Goal: Check status: Check status

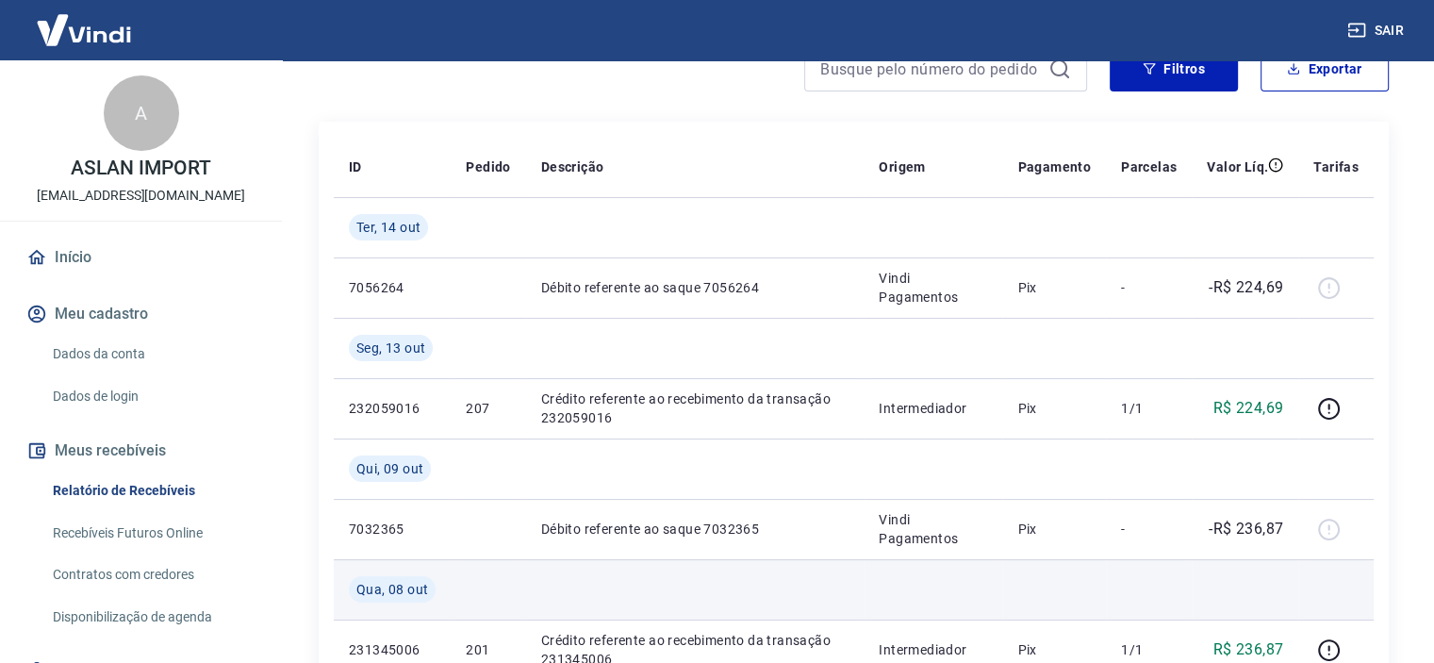
scroll to position [283, 0]
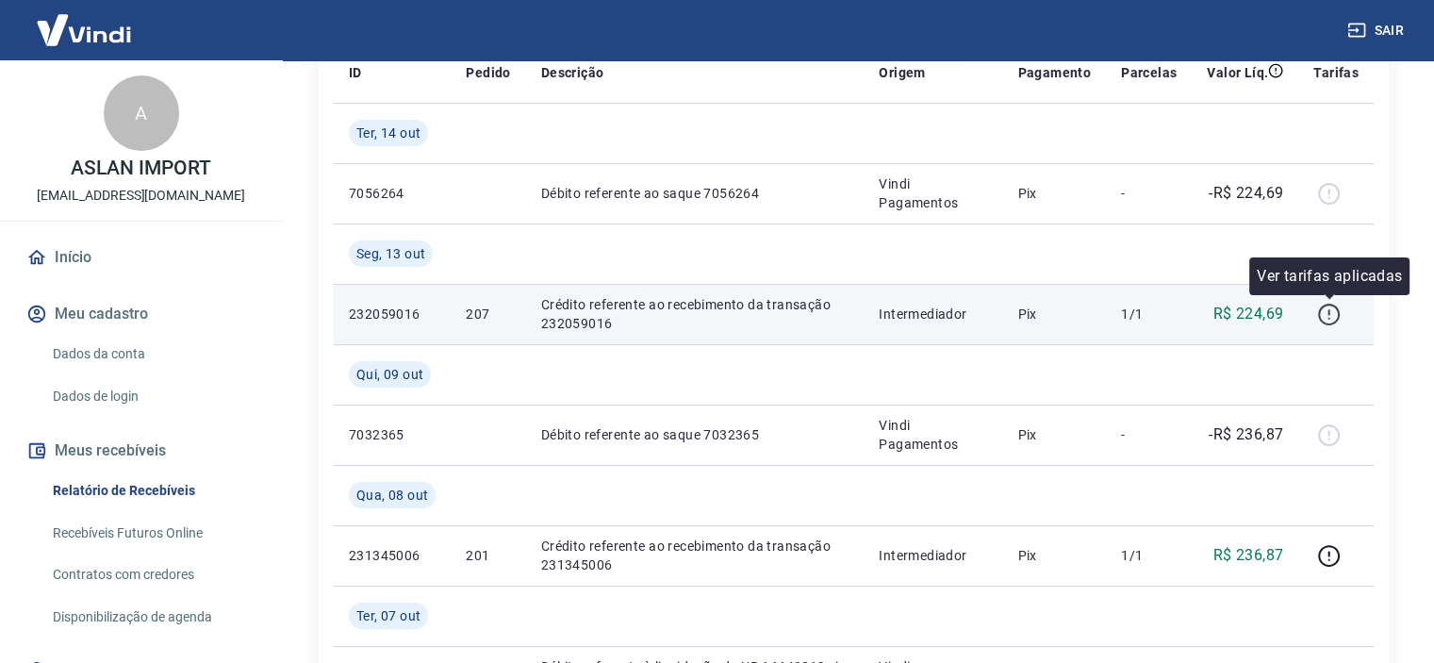
click at [1331, 313] on icon "button" at bounding box center [1329, 315] width 24 height 24
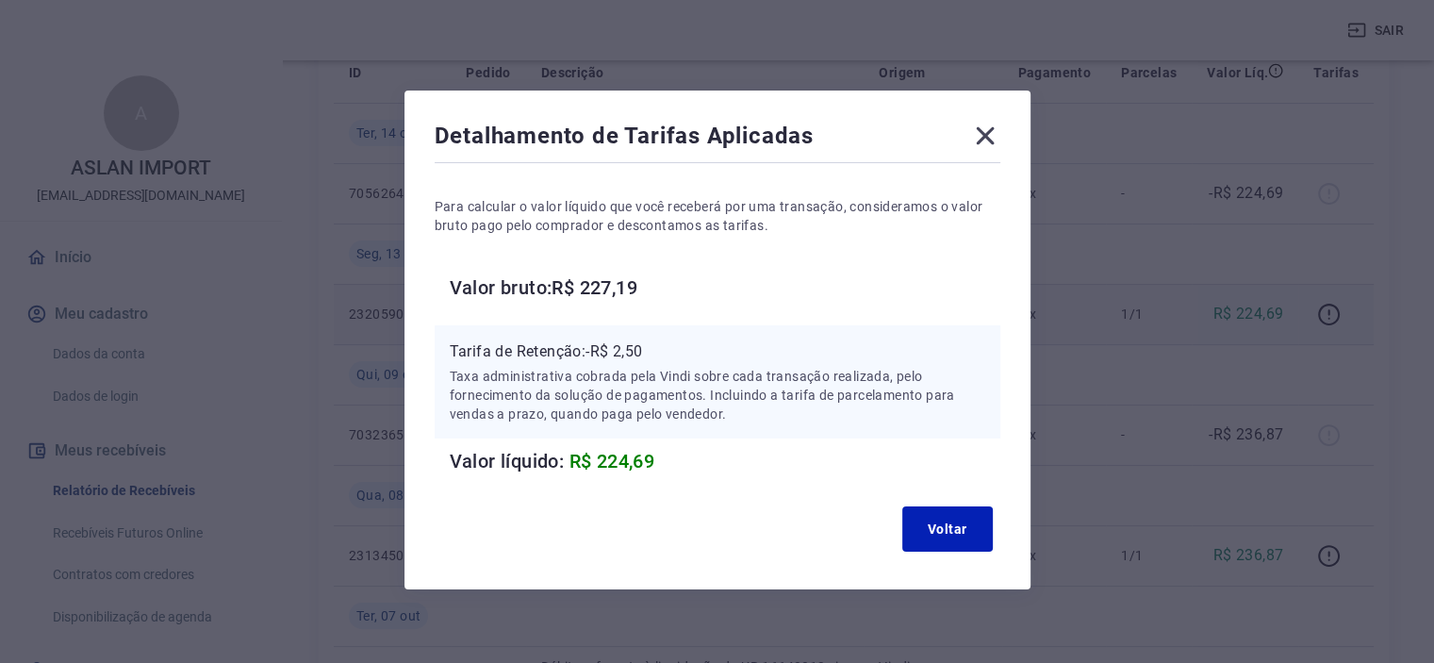
click at [973, 142] on icon at bounding box center [985, 136] width 30 height 30
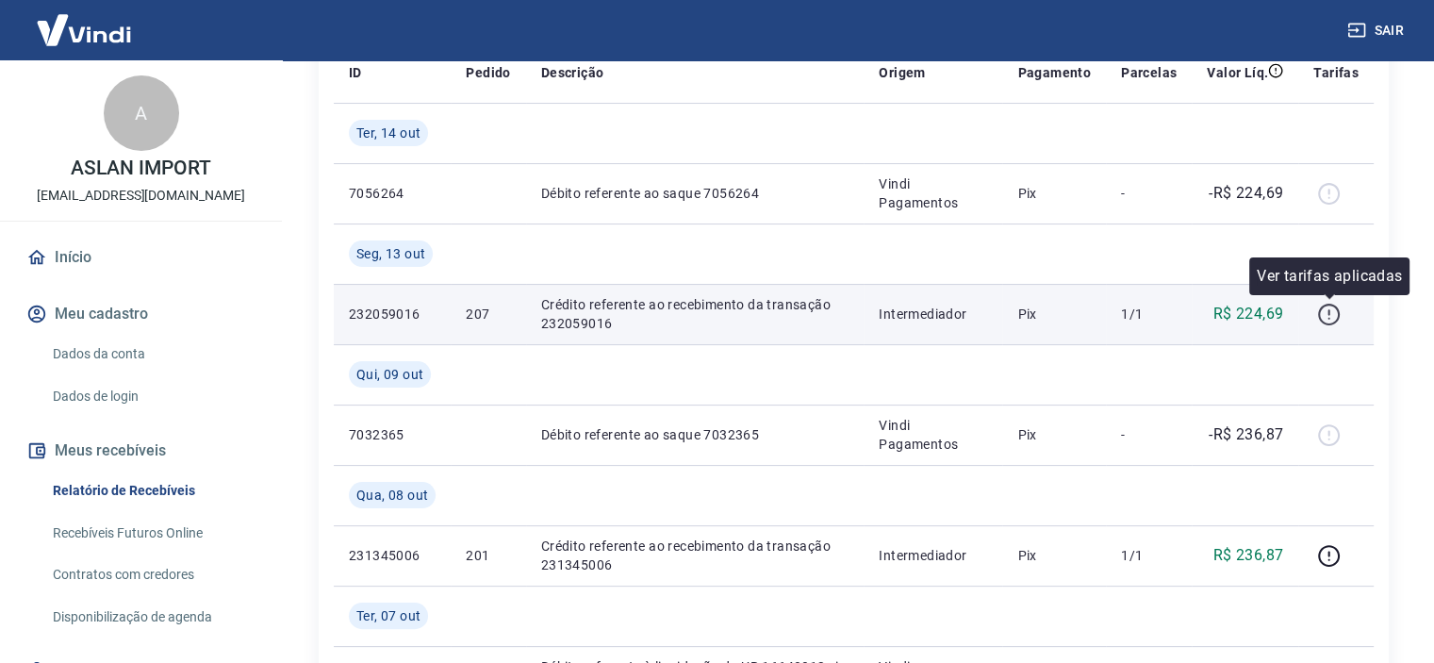
click at [1339, 312] on icon "button" at bounding box center [1329, 314] width 22 height 22
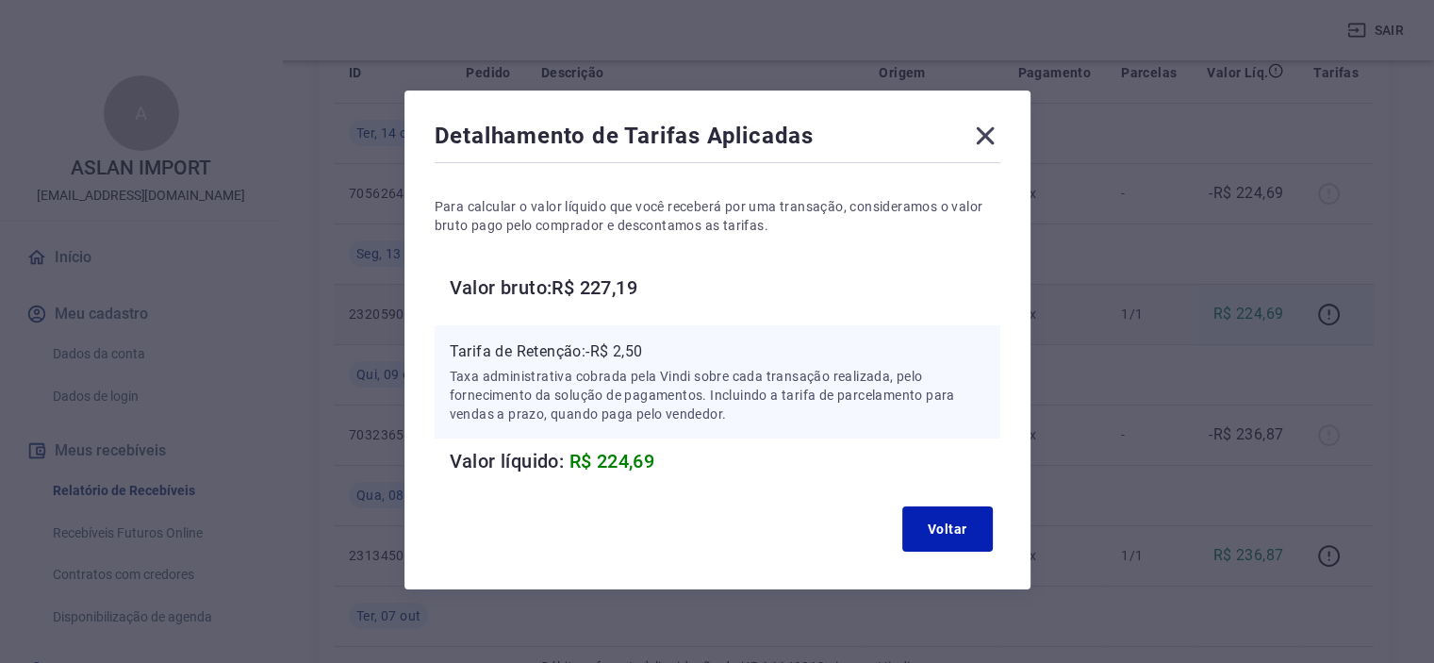
click at [993, 135] on icon at bounding box center [985, 136] width 30 height 30
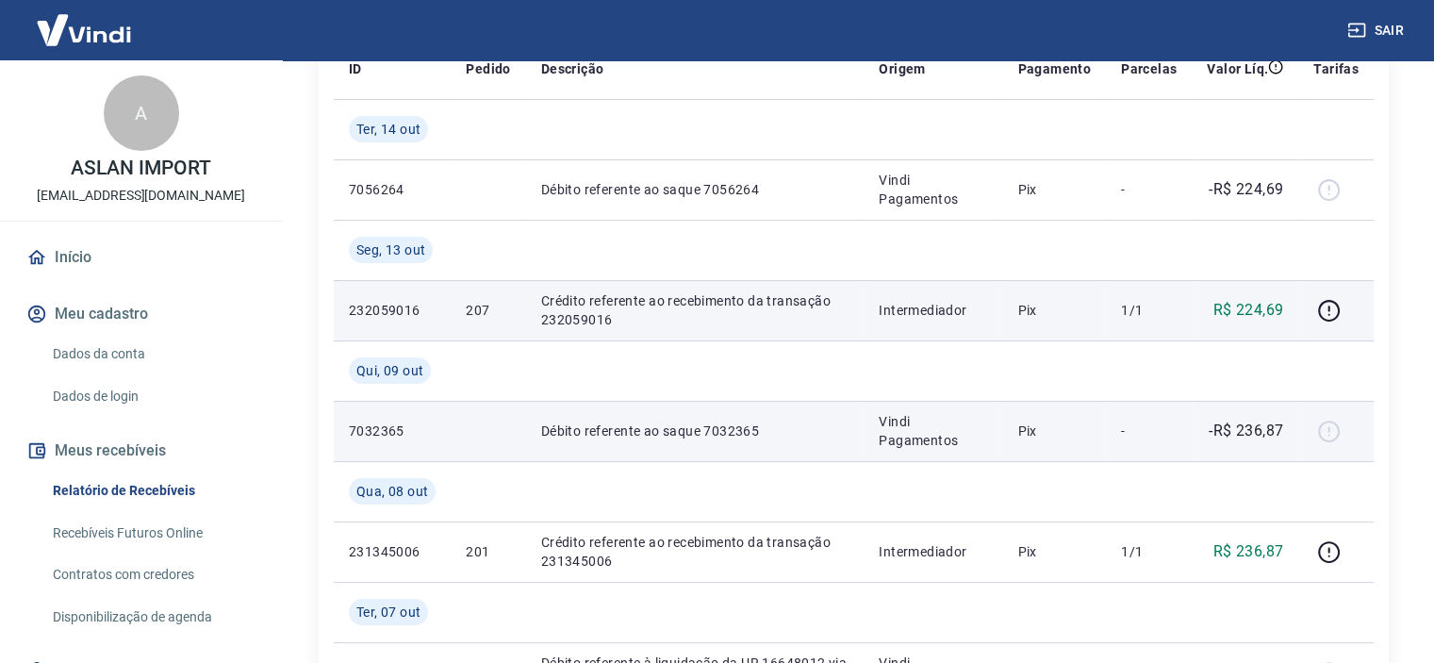
scroll to position [189, 0]
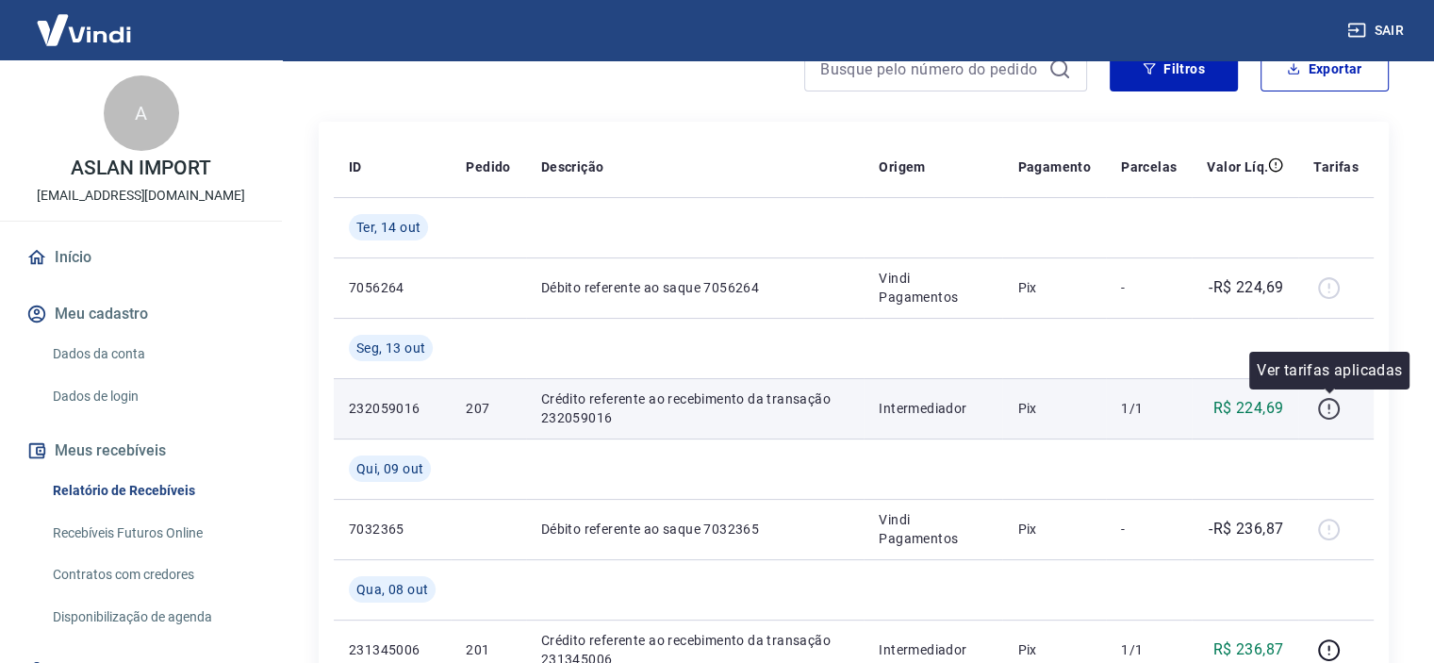
click at [1320, 413] on icon "button" at bounding box center [1329, 409] width 22 height 22
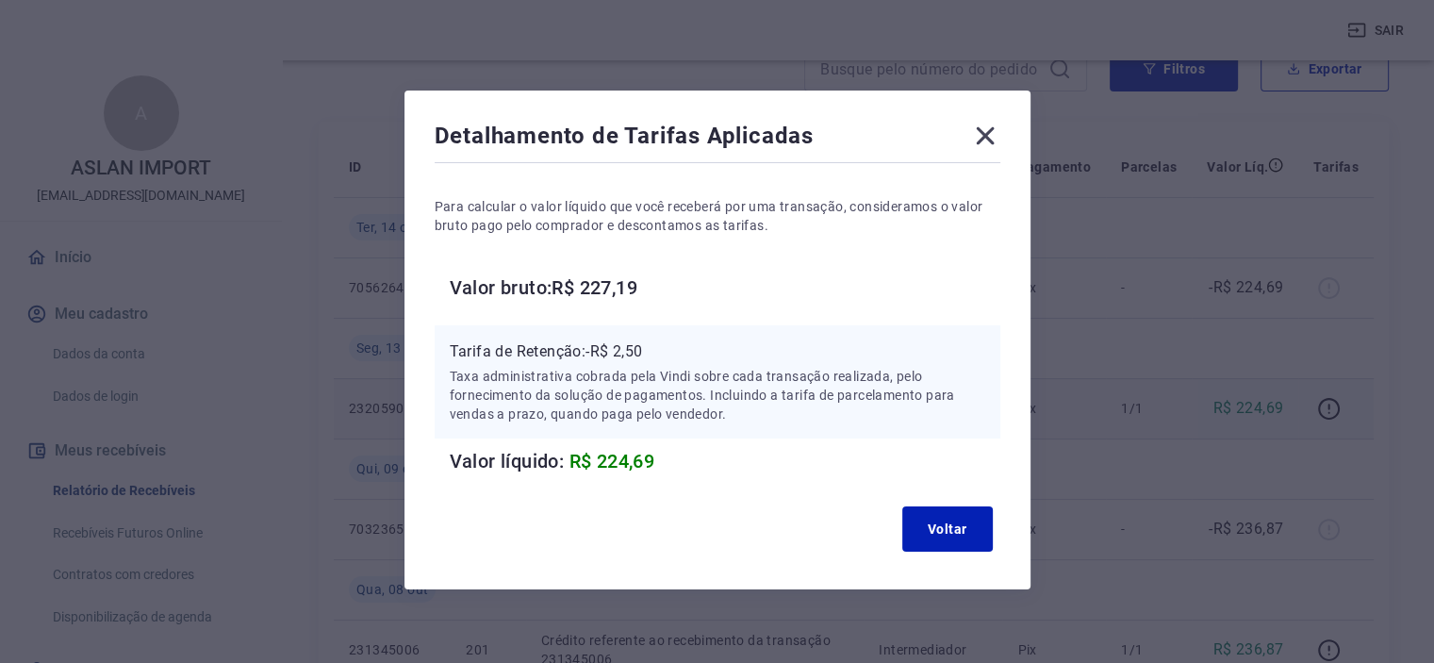
click at [982, 144] on icon at bounding box center [985, 136] width 30 height 30
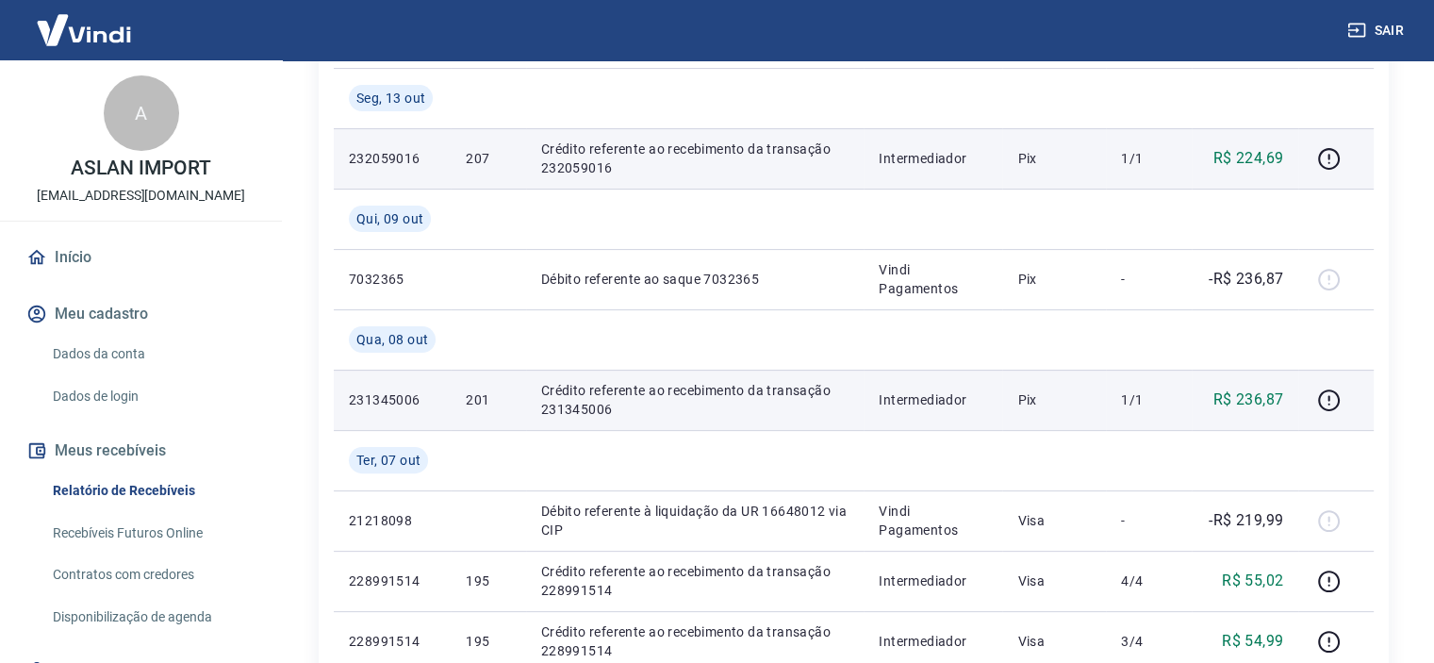
scroll to position [471, 0]
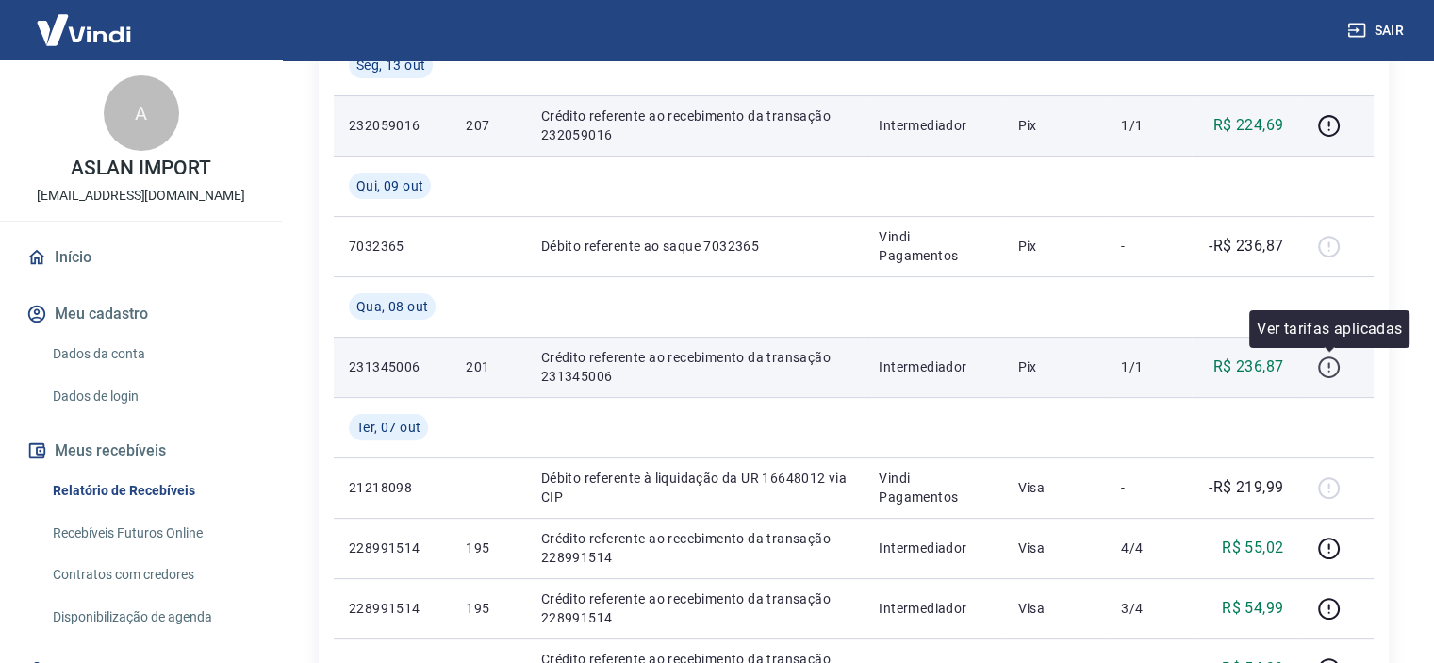
click at [1321, 369] on icon "button" at bounding box center [1329, 367] width 24 height 24
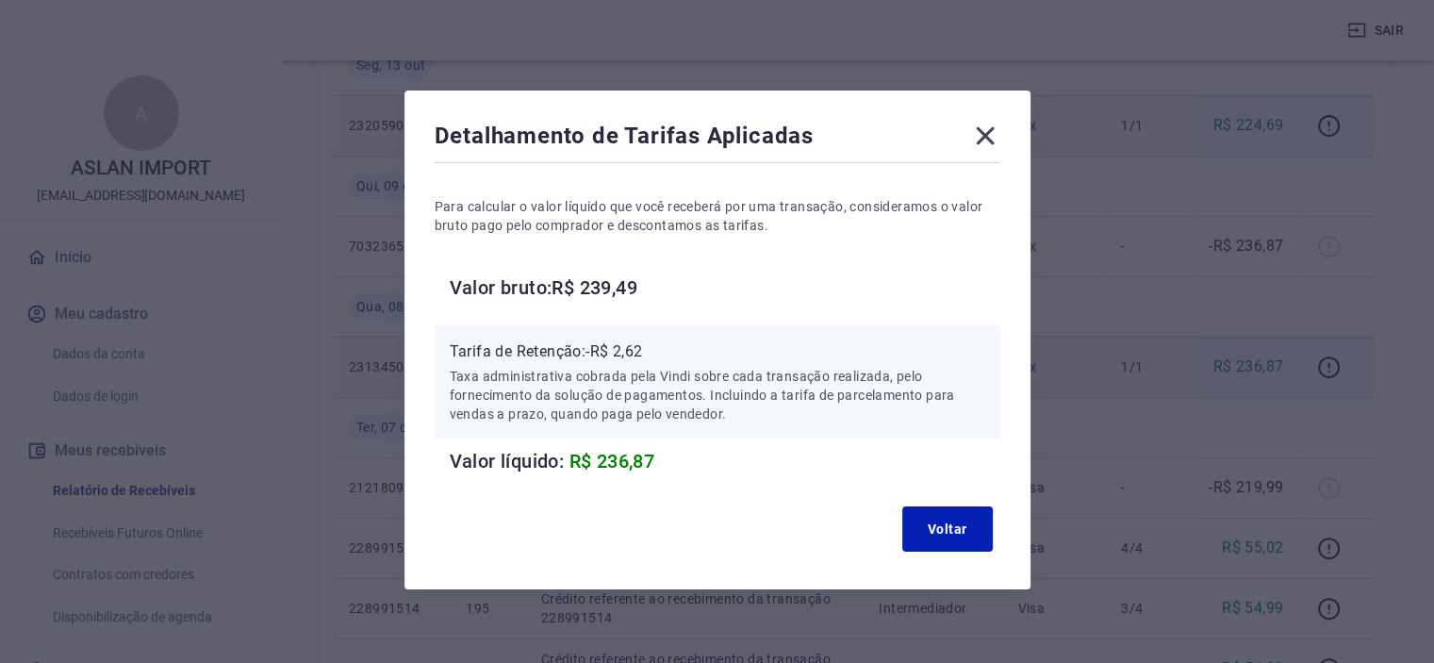
click at [990, 124] on icon at bounding box center [985, 136] width 30 height 30
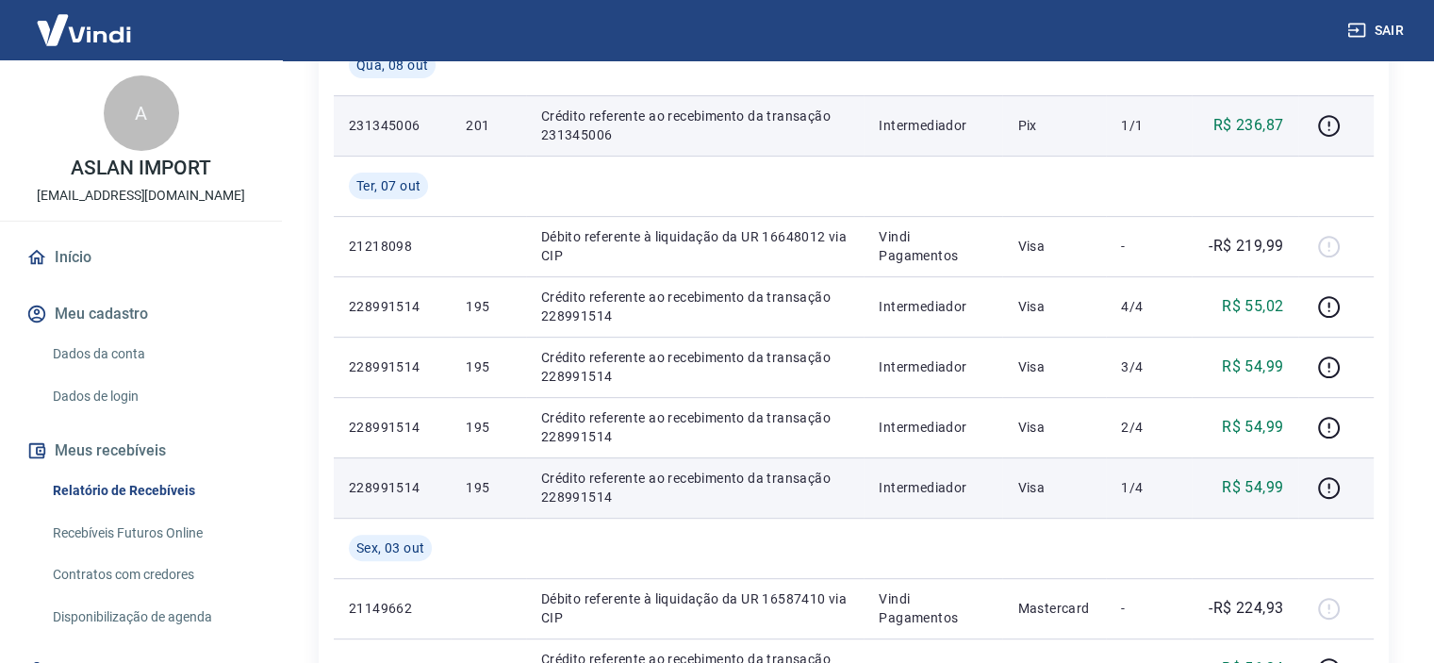
scroll to position [754, 0]
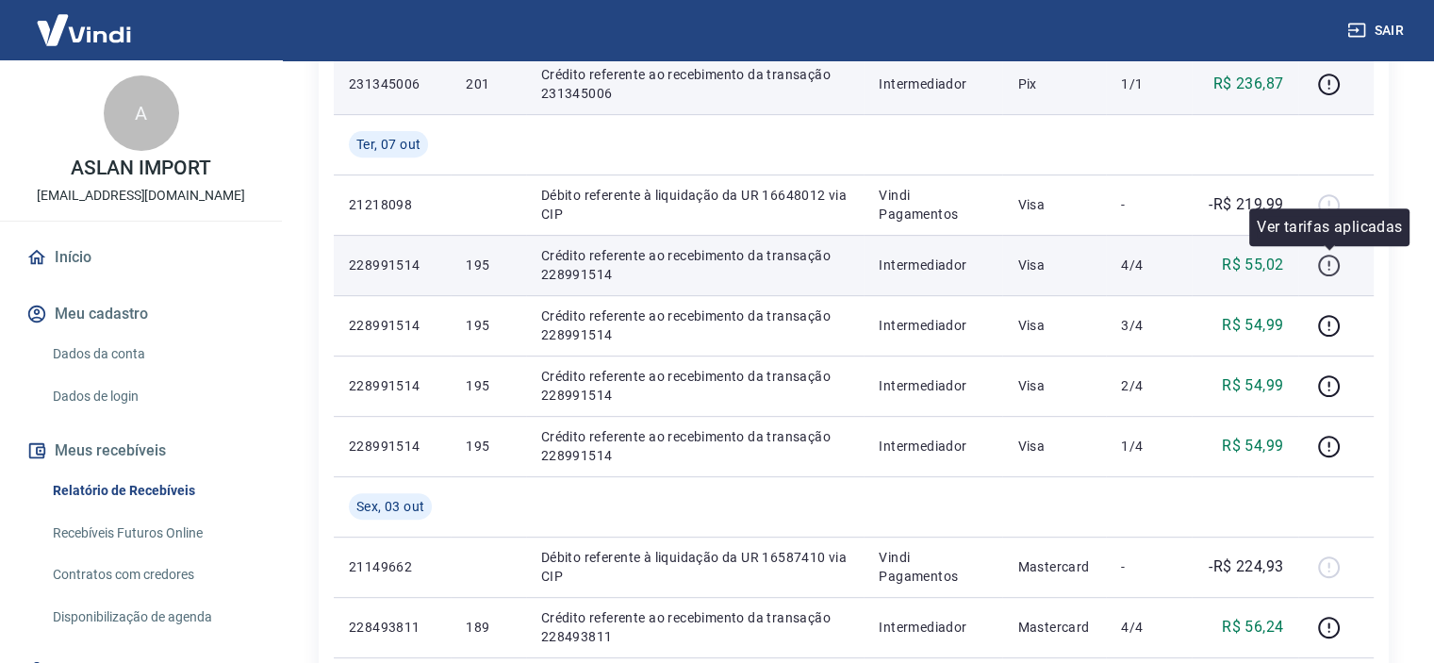
click at [1331, 268] on icon "button" at bounding box center [1329, 266] width 24 height 24
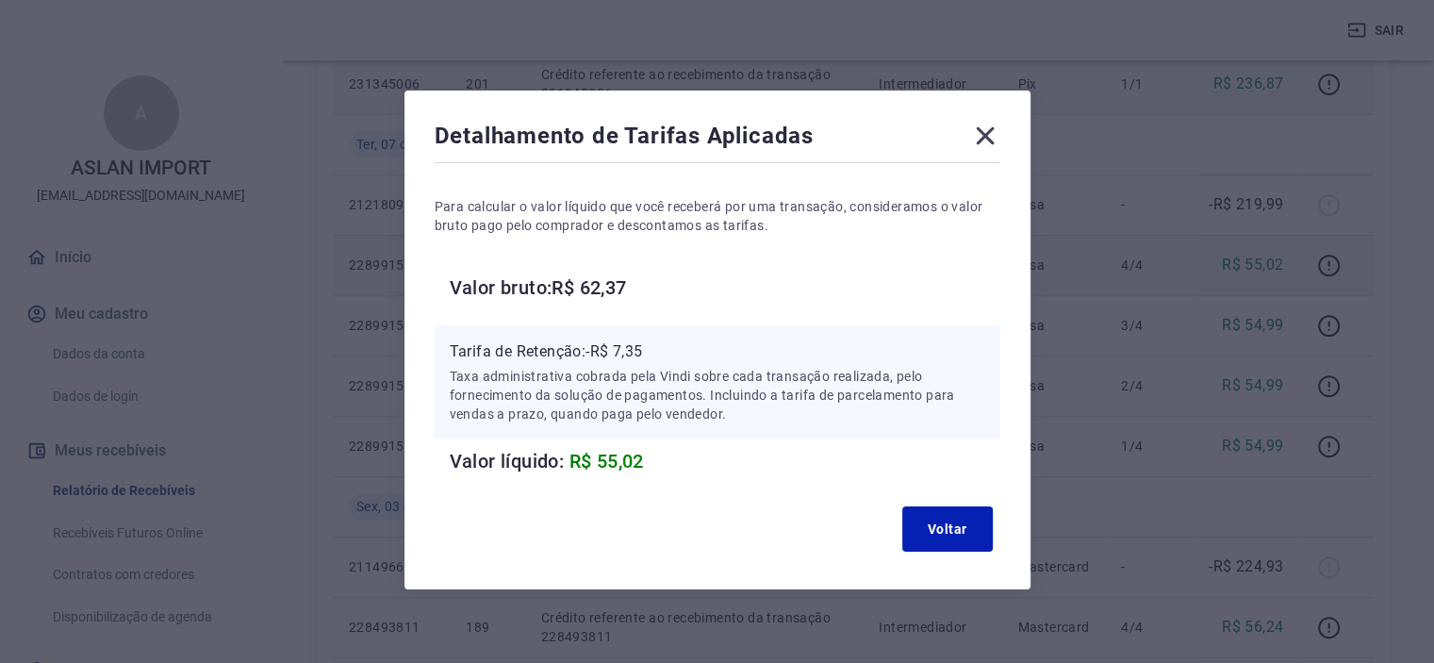
click at [988, 127] on icon at bounding box center [985, 136] width 30 height 30
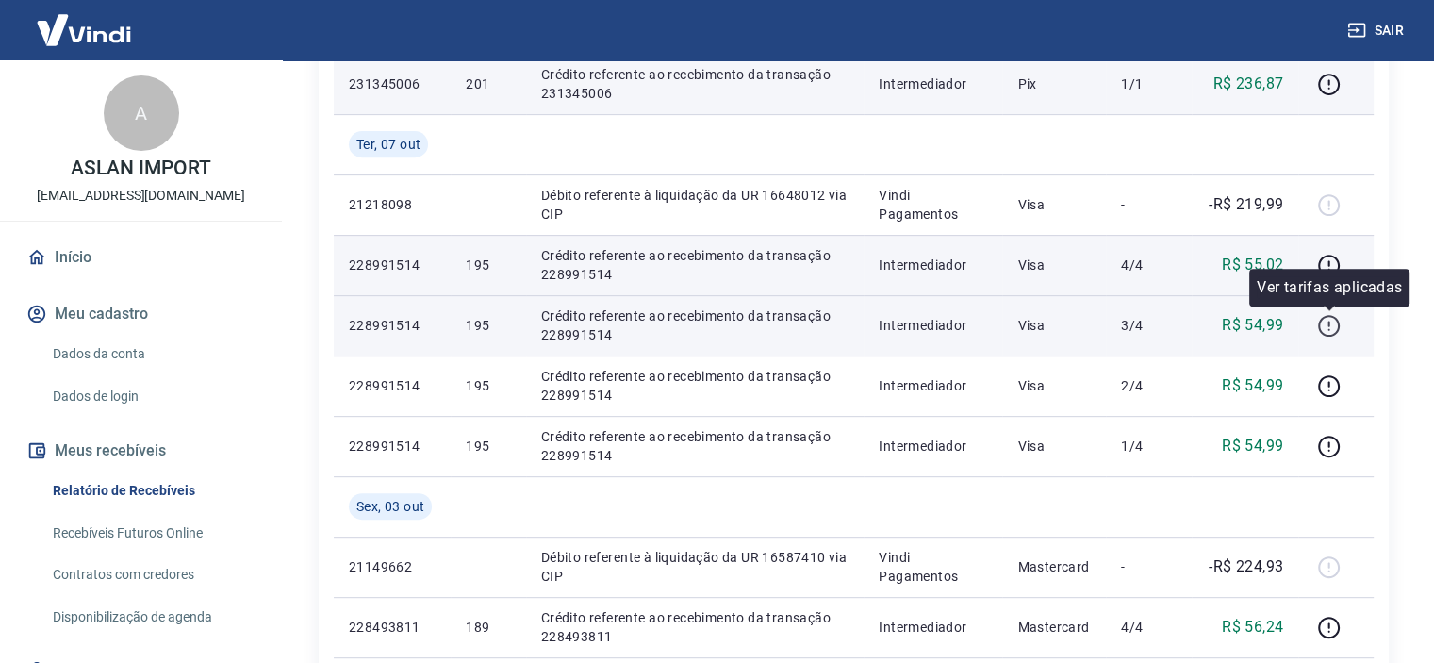
click at [1329, 321] on icon "button" at bounding box center [1328, 323] width 2 height 6
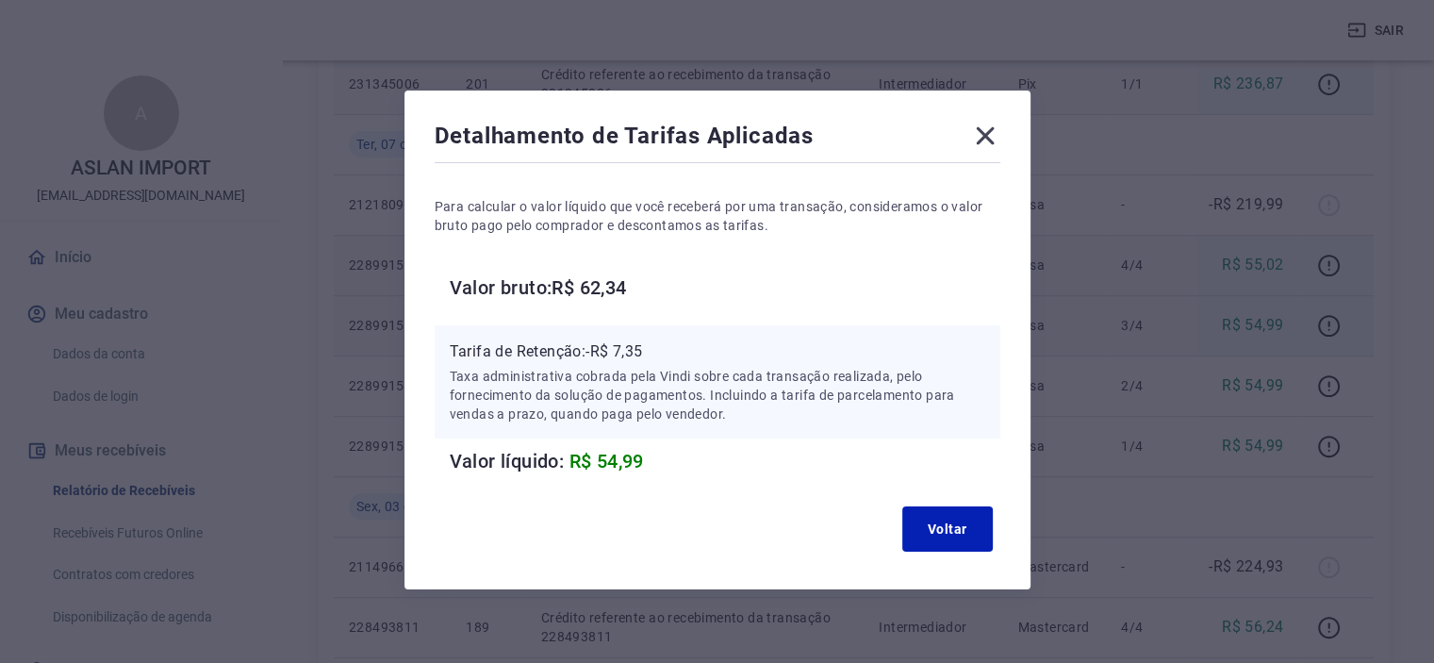
click at [984, 136] on icon at bounding box center [985, 136] width 18 height 18
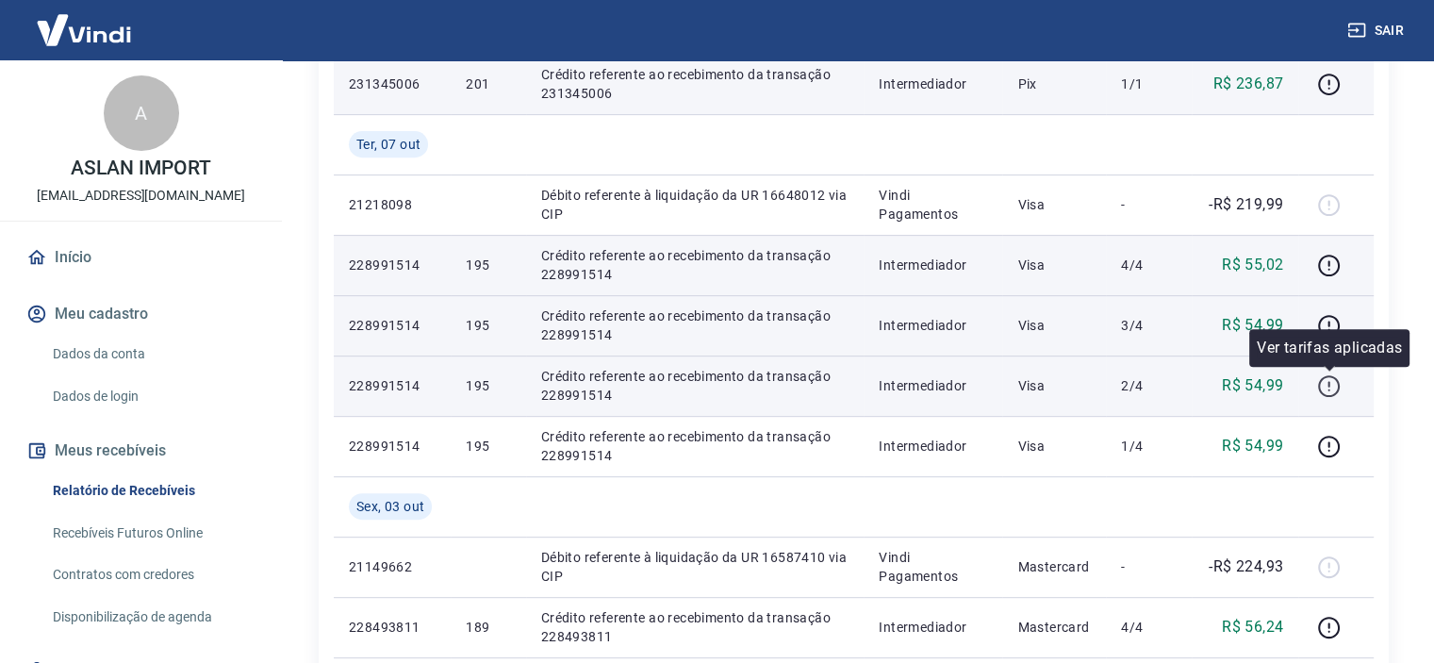
click at [1326, 384] on icon "button" at bounding box center [1329, 386] width 24 height 24
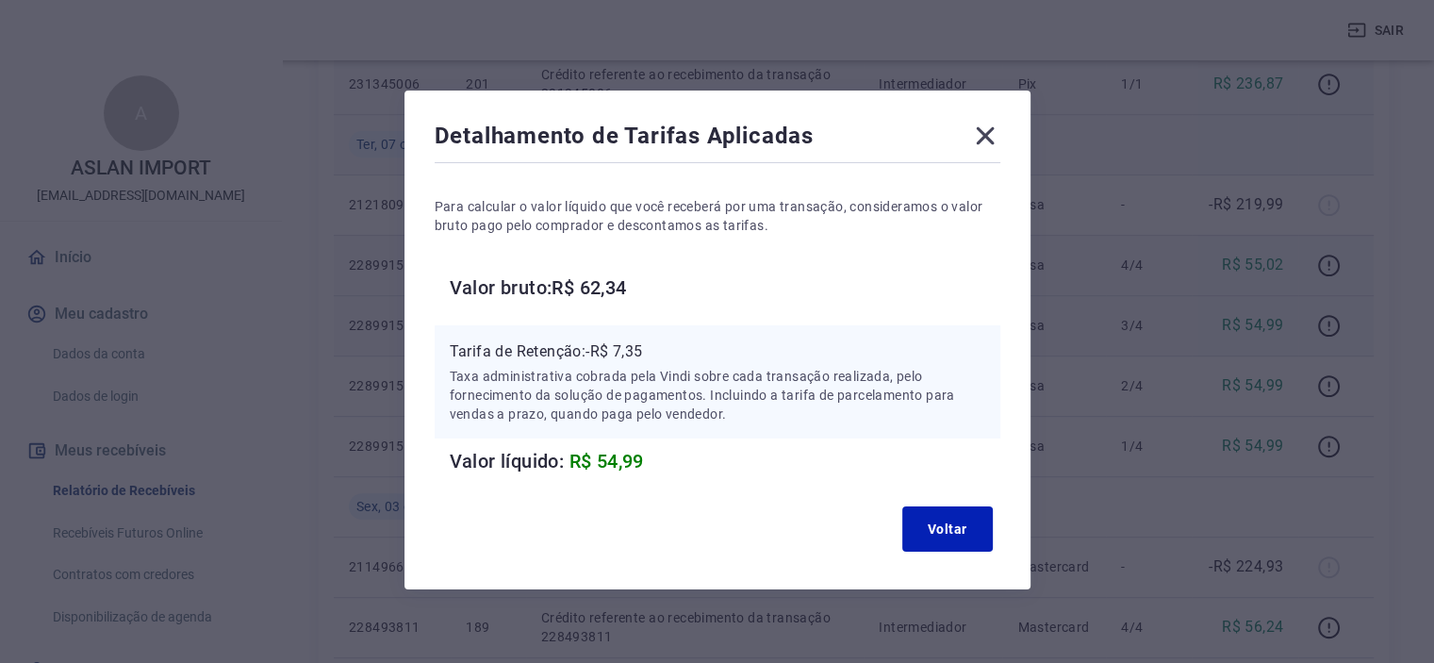
click at [972, 132] on icon at bounding box center [985, 136] width 30 height 30
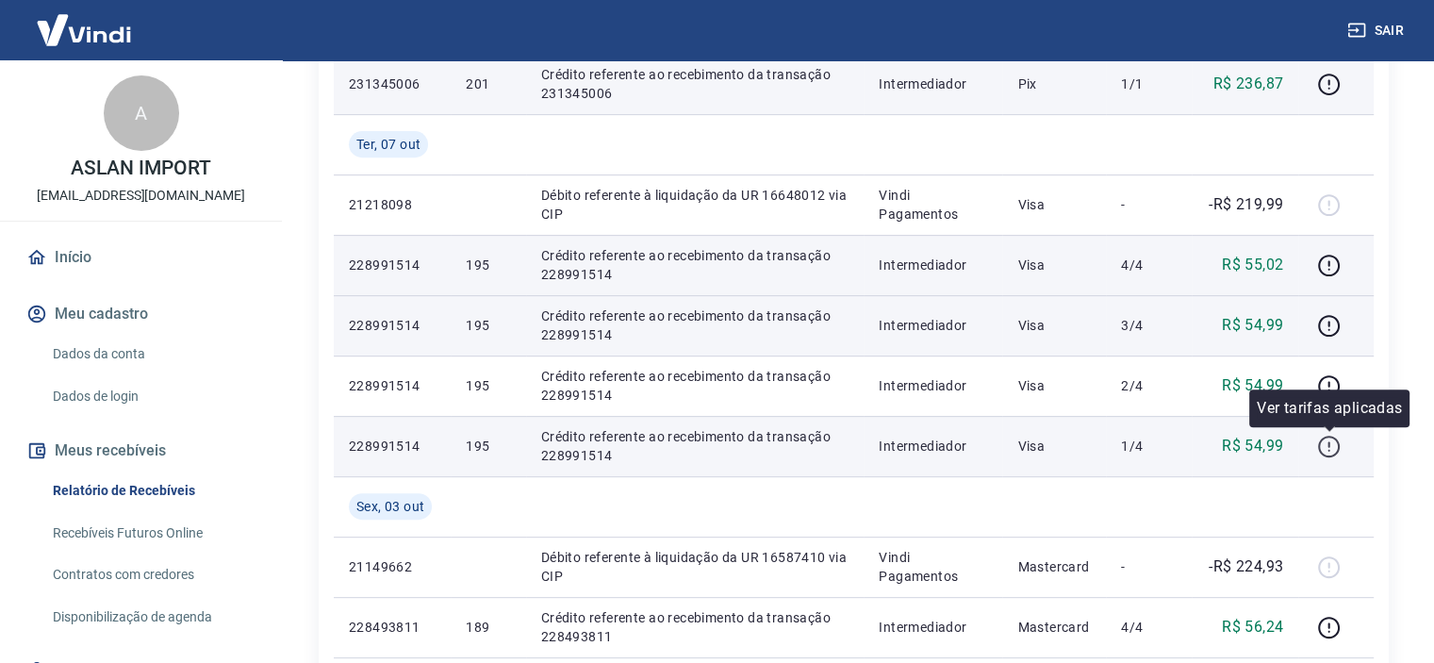
click at [1338, 447] on icon "button" at bounding box center [1329, 446] width 22 height 22
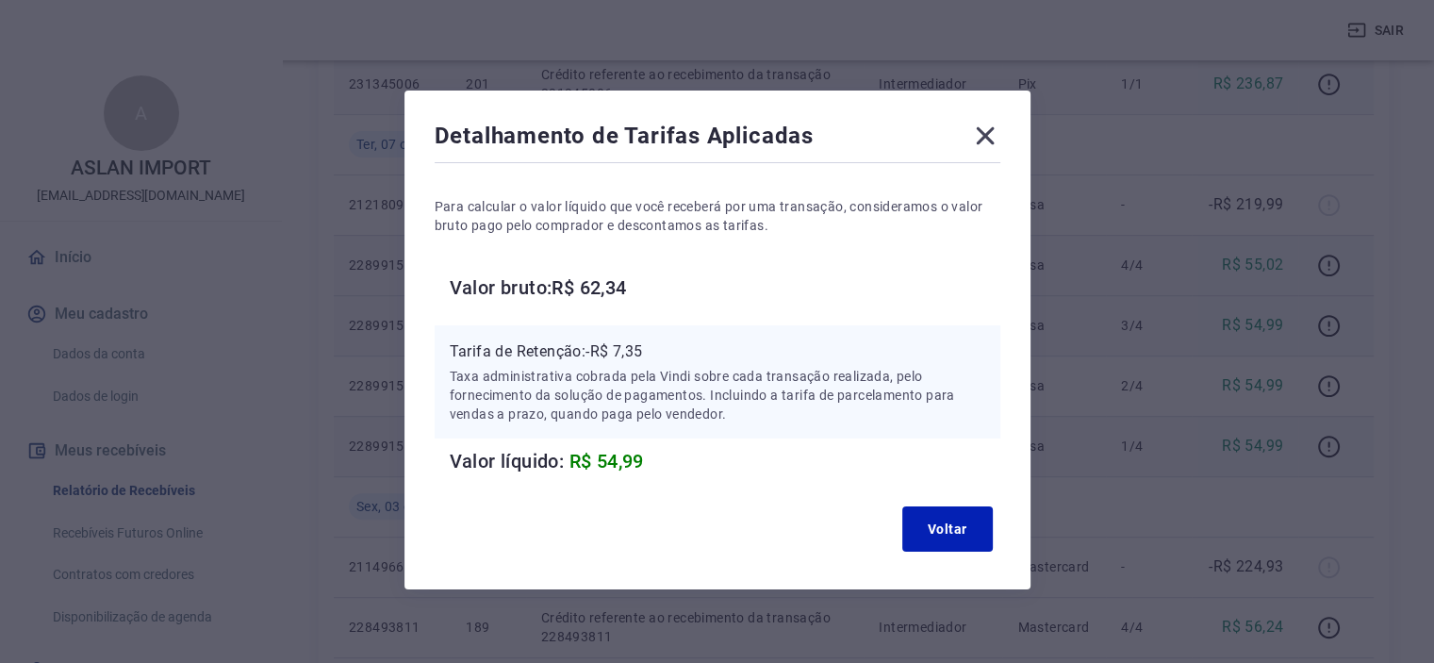
click at [984, 133] on icon at bounding box center [985, 136] width 30 height 30
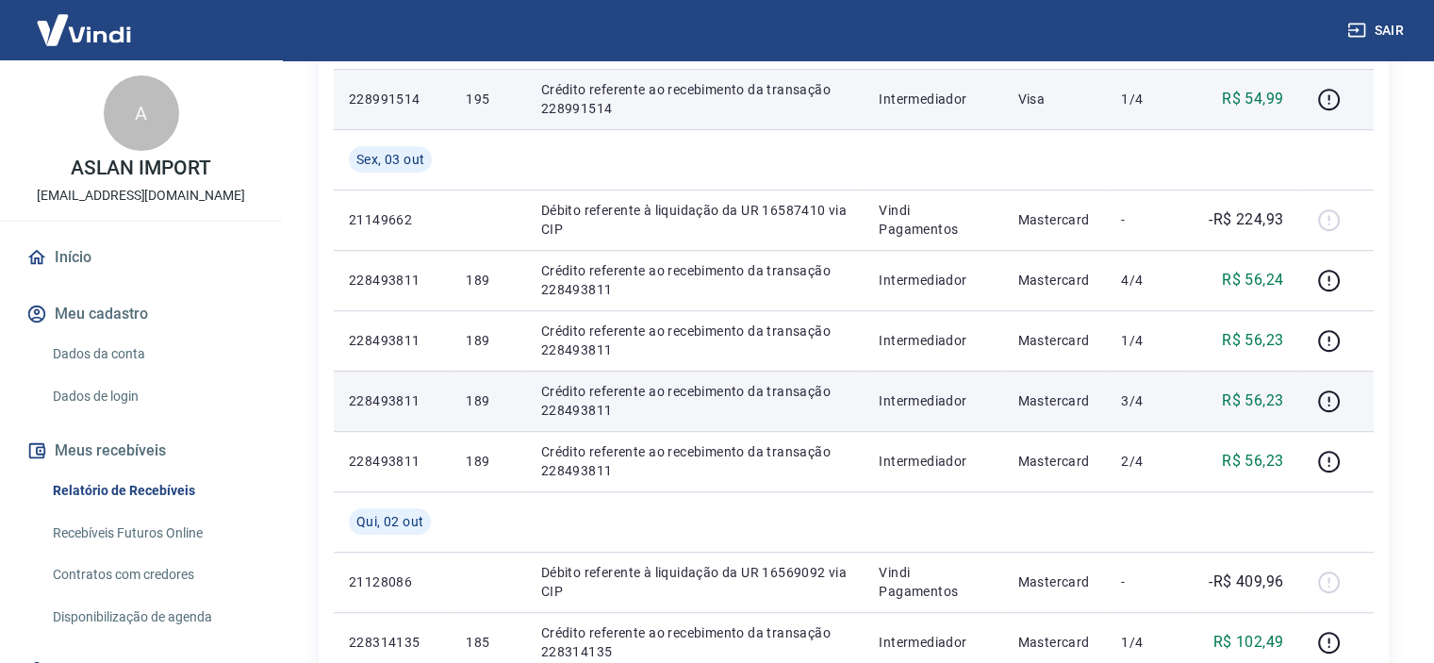
scroll to position [1131, 0]
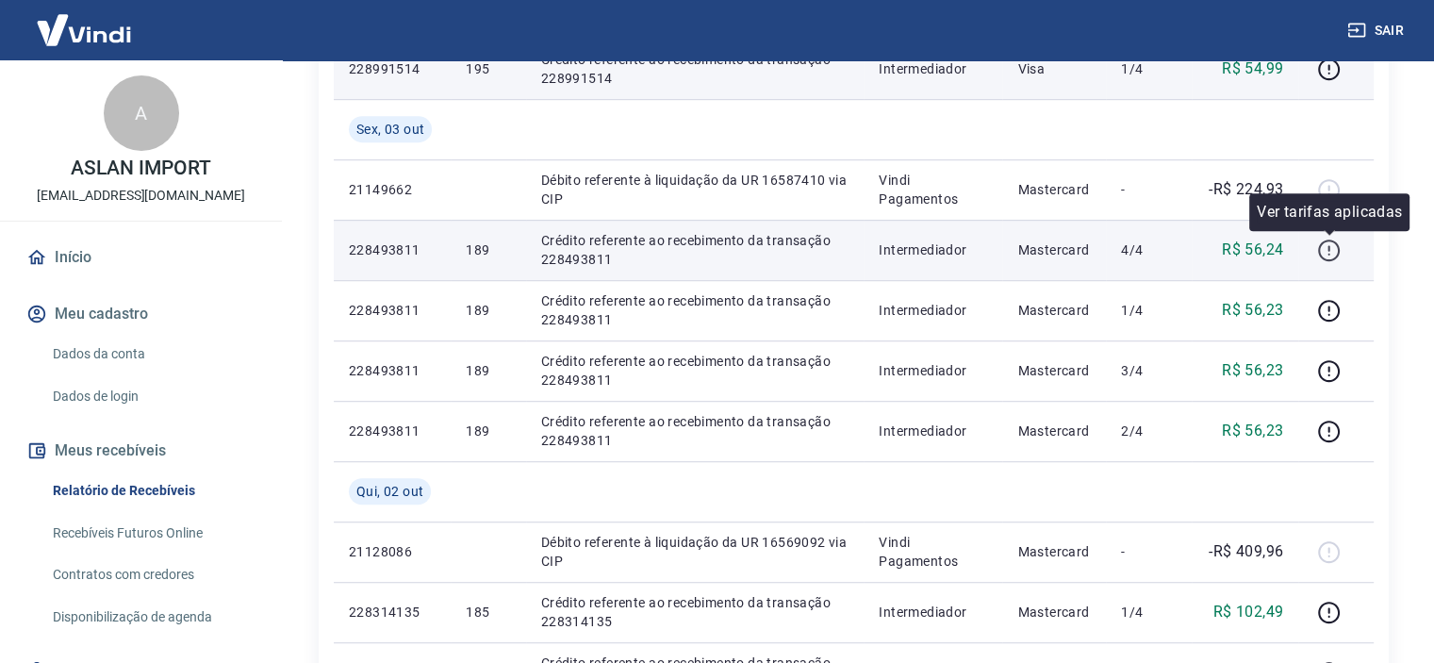
click at [1323, 251] on icon "button" at bounding box center [1329, 250] width 24 height 24
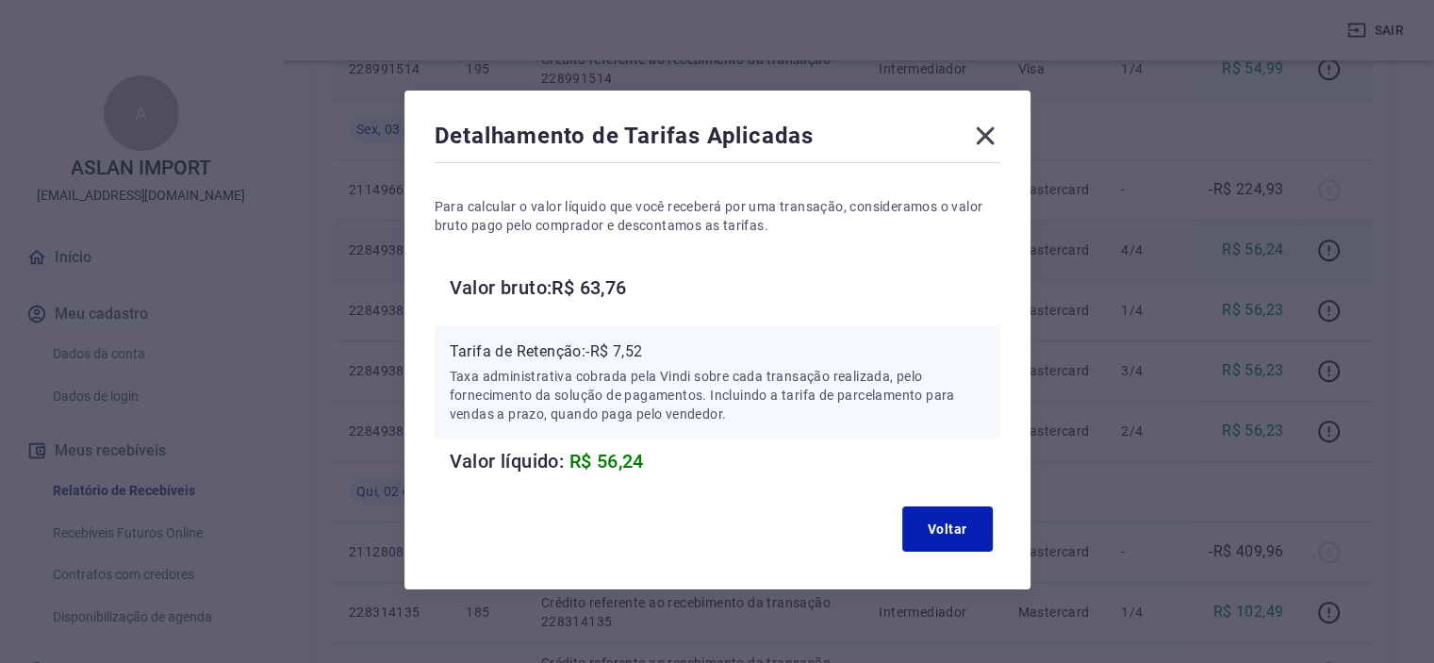
click at [973, 133] on icon at bounding box center [985, 136] width 30 height 30
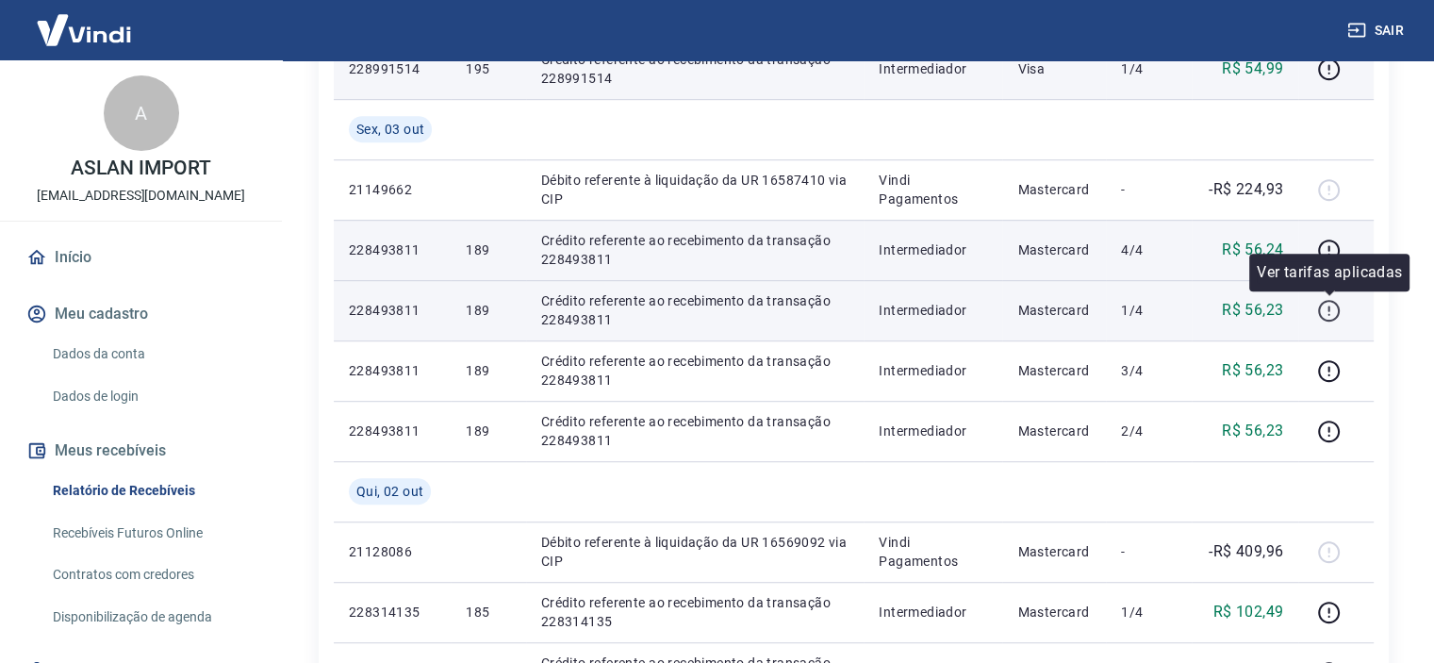
click at [1322, 308] on icon "button" at bounding box center [1329, 311] width 24 height 24
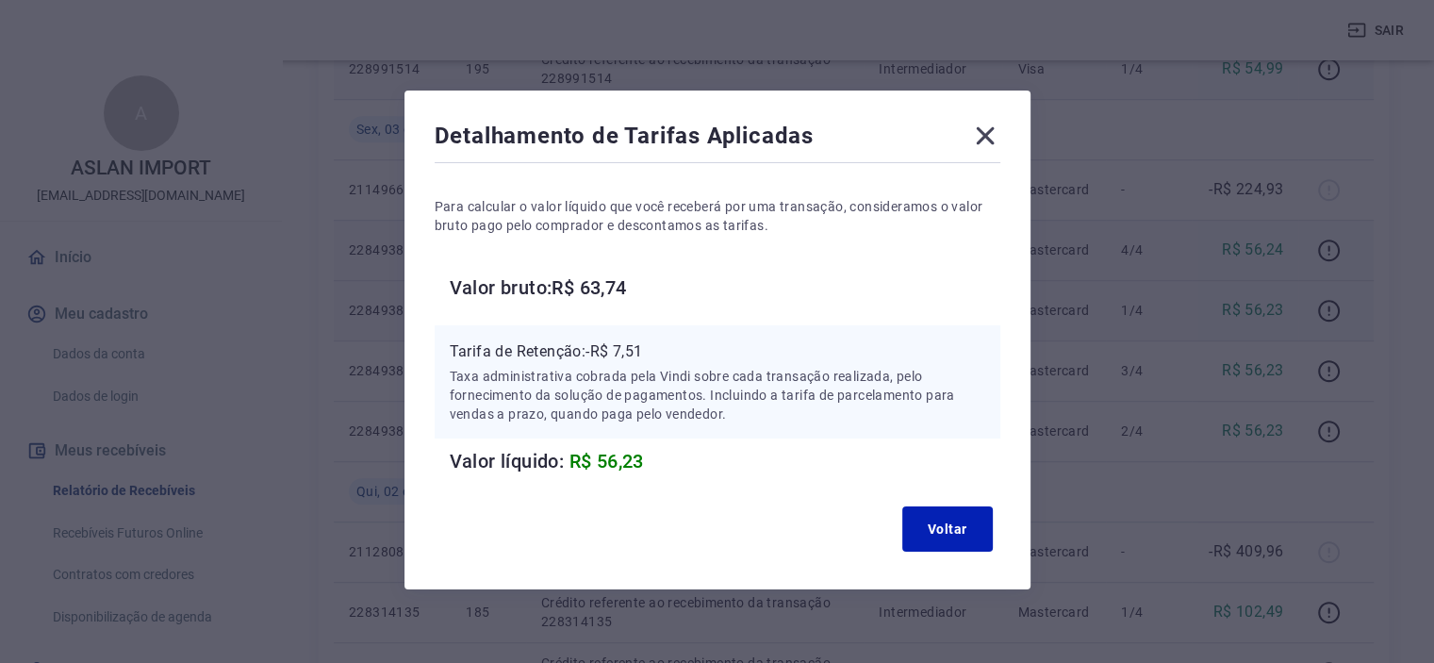
click at [985, 131] on icon at bounding box center [985, 136] width 30 height 30
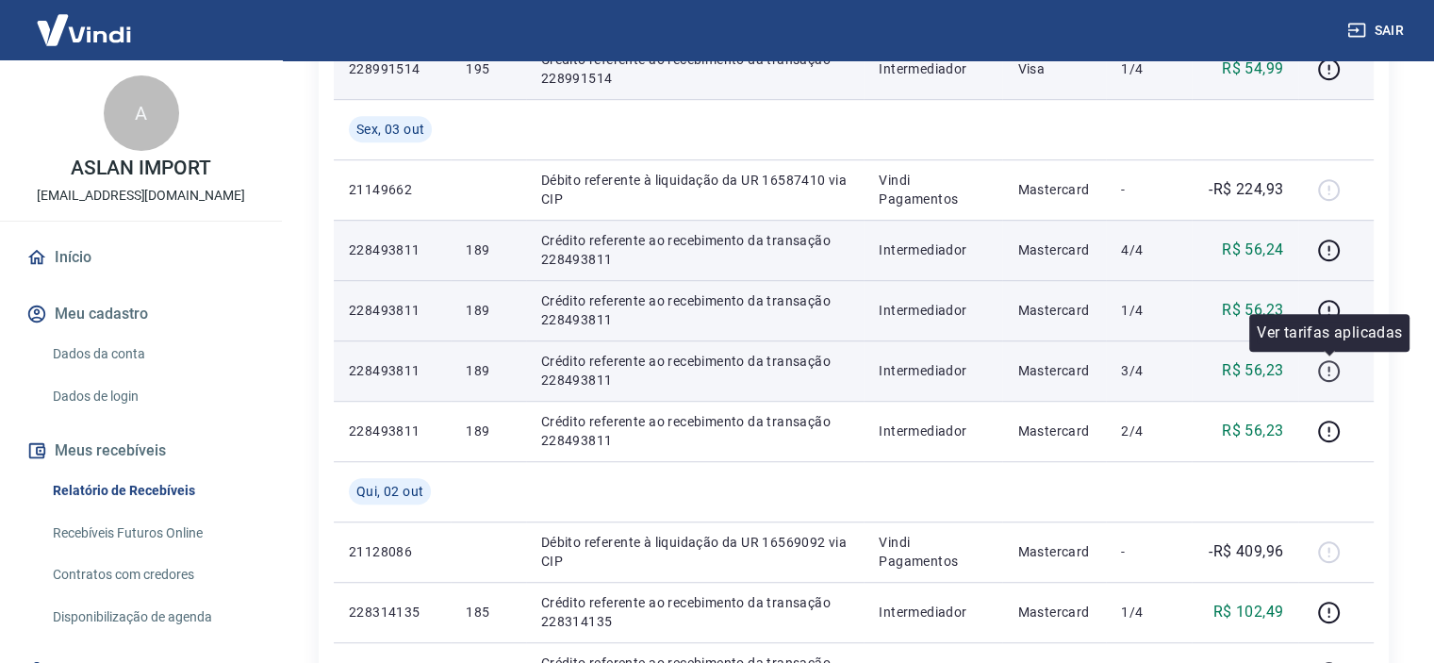
click at [1331, 376] on icon "button" at bounding box center [1329, 371] width 24 height 24
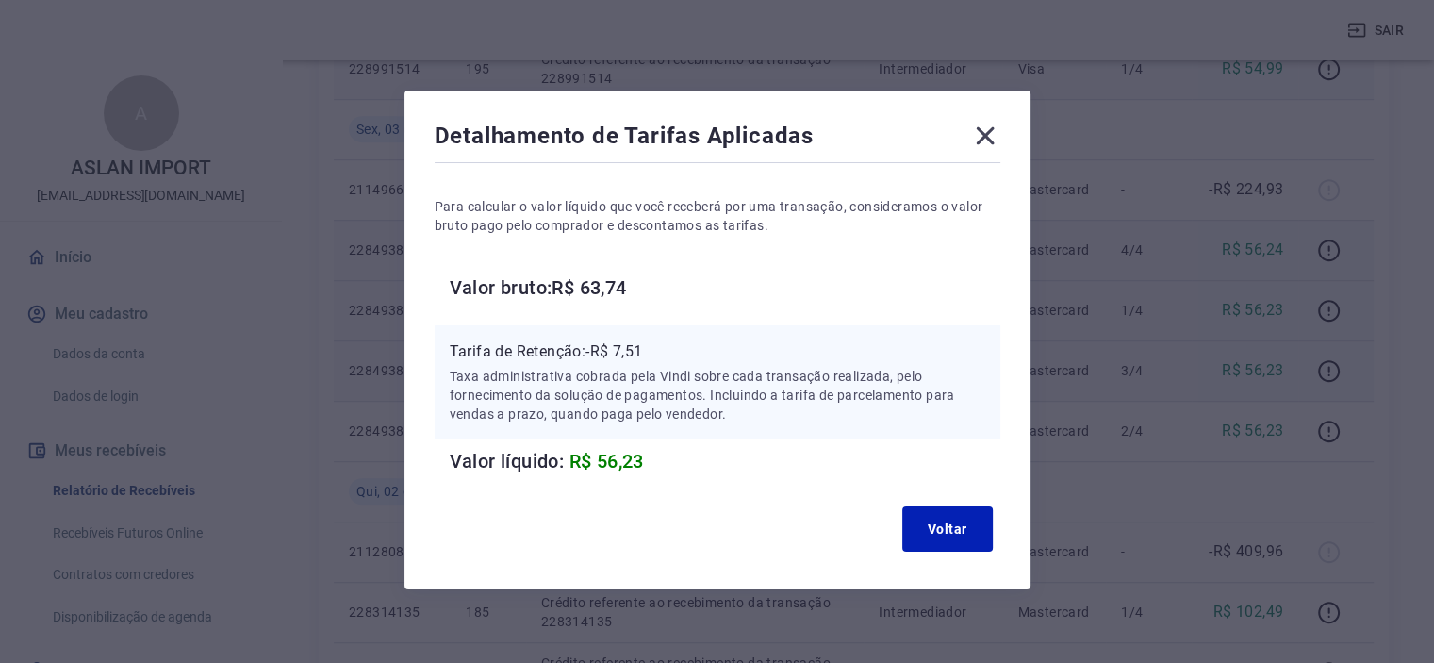
click at [988, 123] on icon at bounding box center [985, 136] width 30 height 30
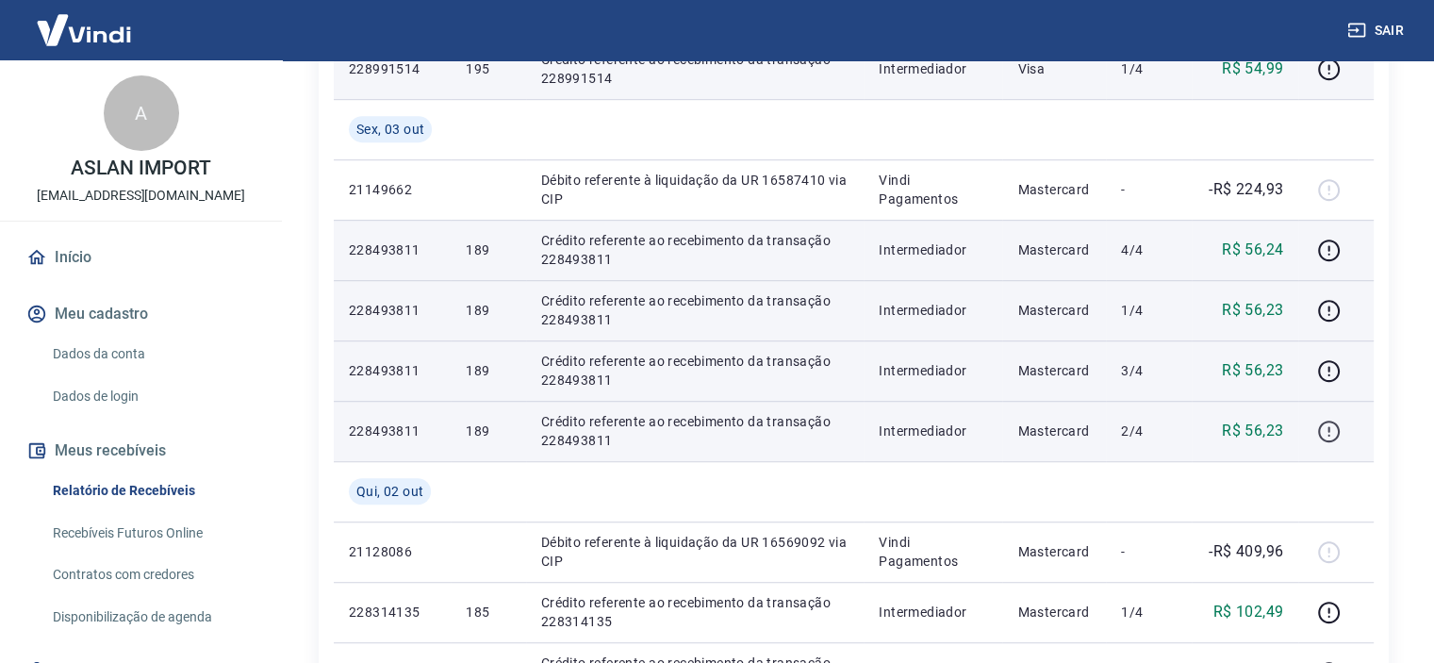
click at [1323, 422] on icon "button" at bounding box center [1329, 431] width 22 height 22
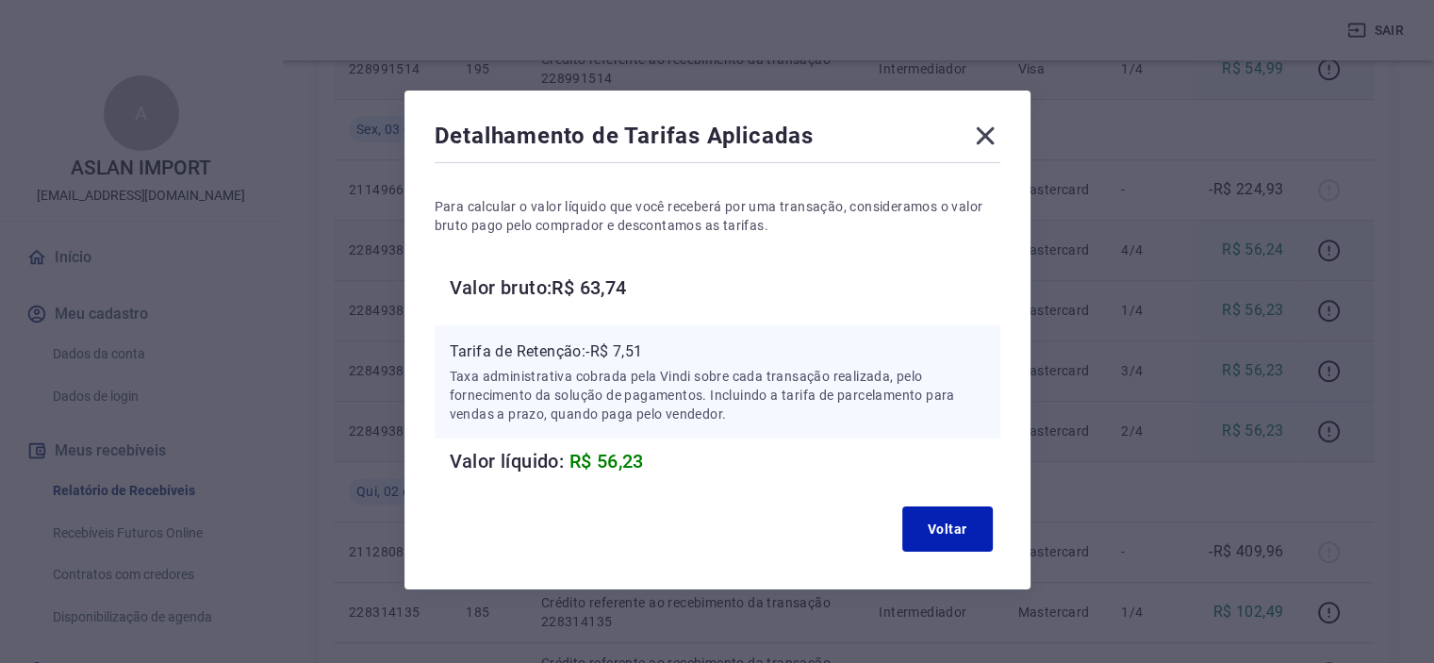
click at [982, 139] on icon at bounding box center [985, 136] width 18 height 18
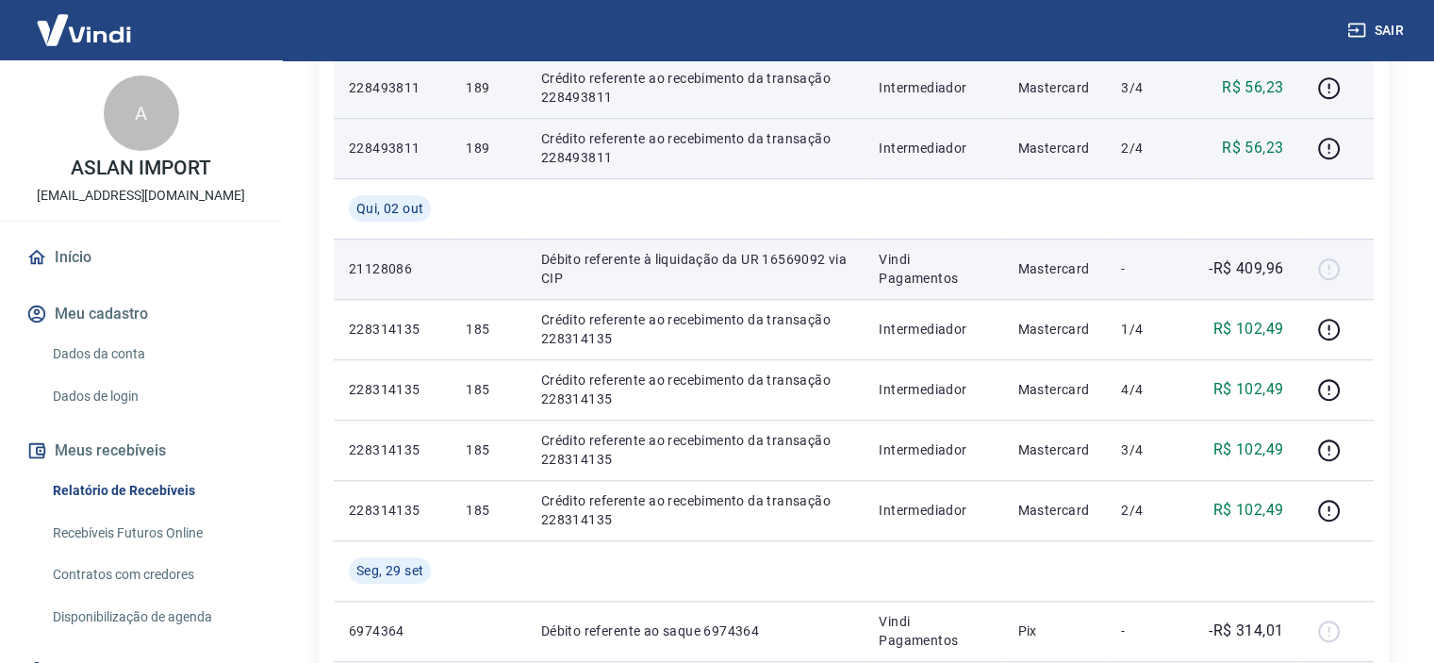
scroll to position [1508, 0]
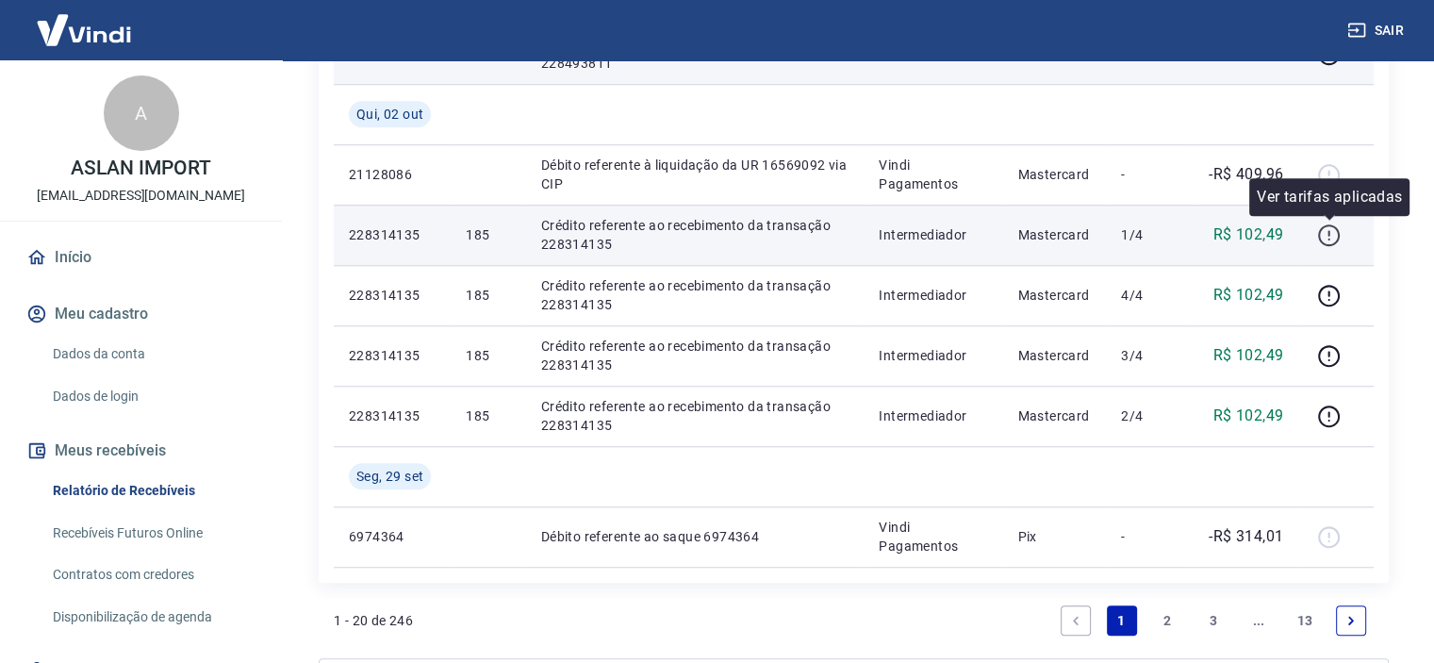
click at [1319, 229] on icon "button" at bounding box center [1329, 235] width 24 height 24
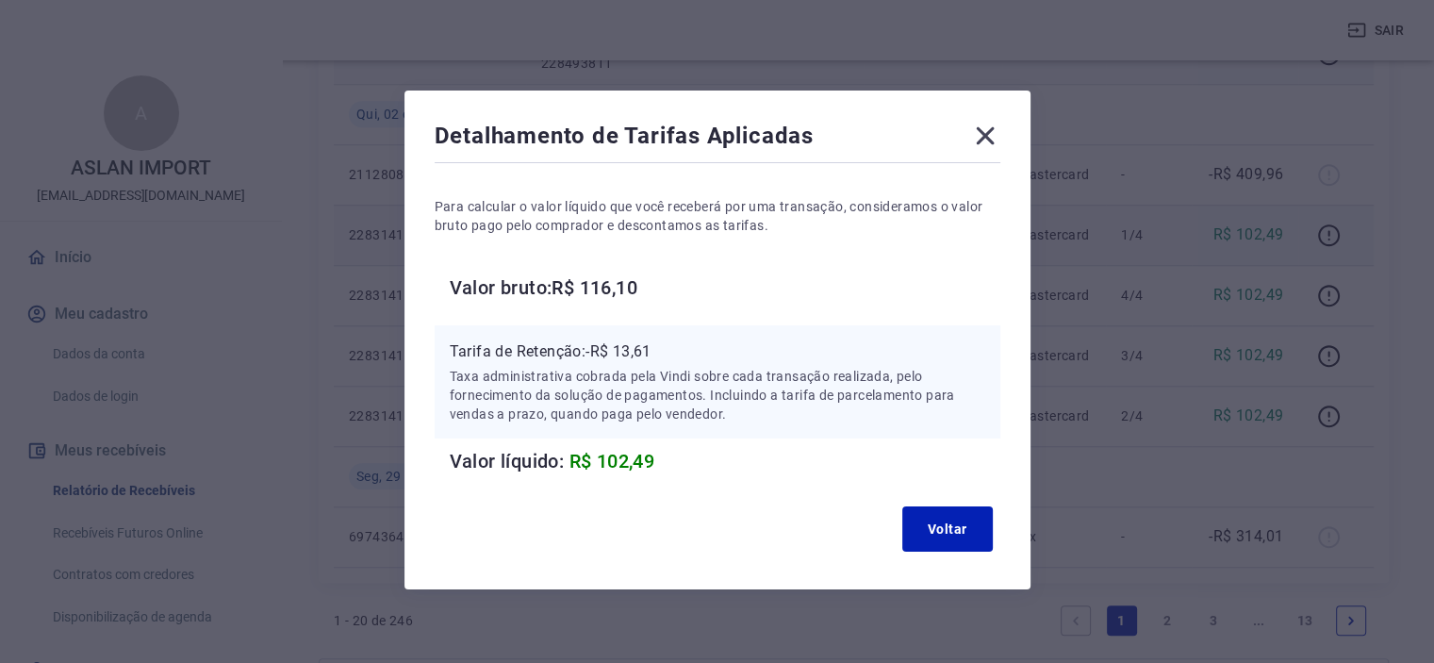
click at [981, 123] on icon at bounding box center [985, 136] width 30 height 30
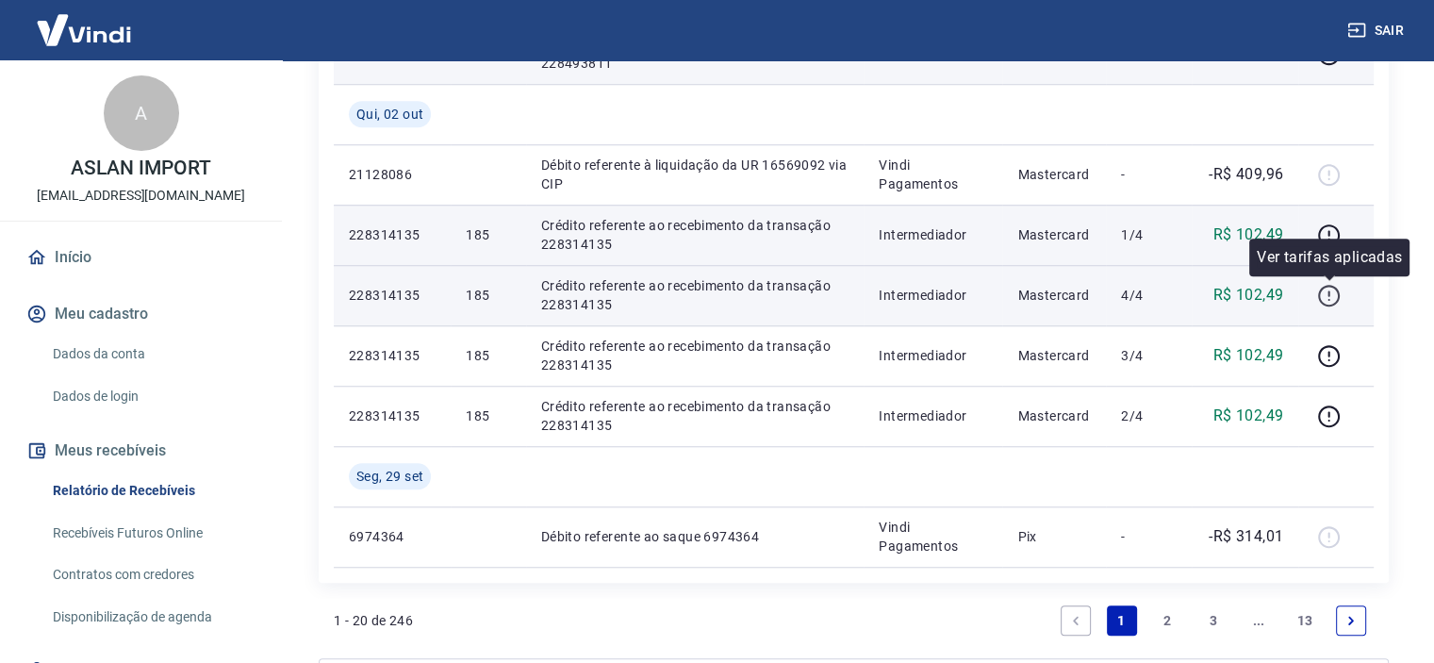
click at [1327, 297] on icon "button" at bounding box center [1329, 296] width 24 height 24
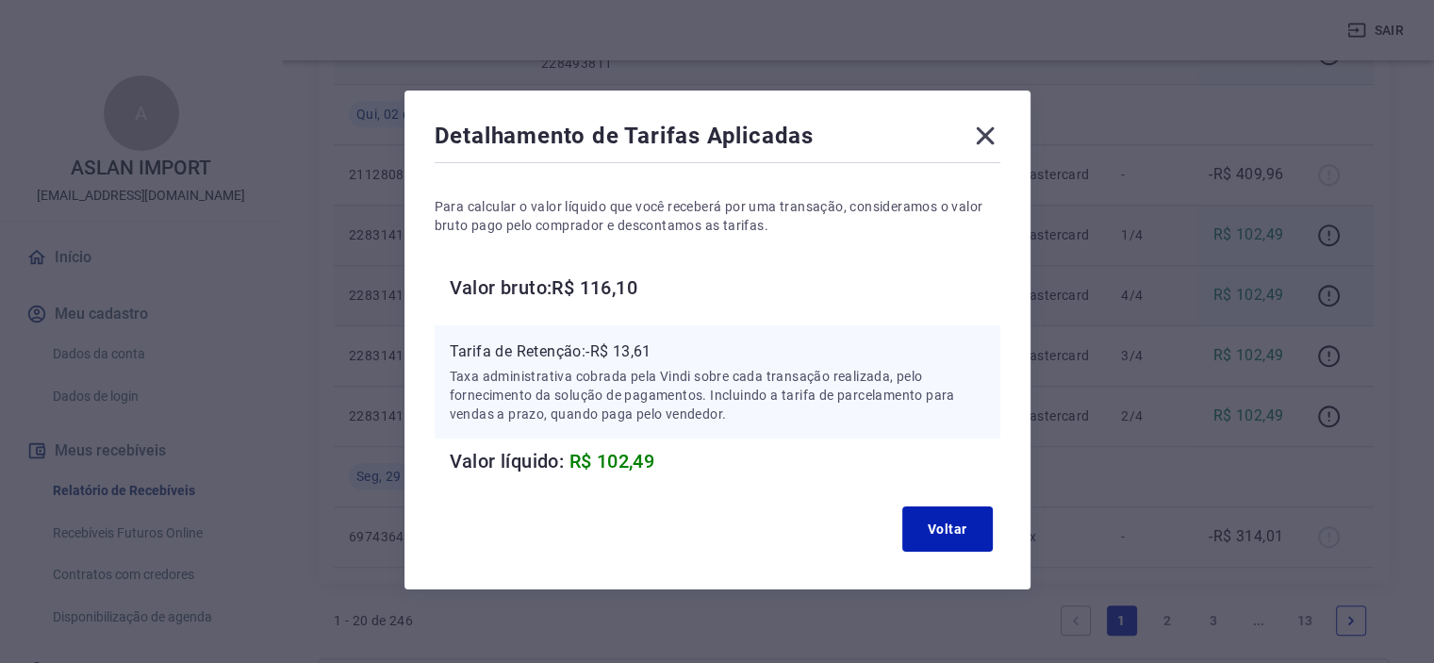
click at [980, 124] on icon at bounding box center [985, 136] width 30 height 30
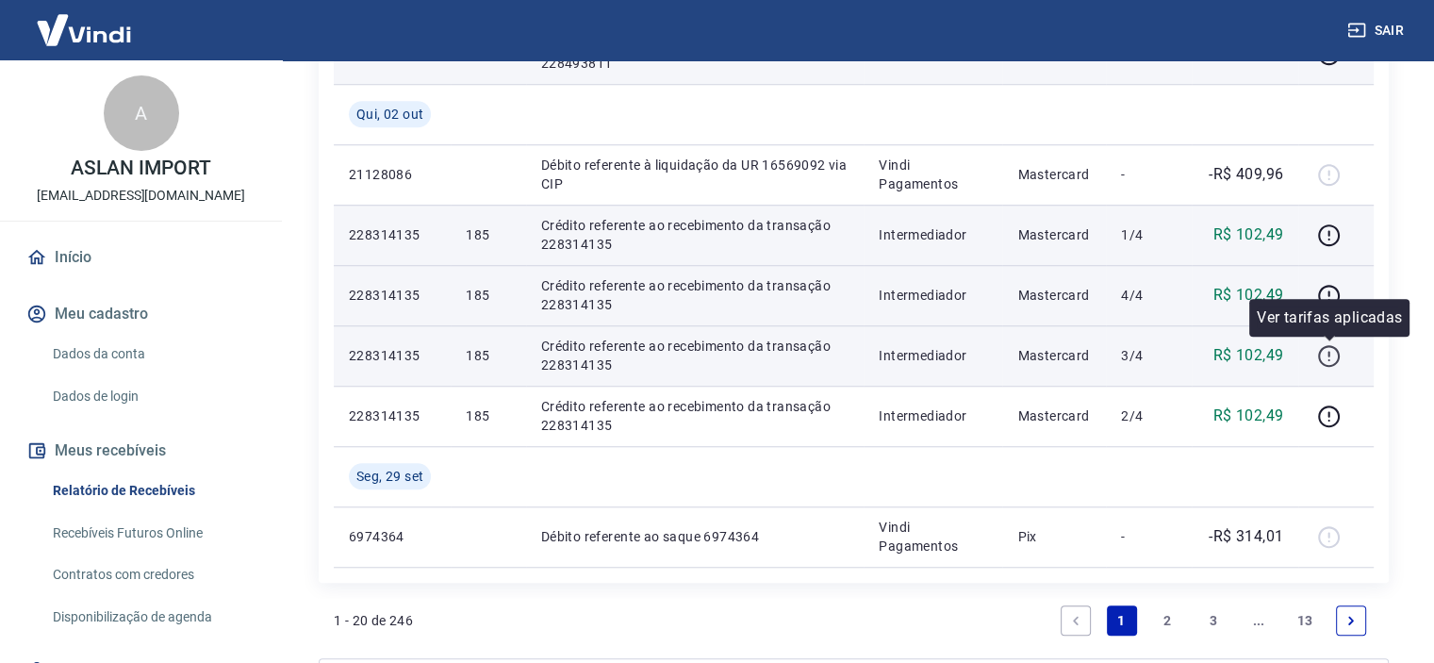
click at [1328, 363] on icon "button" at bounding box center [1329, 356] width 24 height 24
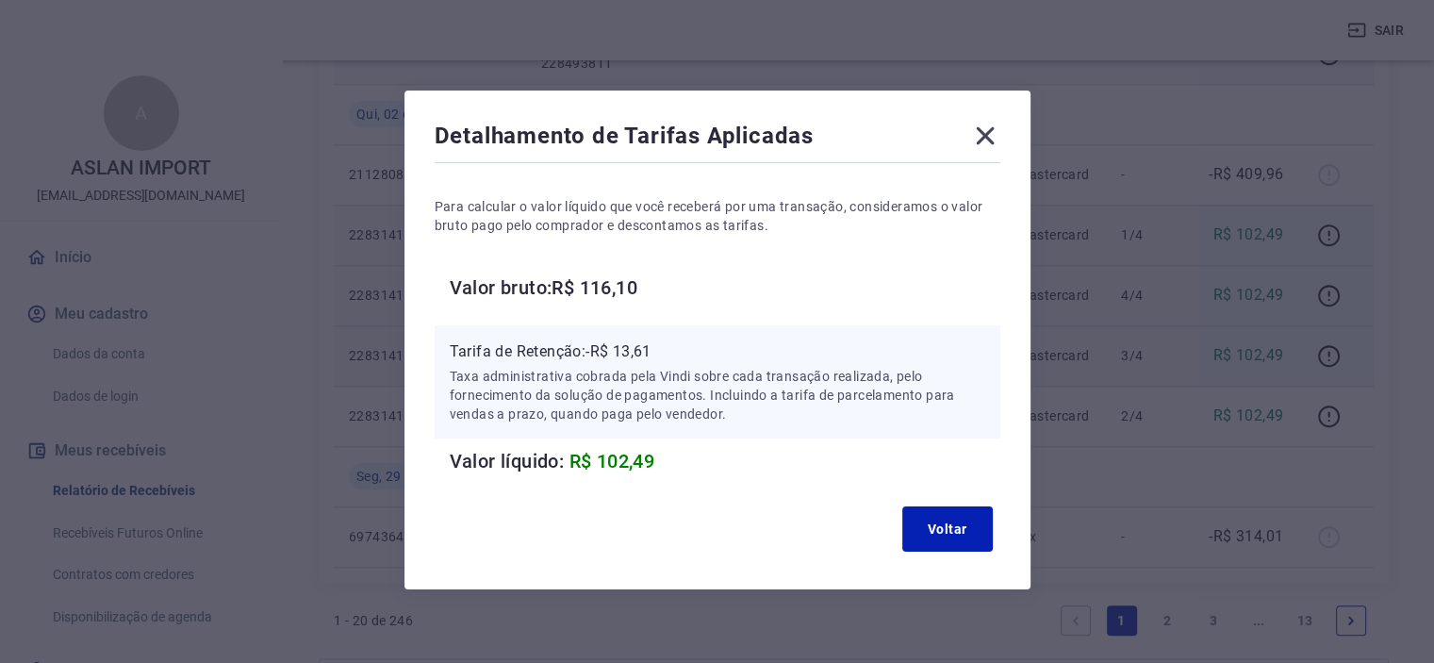
click at [993, 140] on icon at bounding box center [985, 136] width 30 height 30
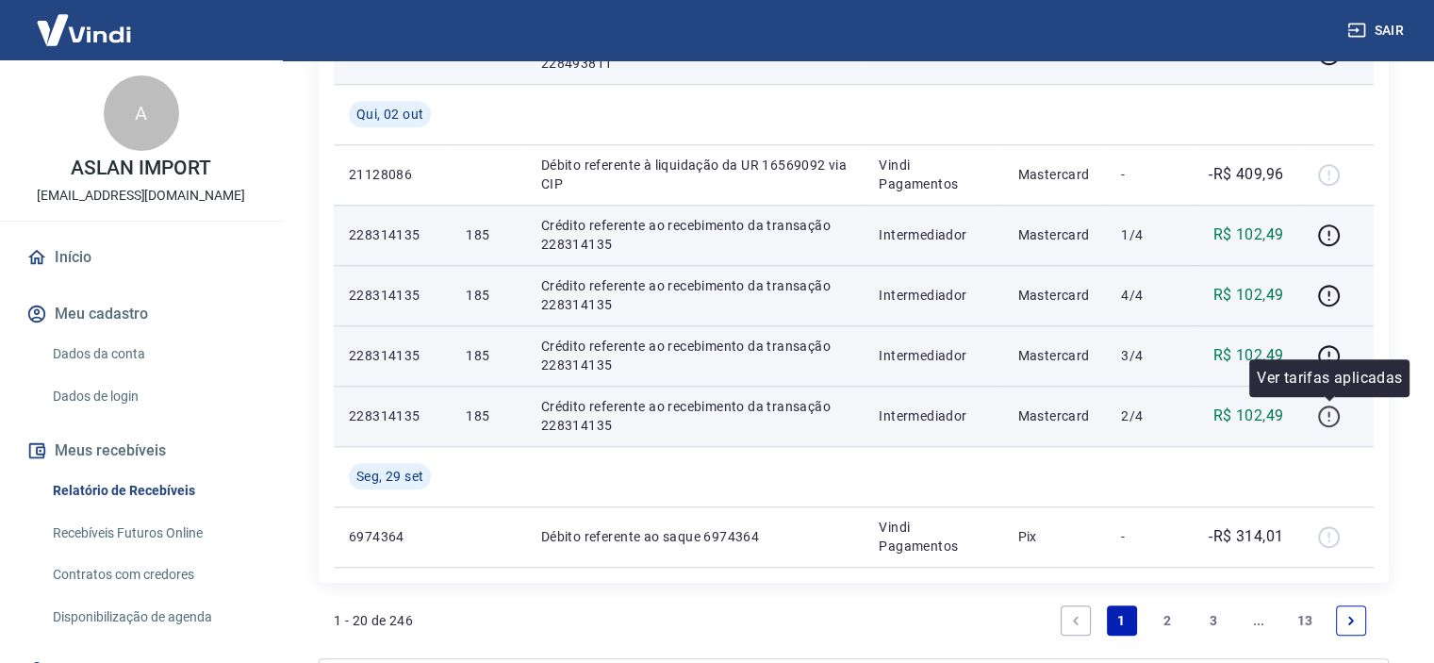
click at [1329, 421] on icon "button" at bounding box center [1329, 416] width 24 height 24
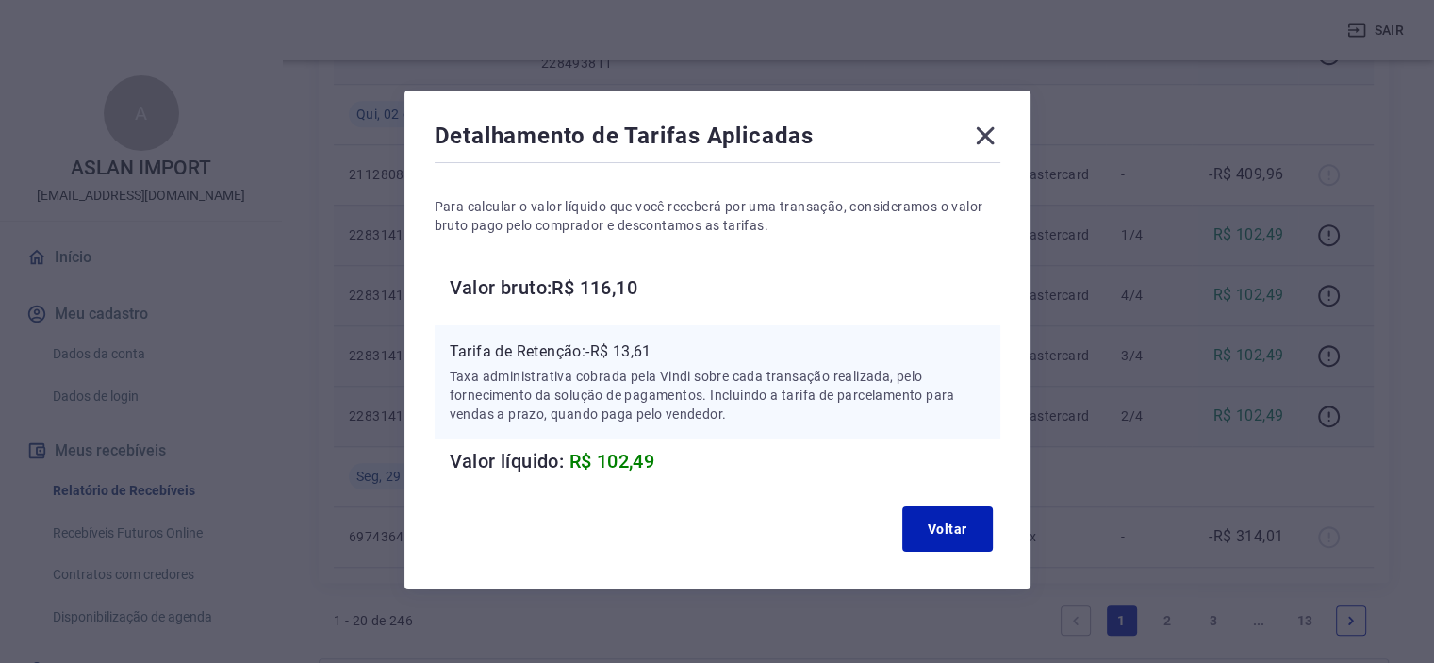
click at [995, 139] on icon at bounding box center [985, 136] width 30 height 30
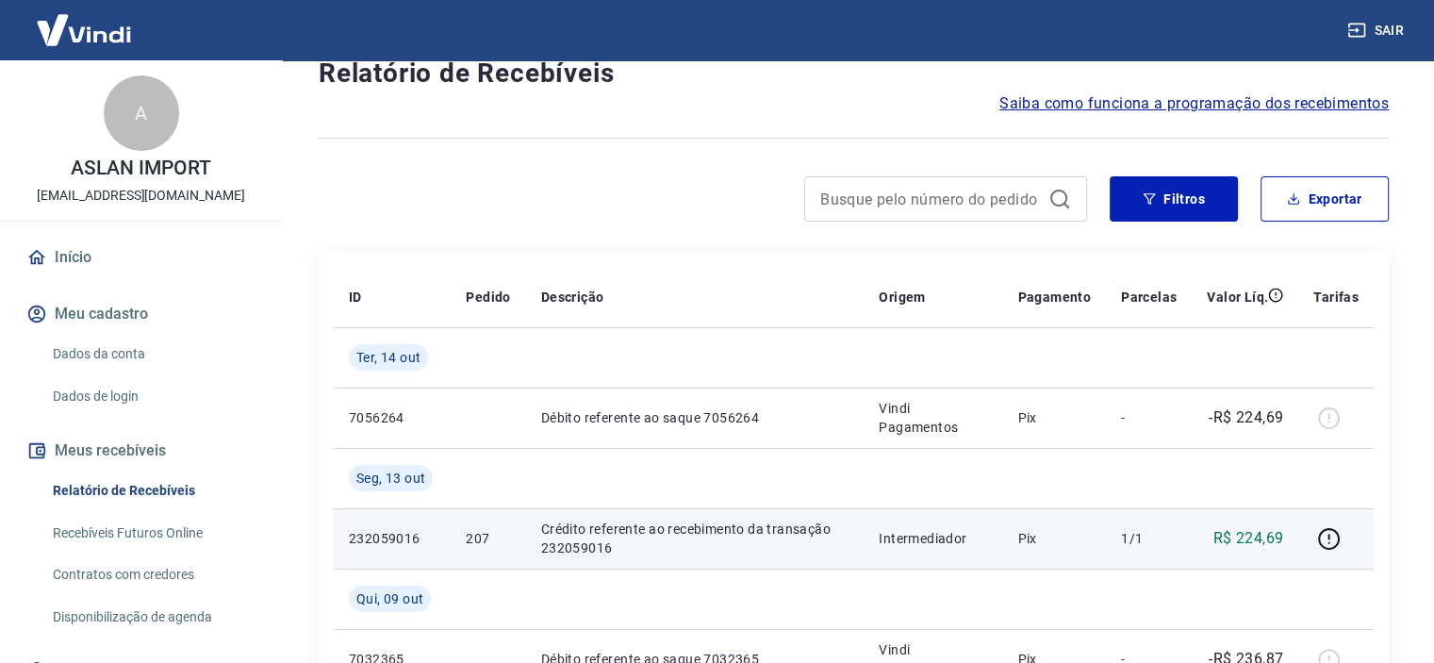
scroll to position [0, 0]
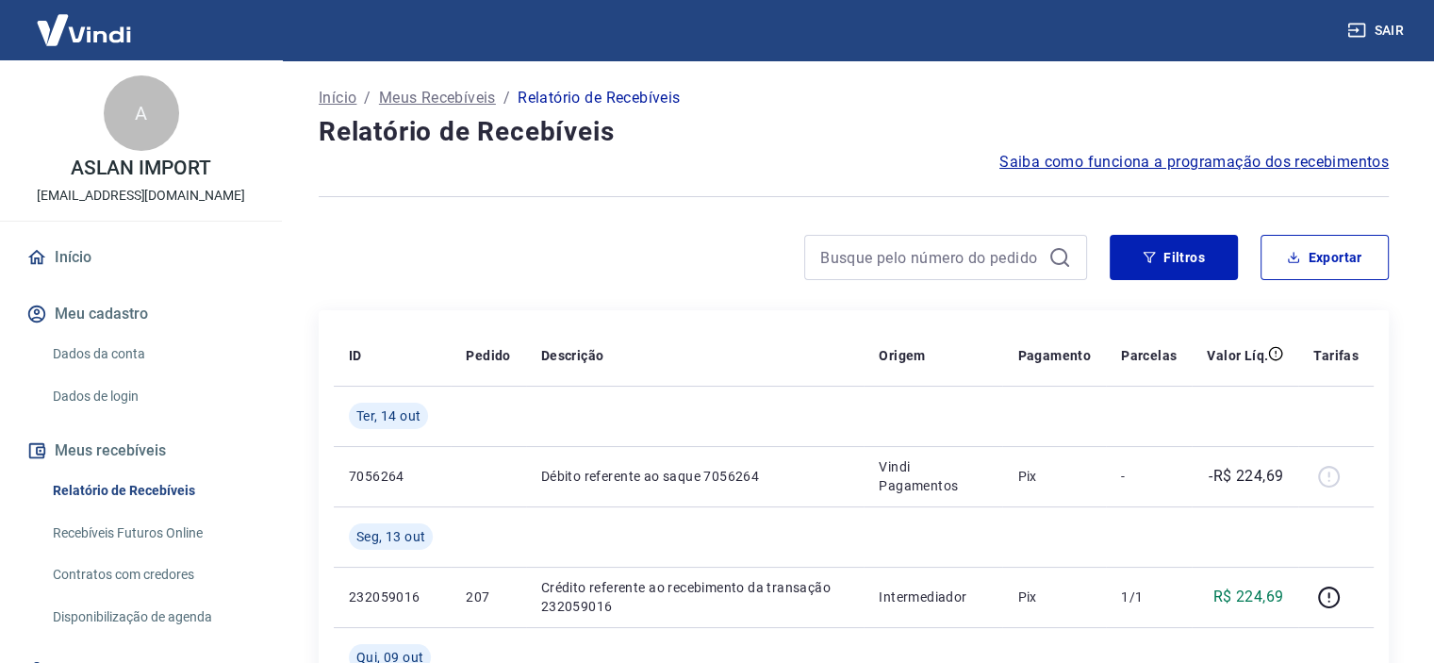
click at [1139, 166] on span "Saiba como funciona a programação dos recebimentos" at bounding box center [1193, 162] width 389 height 23
click at [1180, 248] on button "Filtros" at bounding box center [1173, 257] width 128 height 45
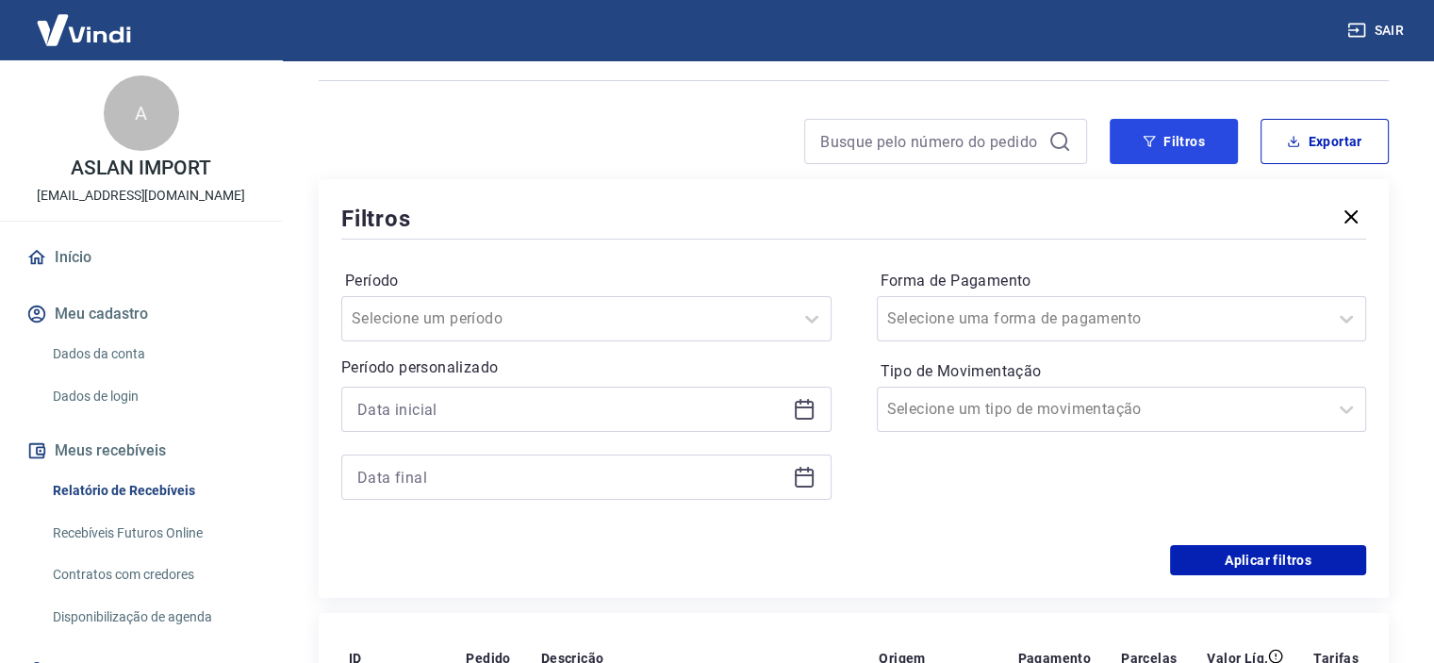
scroll to position [189, 0]
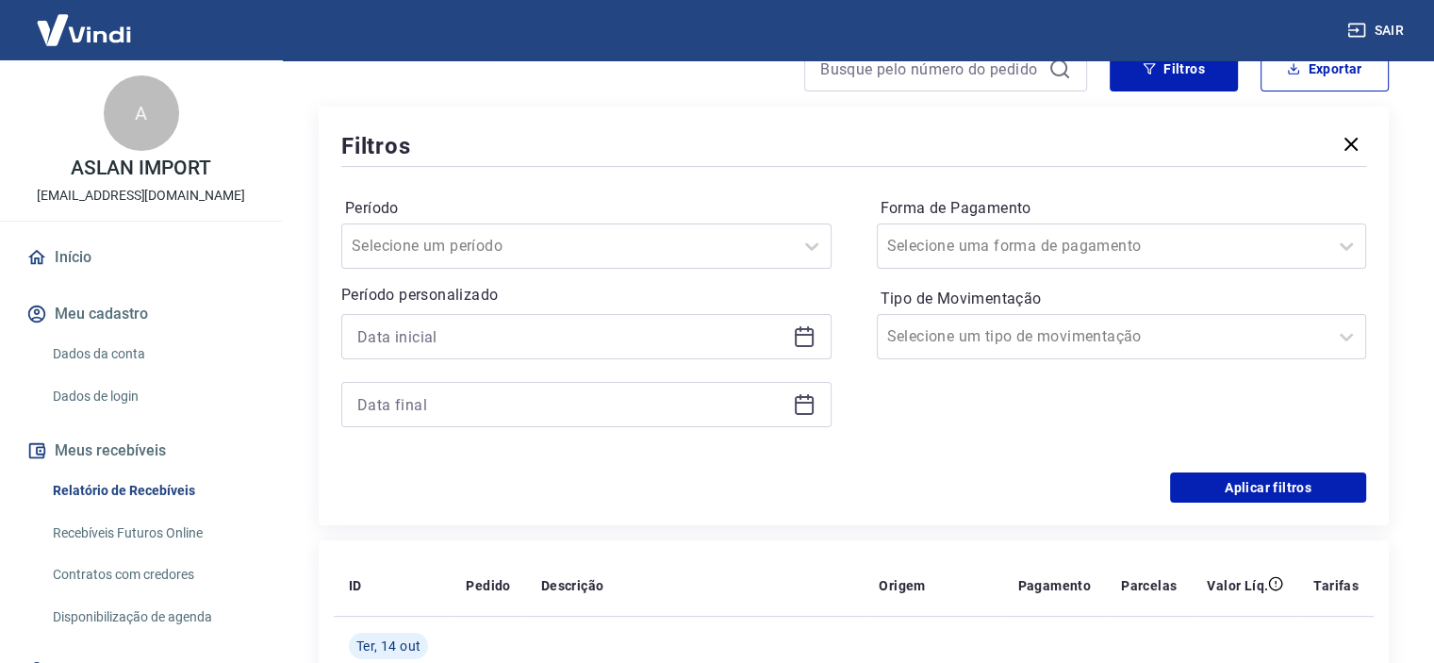
click at [600, 320] on div at bounding box center [586, 336] width 490 height 45
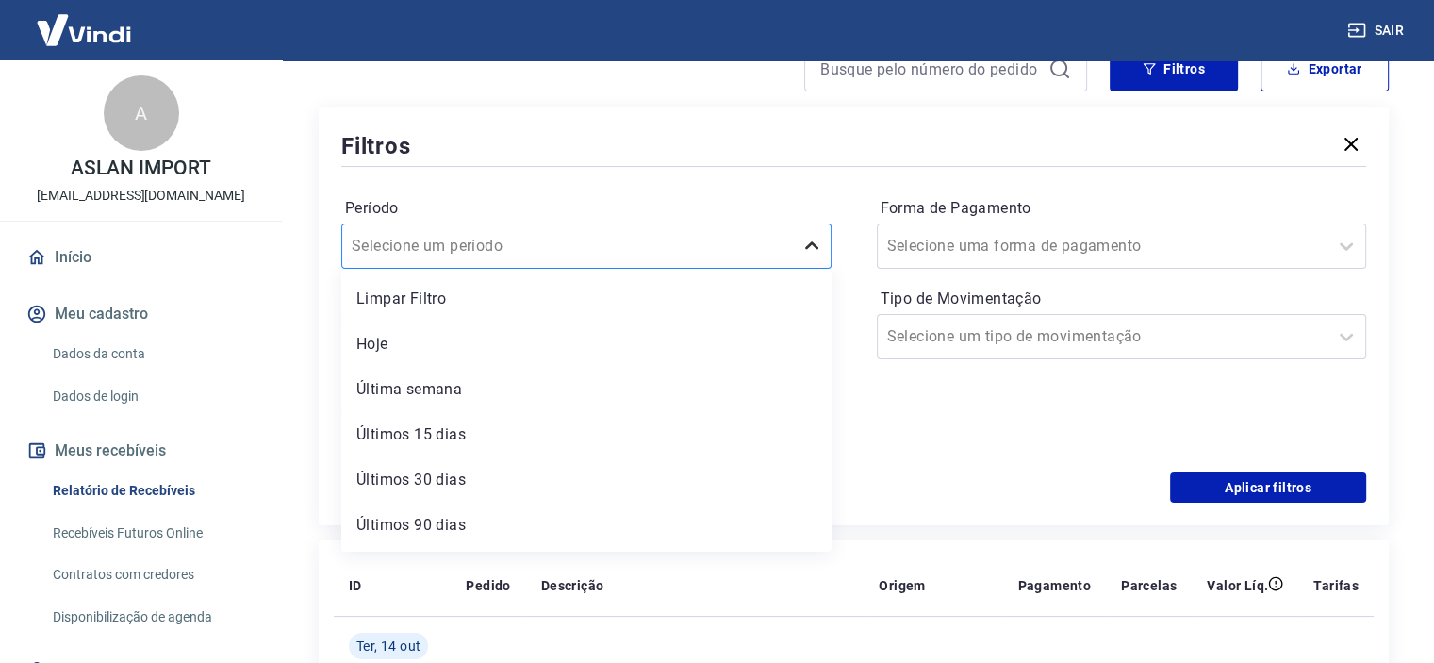
click at [798, 250] on div at bounding box center [812, 246] width 38 height 38
click at [1090, 459] on div "Período option Últimos 90 [PERSON_NAME] focused, 6 of 7. 7 results available. U…" at bounding box center [853, 322] width 1025 height 302
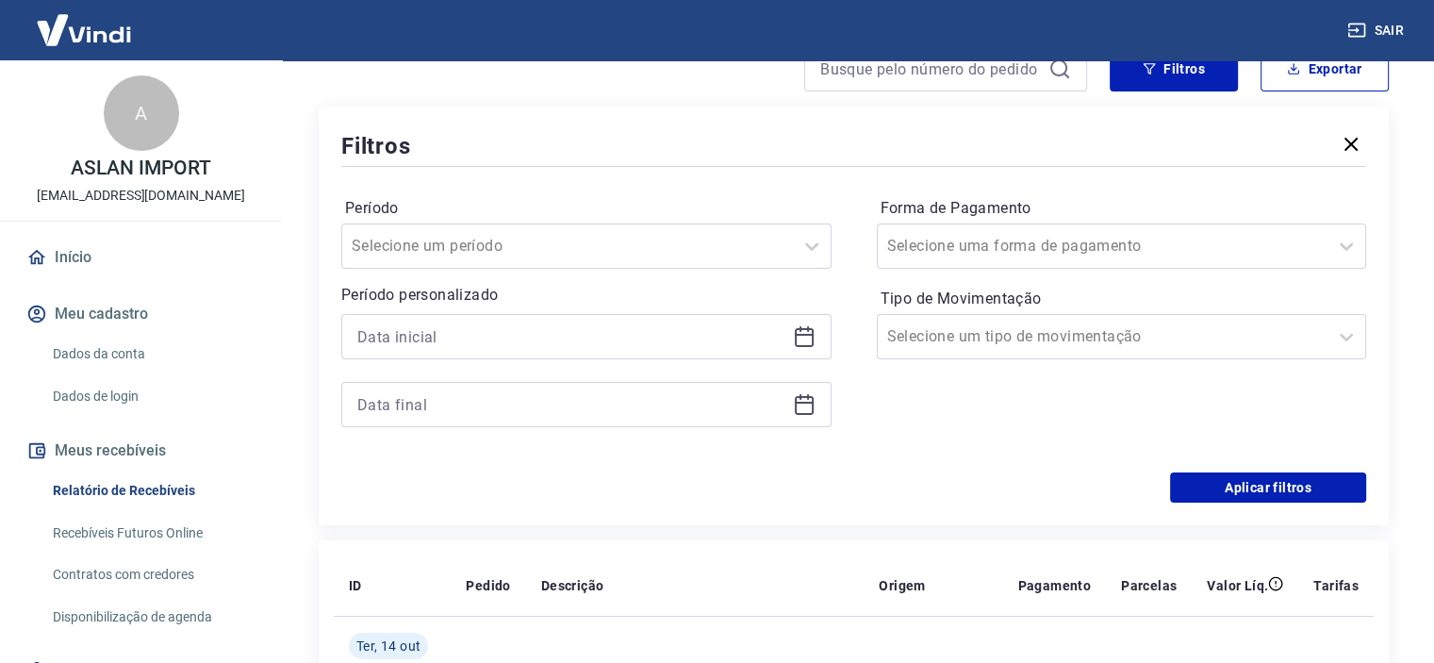
click at [818, 342] on div at bounding box center [586, 336] width 490 height 45
click at [803, 337] on icon at bounding box center [804, 336] width 23 height 23
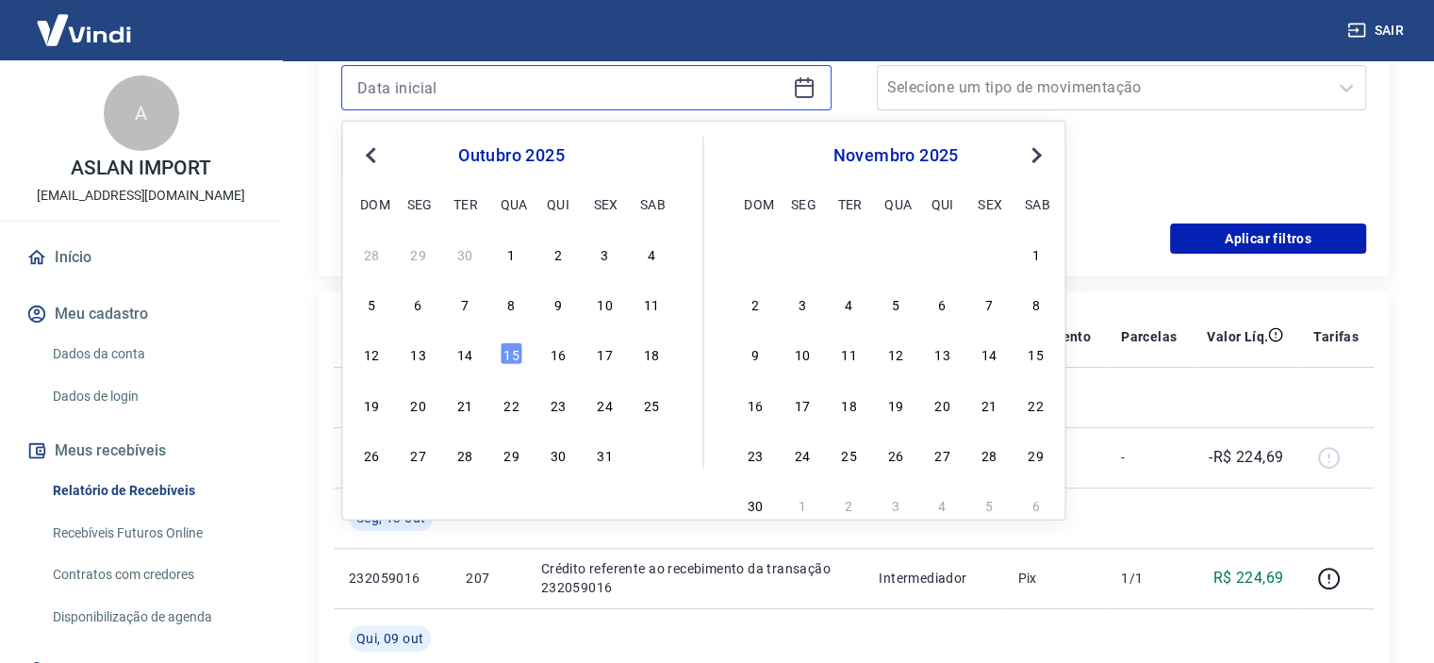
scroll to position [471, 0]
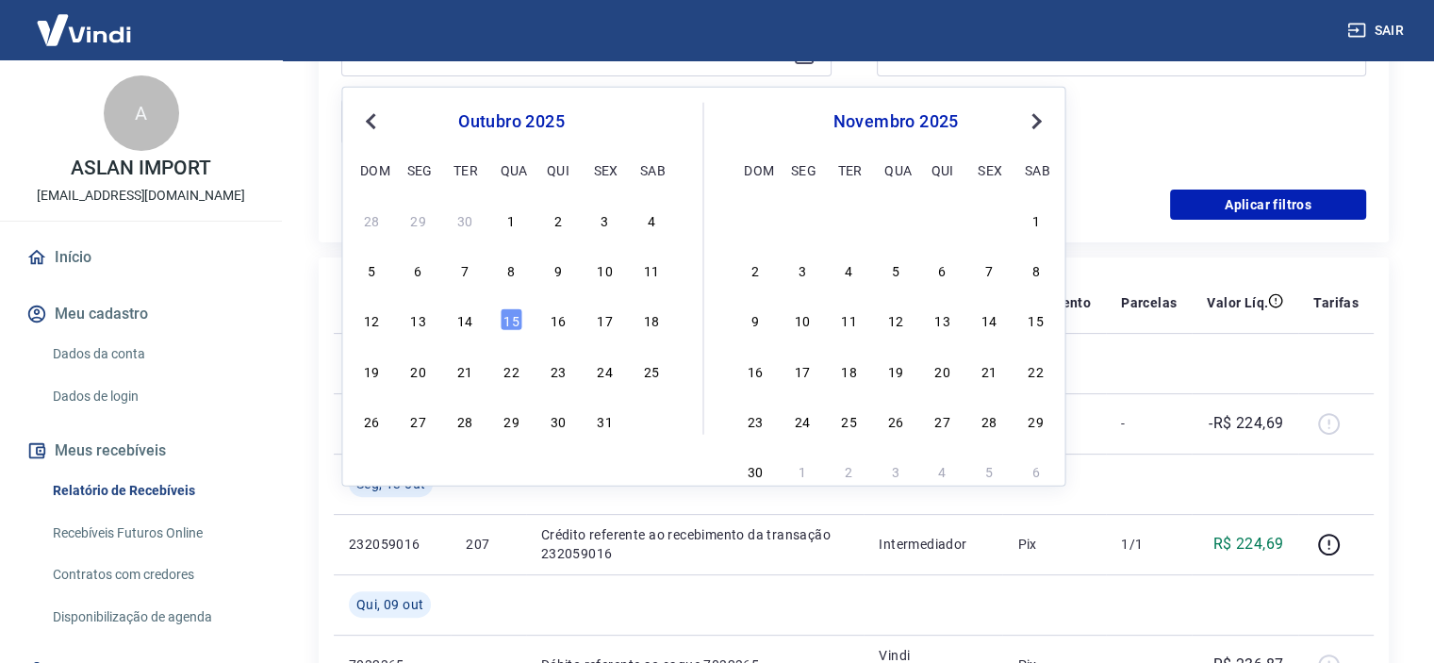
click at [372, 119] on span "Previous Month" at bounding box center [372, 120] width 0 height 22
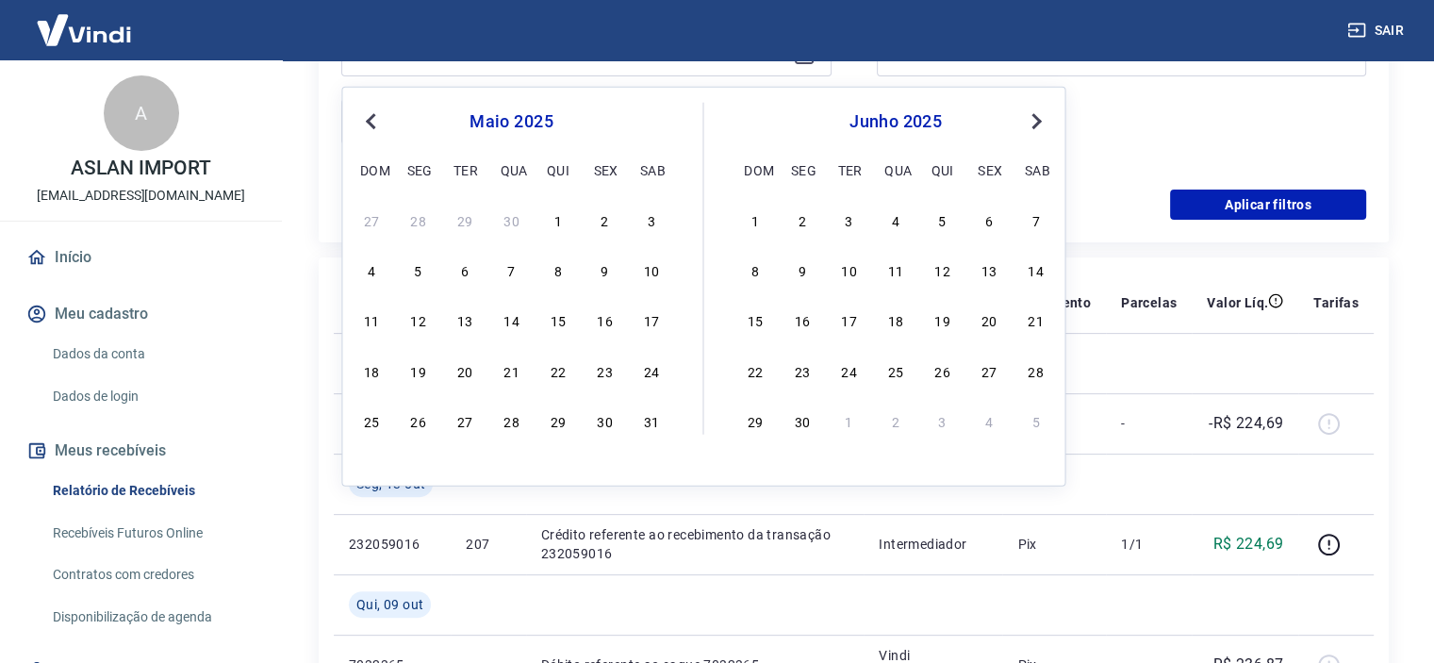
click at [372, 119] on span "Previous Month" at bounding box center [372, 120] width 0 height 22
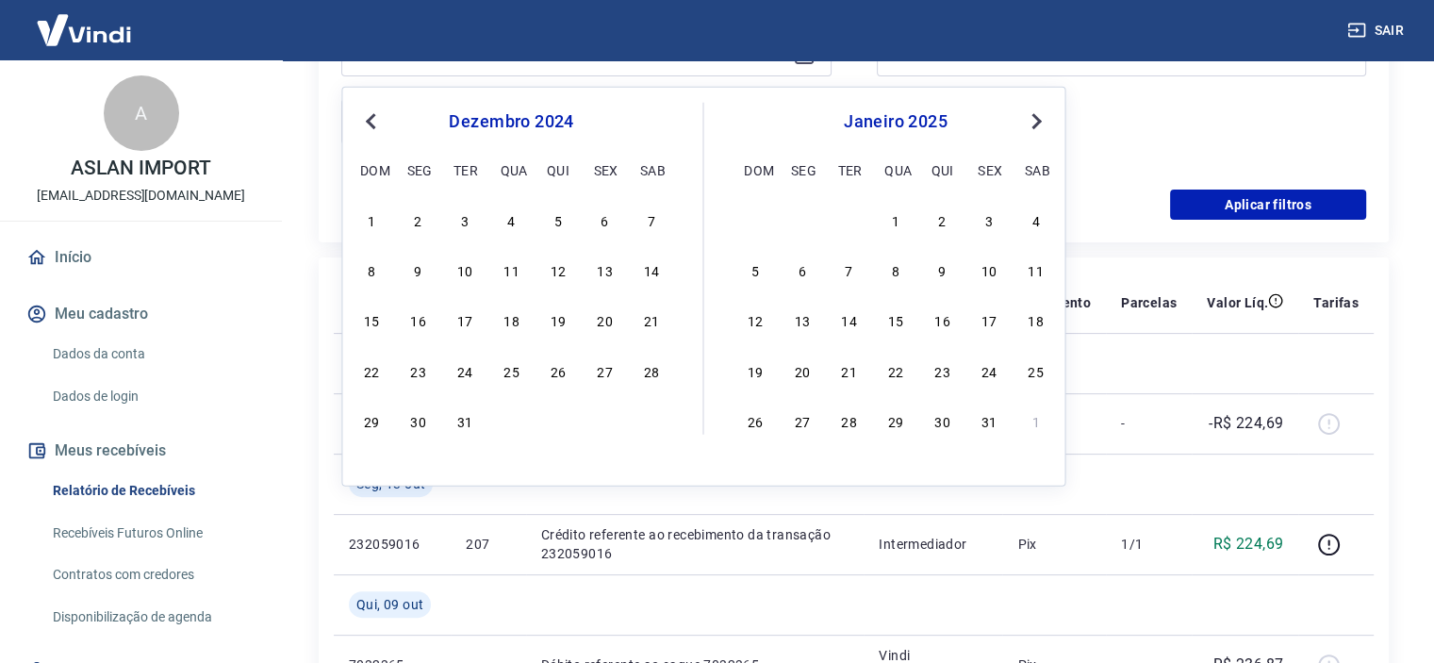
click at [1034, 123] on span "Next Month" at bounding box center [1034, 120] width 0 height 22
click at [507, 226] on div "1" at bounding box center [511, 219] width 23 height 23
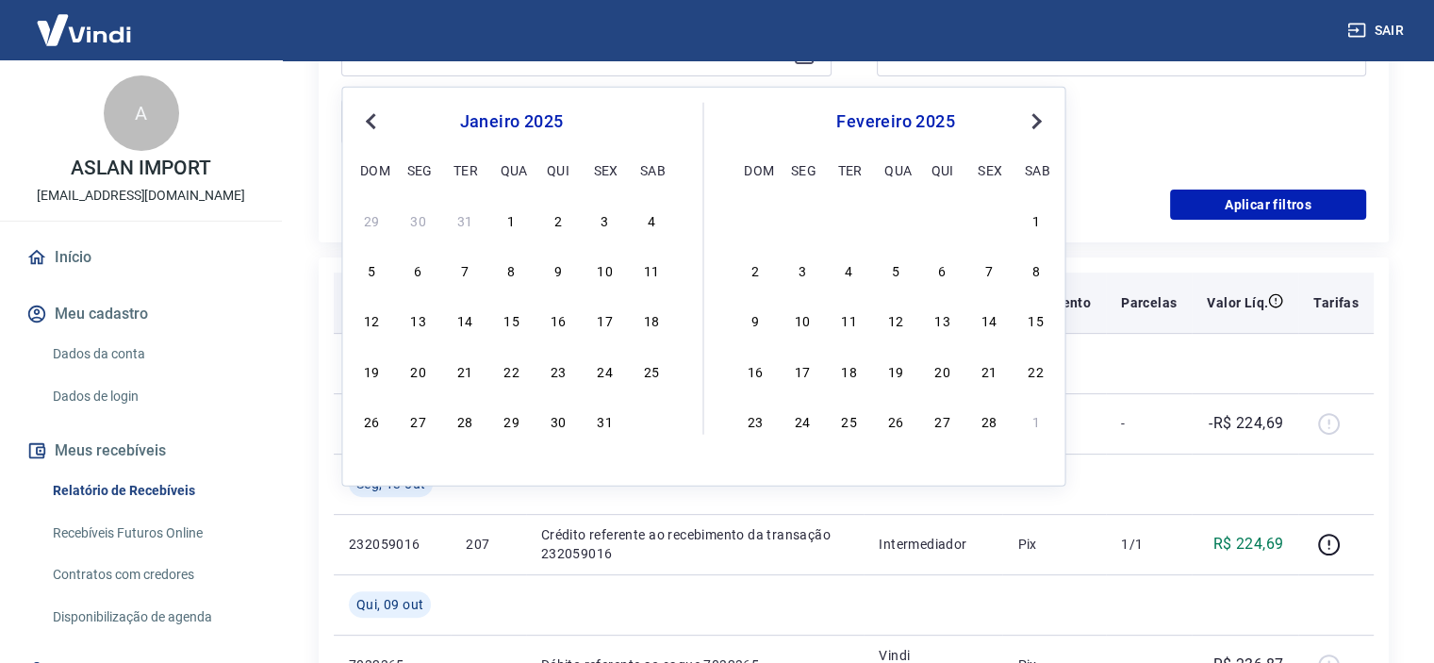
type input "[DATE]"
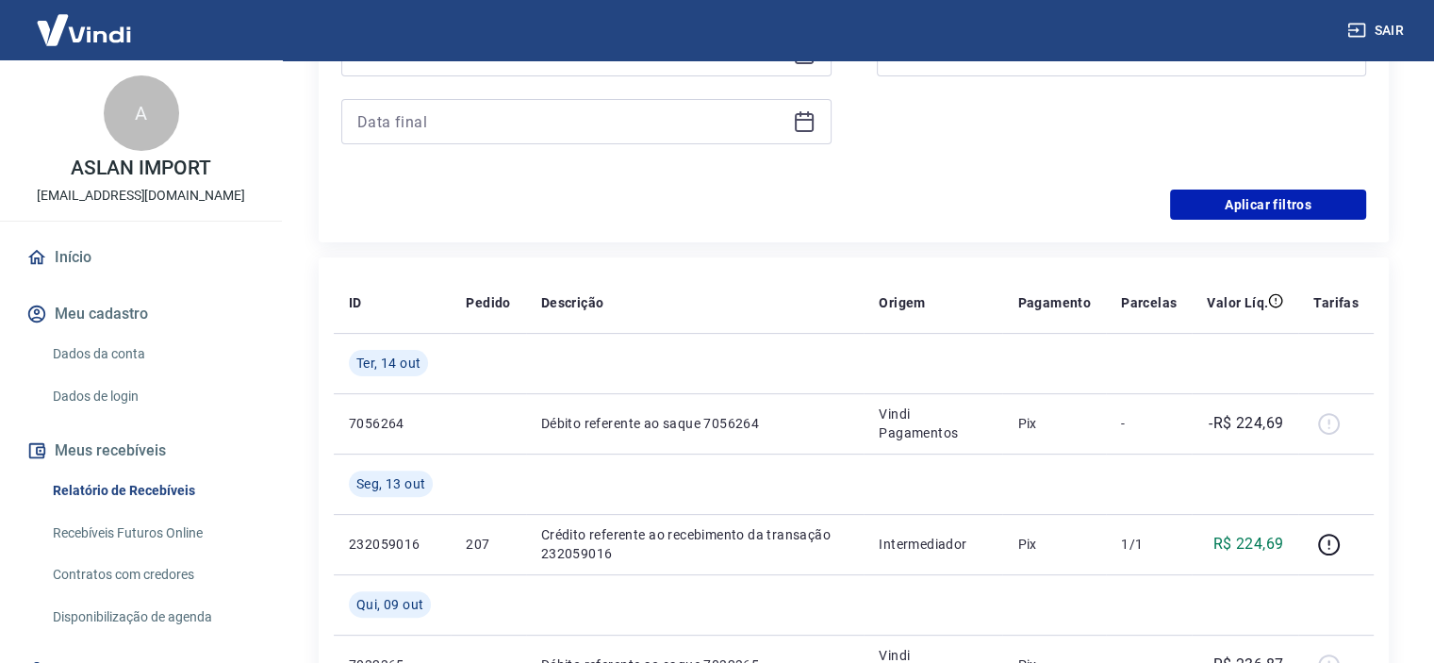
click at [794, 111] on icon at bounding box center [804, 121] width 23 height 23
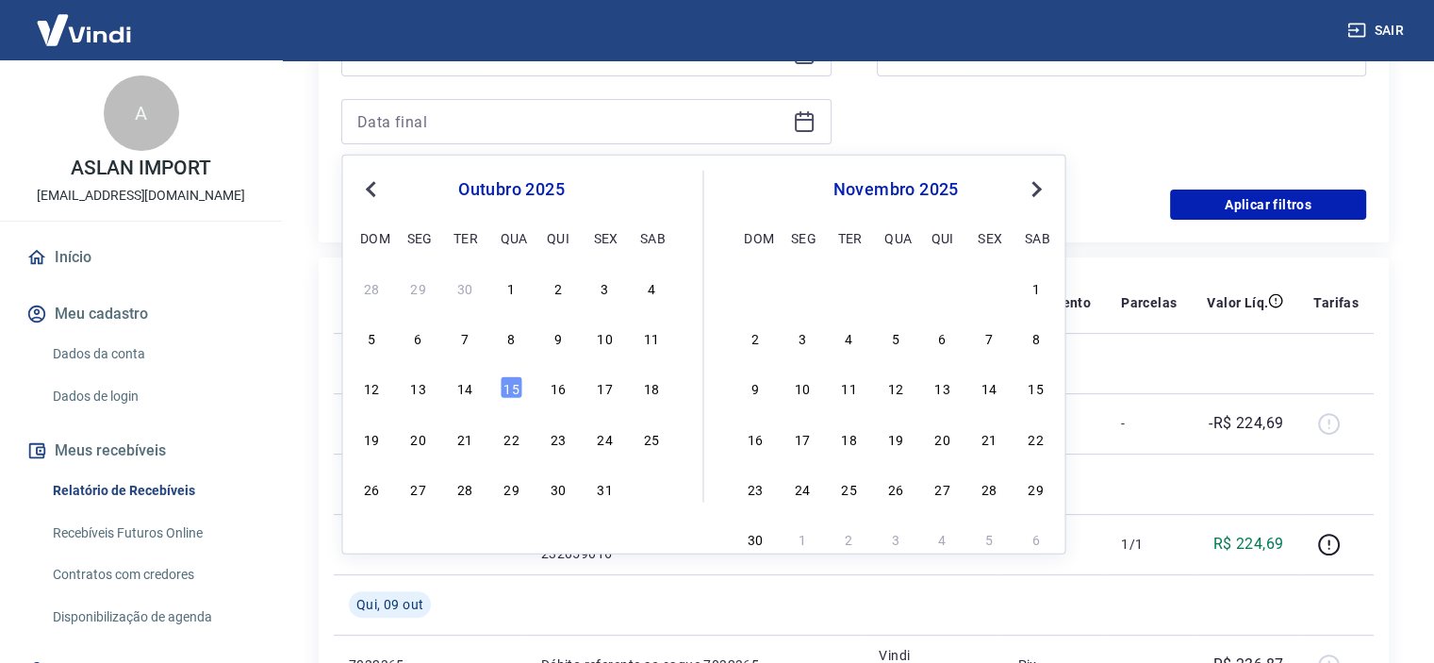
click at [362, 176] on div "outubro 2025 dom seg ter qua qui sex sab" at bounding box center [510, 211] width 307 height 80
click at [372, 183] on span "Previous Month" at bounding box center [372, 188] width 0 height 22
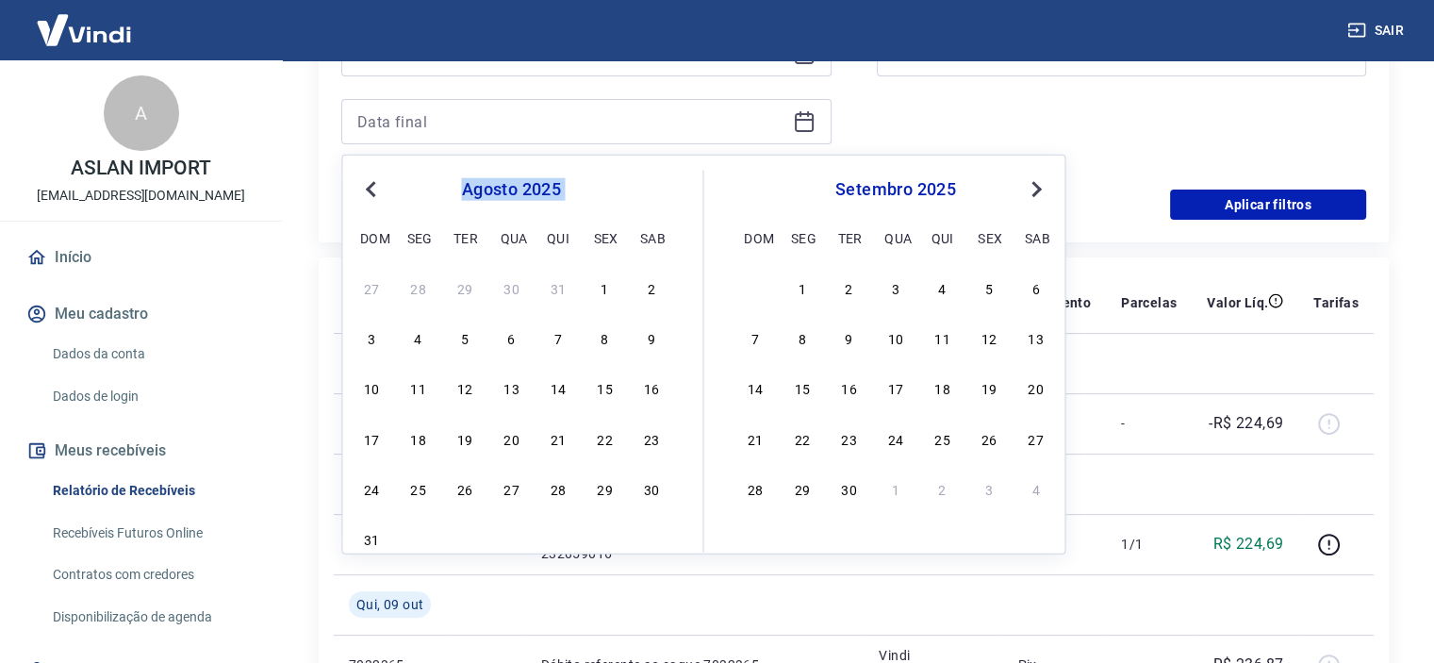
click at [372, 183] on span "Previous Month" at bounding box center [372, 188] width 0 height 22
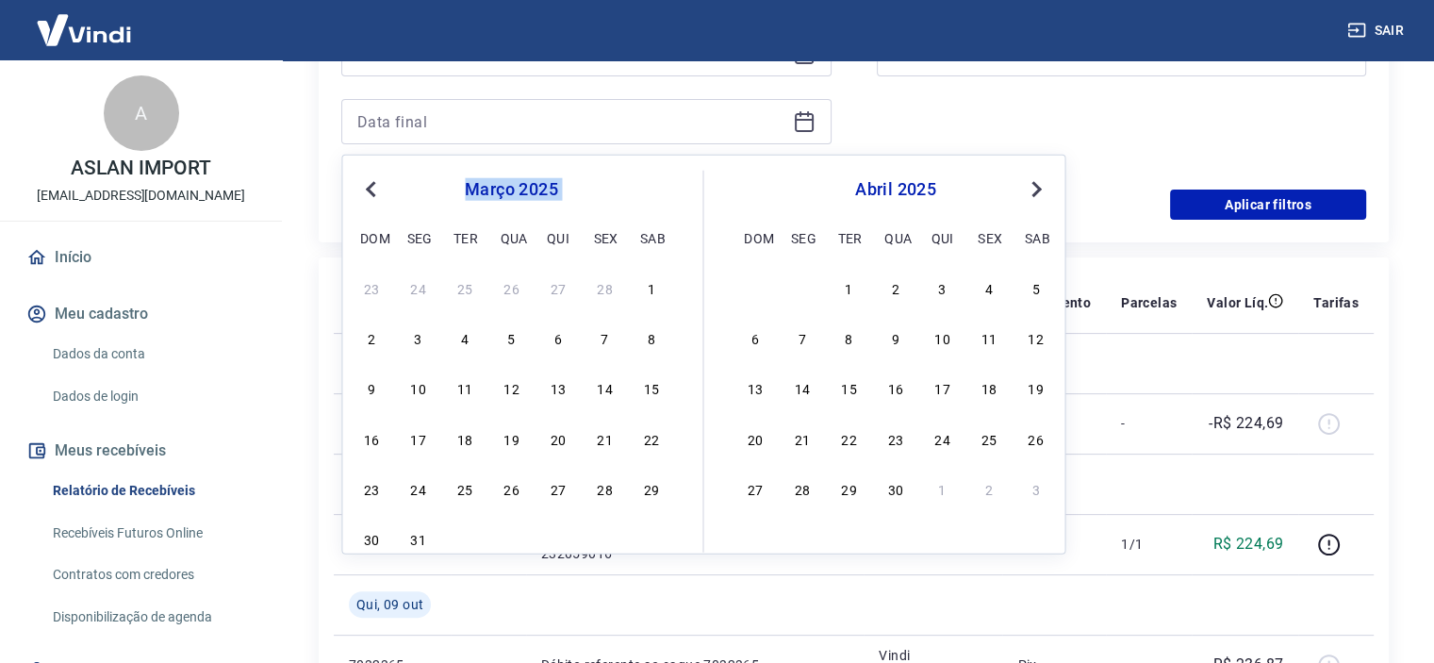
click at [372, 183] on span "Previous Month" at bounding box center [372, 188] width 0 height 22
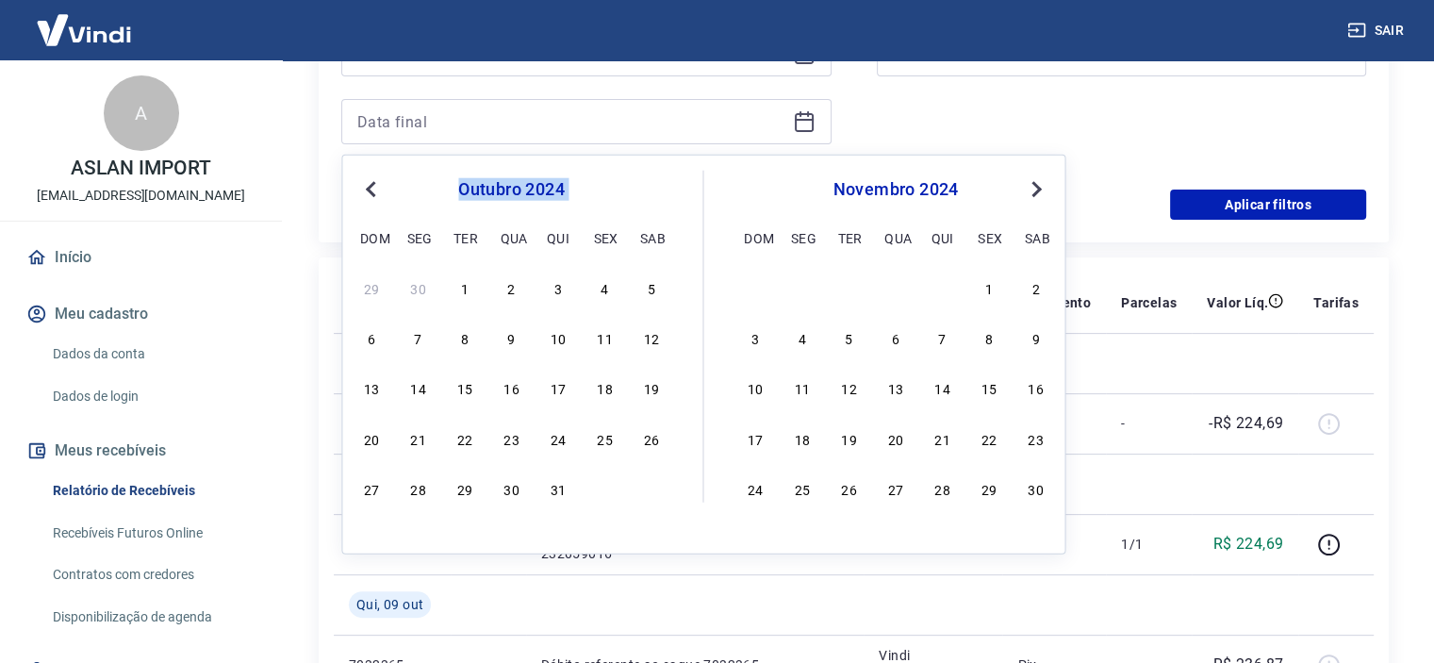
click at [1034, 184] on span "Next Month" at bounding box center [1034, 188] width 0 height 22
click at [600, 494] on div "31" at bounding box center [604, 488] width 23 height 23
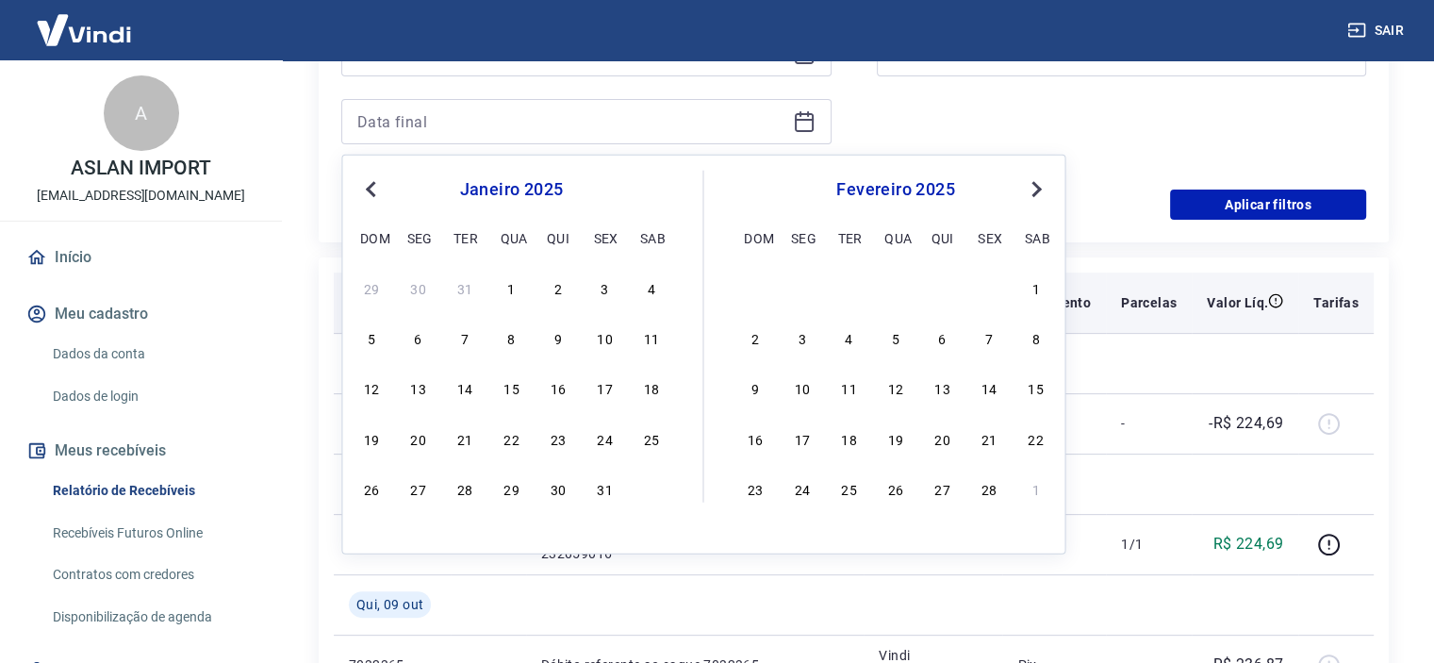
type input "[DATE]"
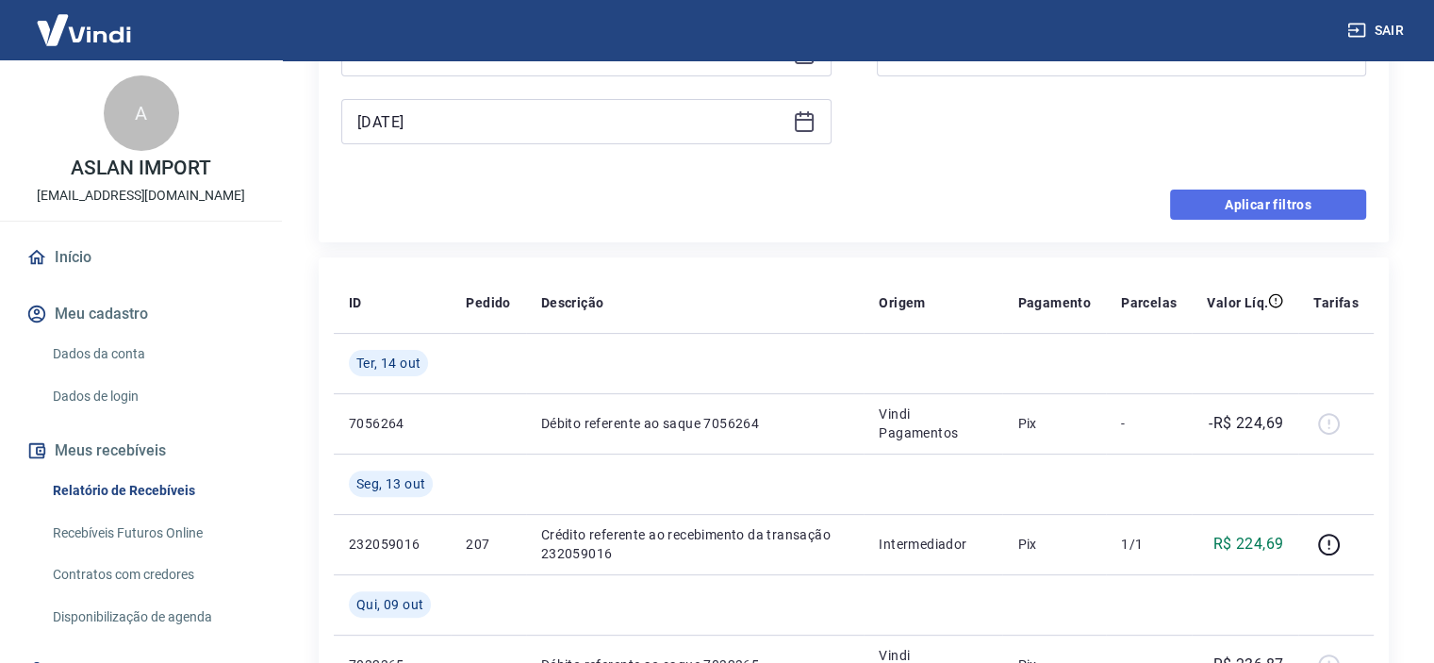
click at [1207, 198] on button "Aplicar filtros" at bounding box center [1268, 204] width 196 height 30
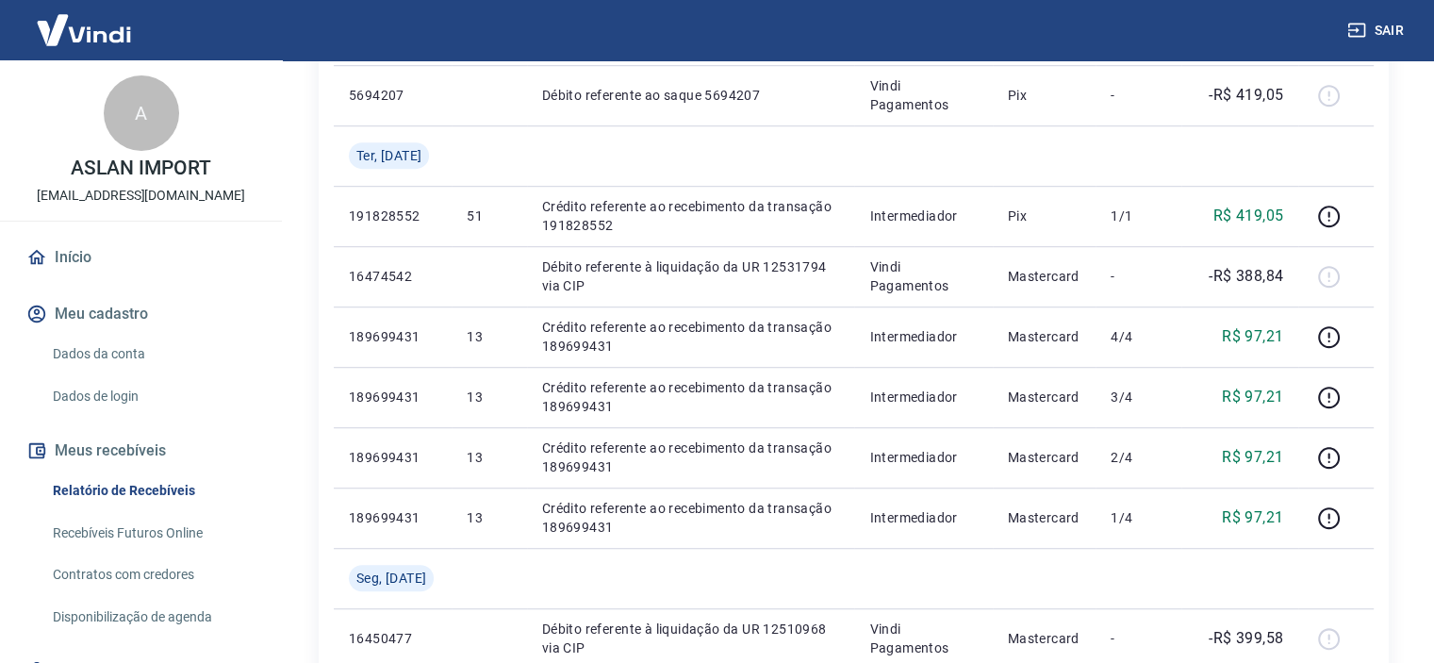
scroll to position [1660, 0]
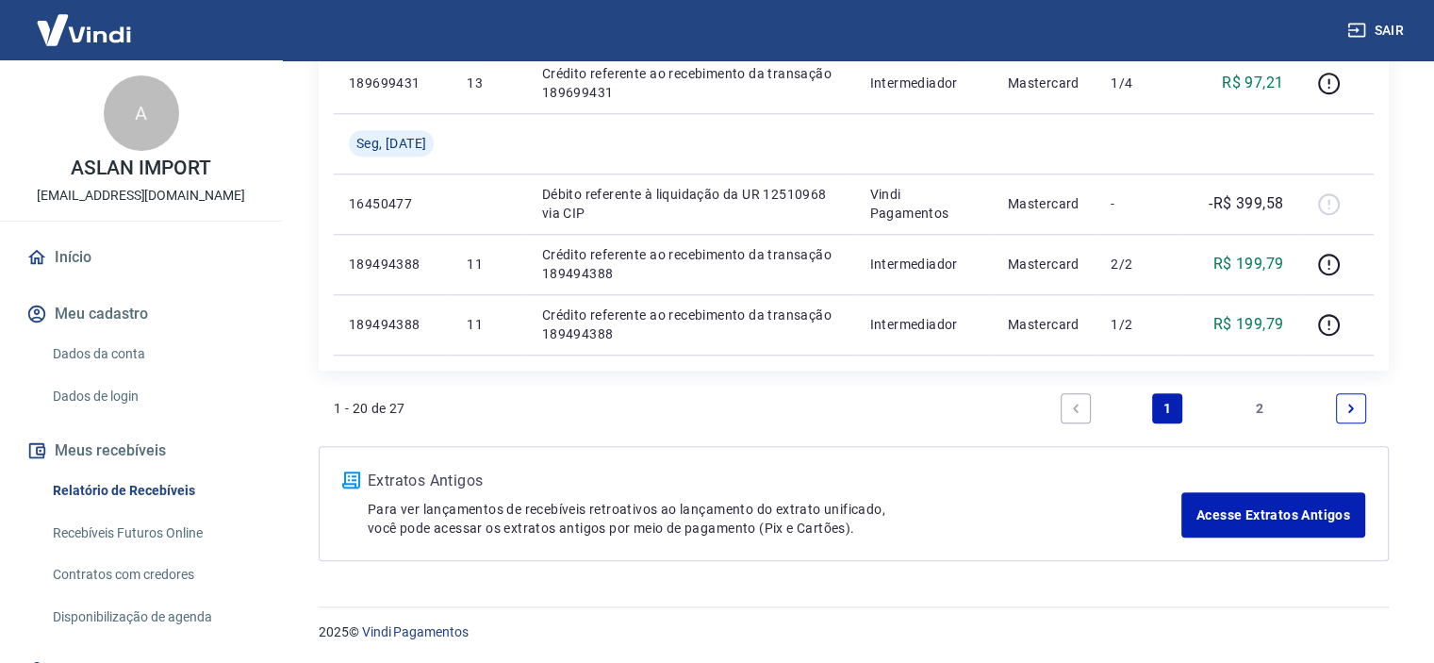
click at [1257, 414] on link "2" at bounding box center [1259, 408] width 30 height 30
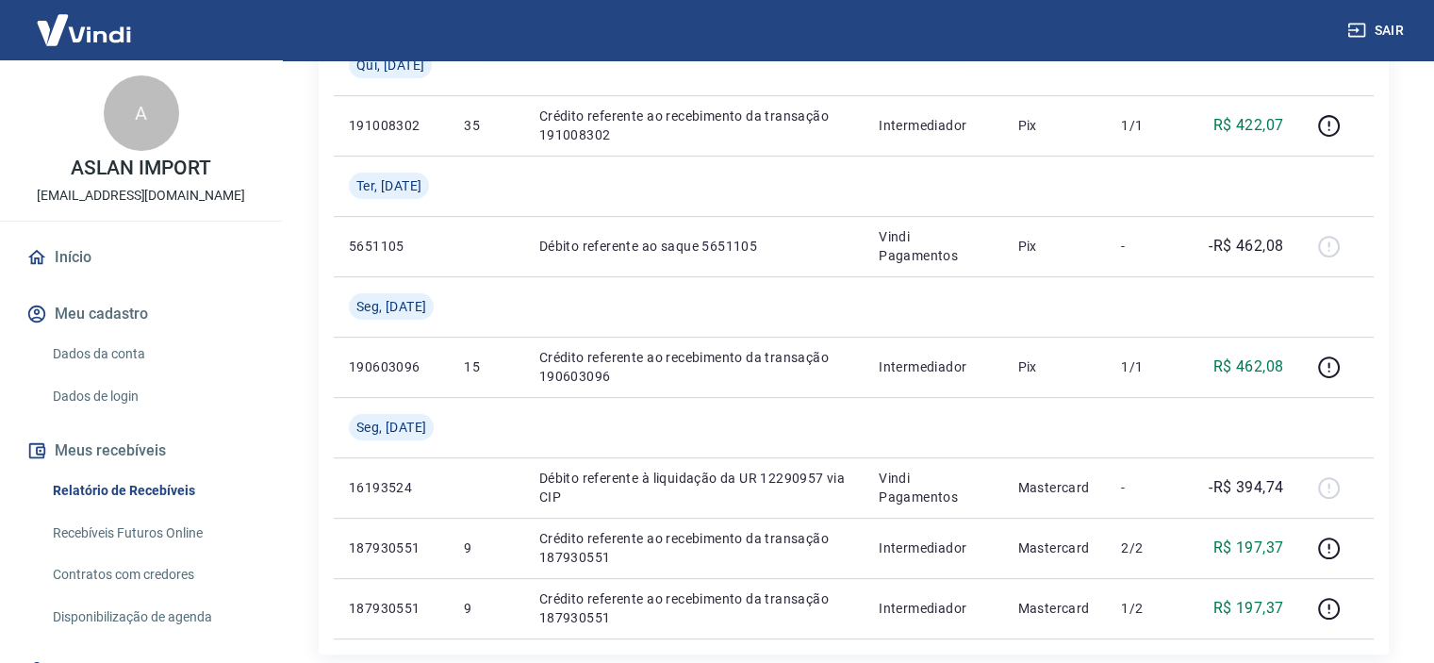
scroll to position [755, 0]
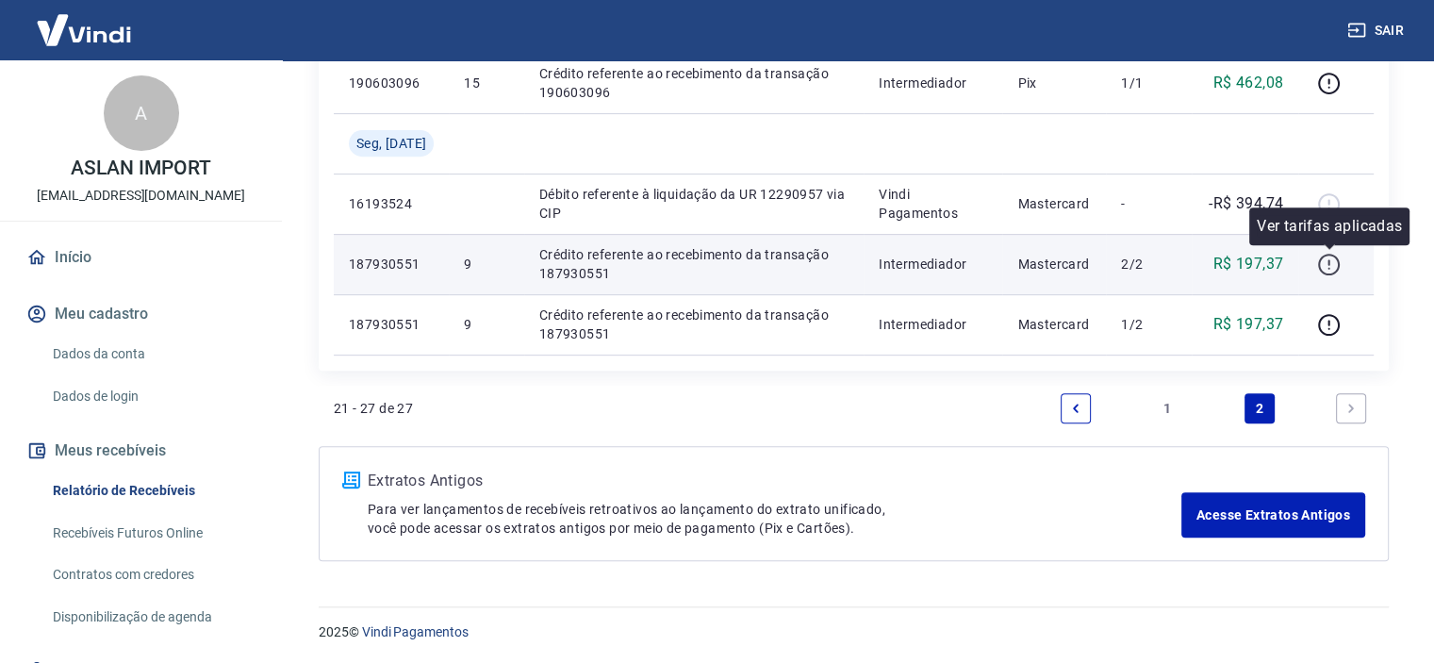
click at [1320, 266] on icon "button" at bounding box center [1329, 265] width 22 height 22
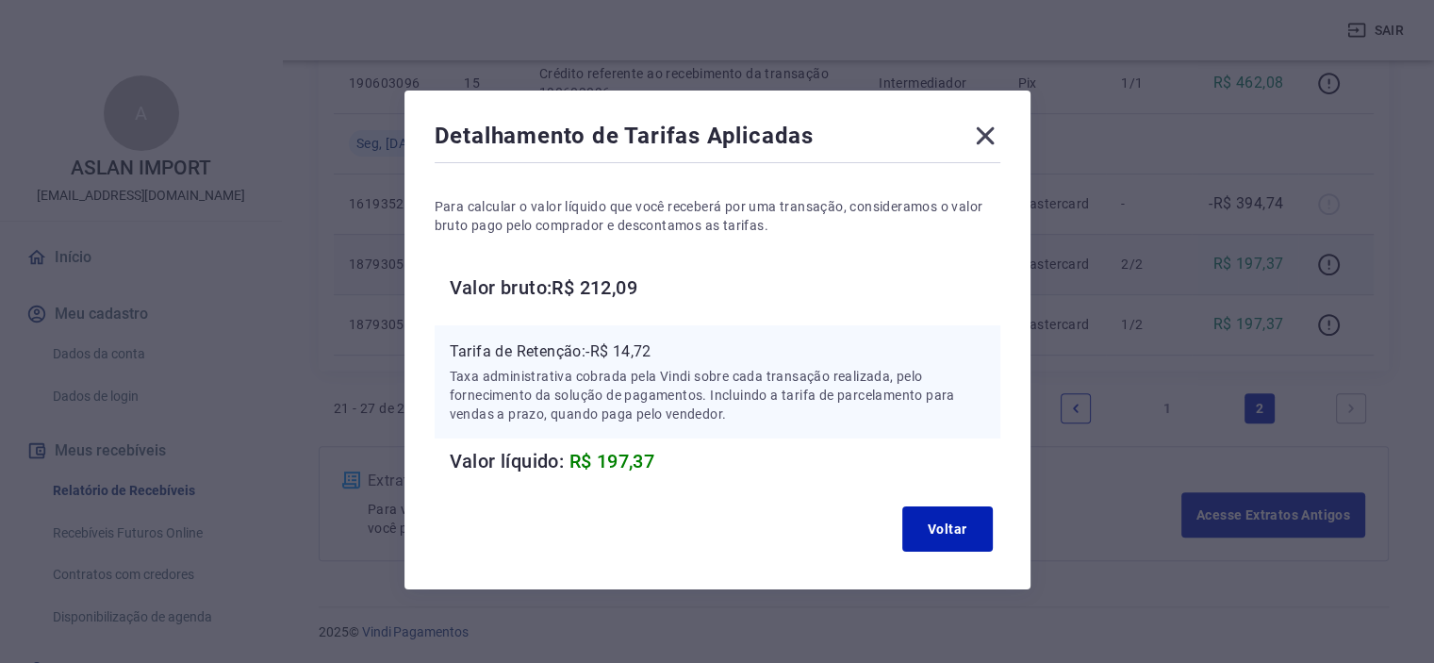
click at [981, 129] on icon at bounding box center [985, 136] width 30 height 30
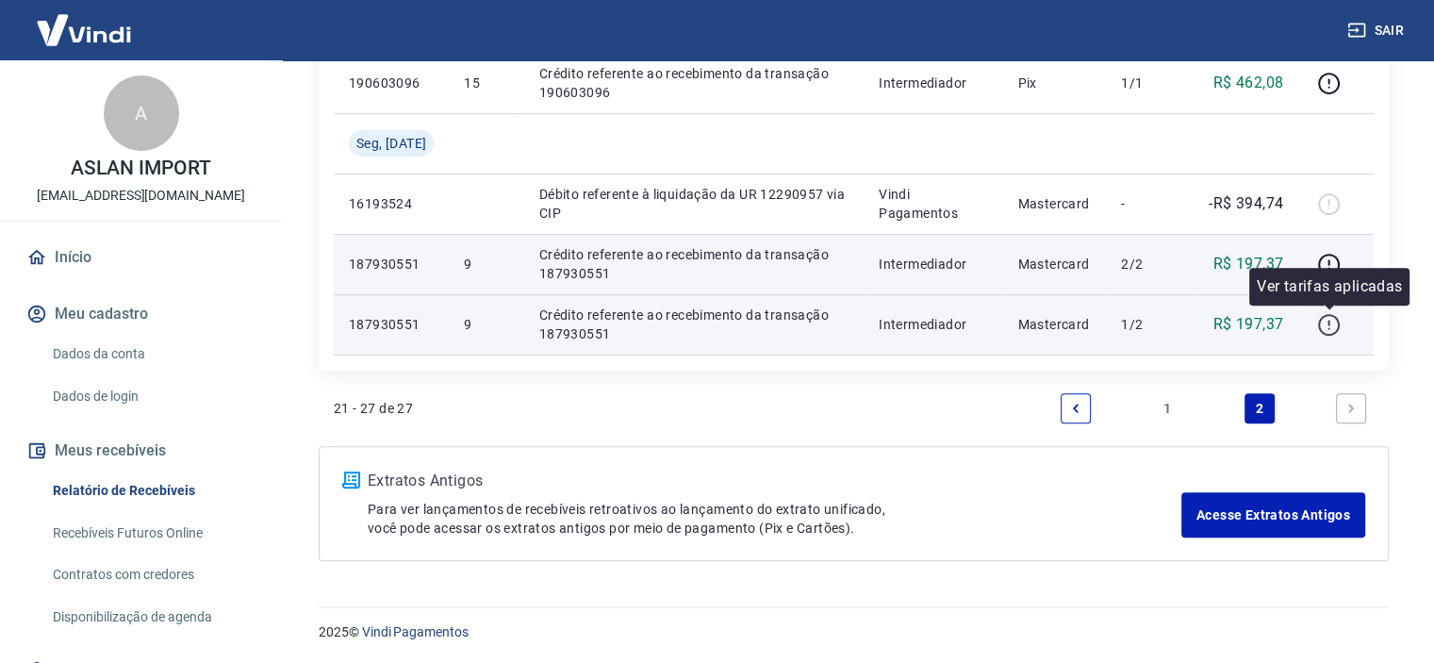
click at [1334, 333] on icon "button" at bounding box center [1329, 325] width 24 height 24
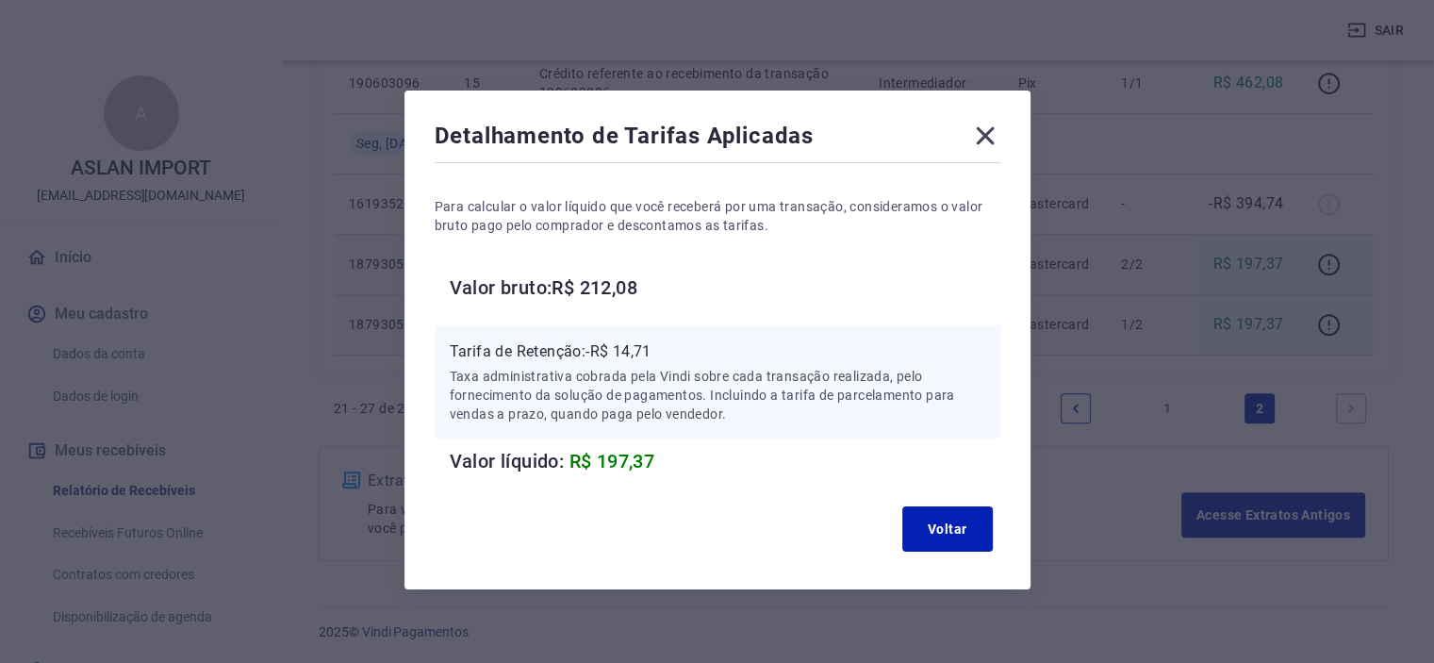
click at [982, 133] on icon at bounding box center [985, 136] width 18 height 18
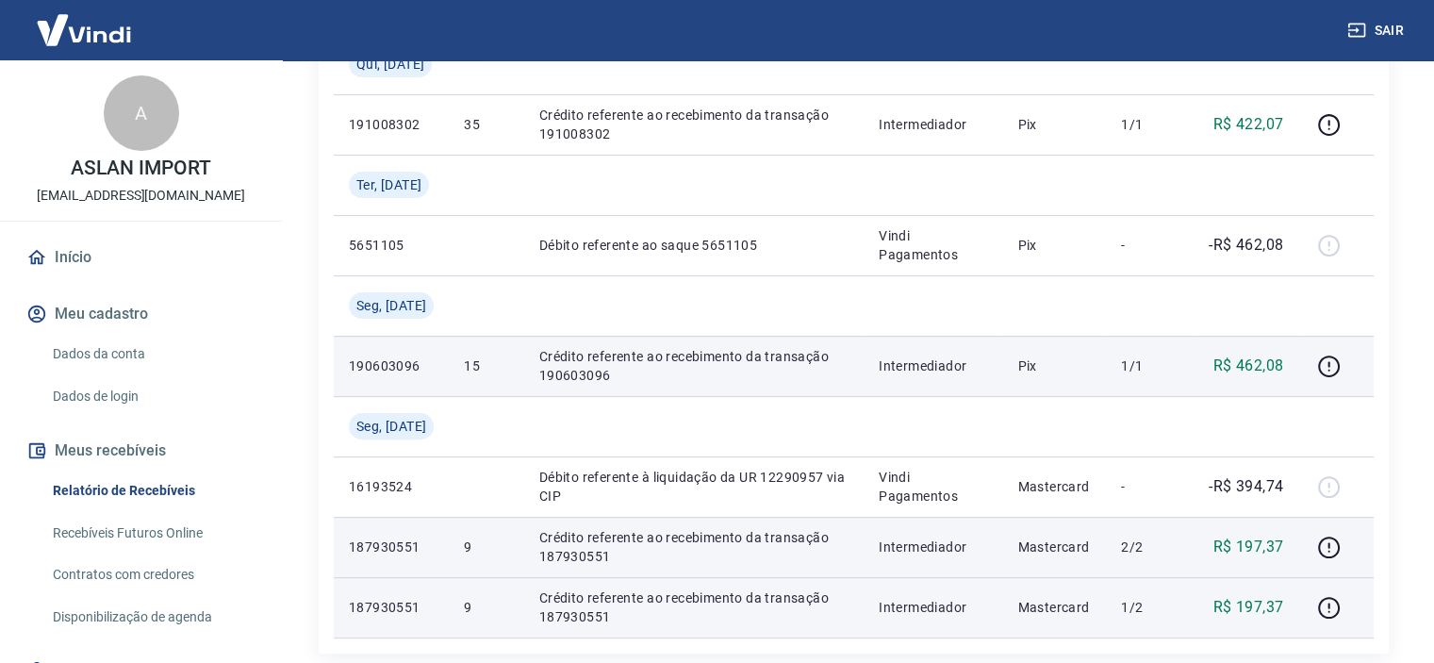
scroll to position [378, 0]
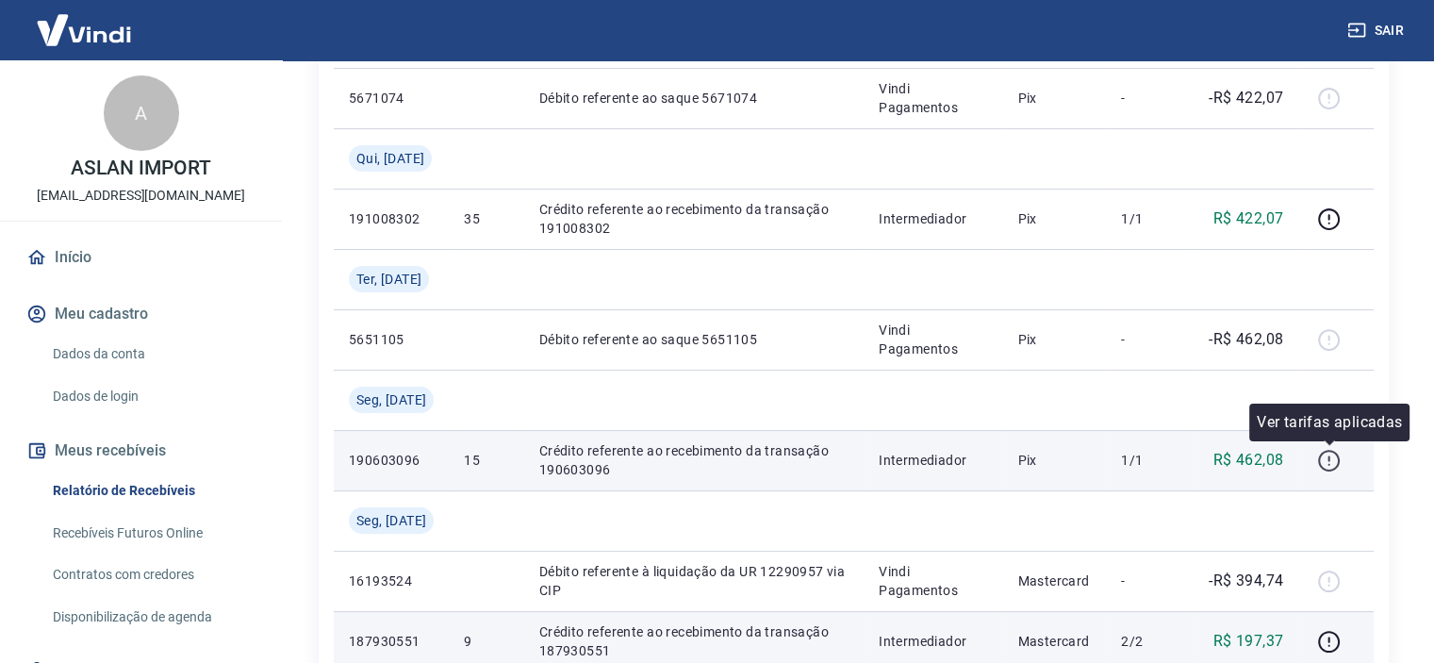
click at [1327, 457] on icon "button" at bounding box center [1329, 461] width 24 height 24
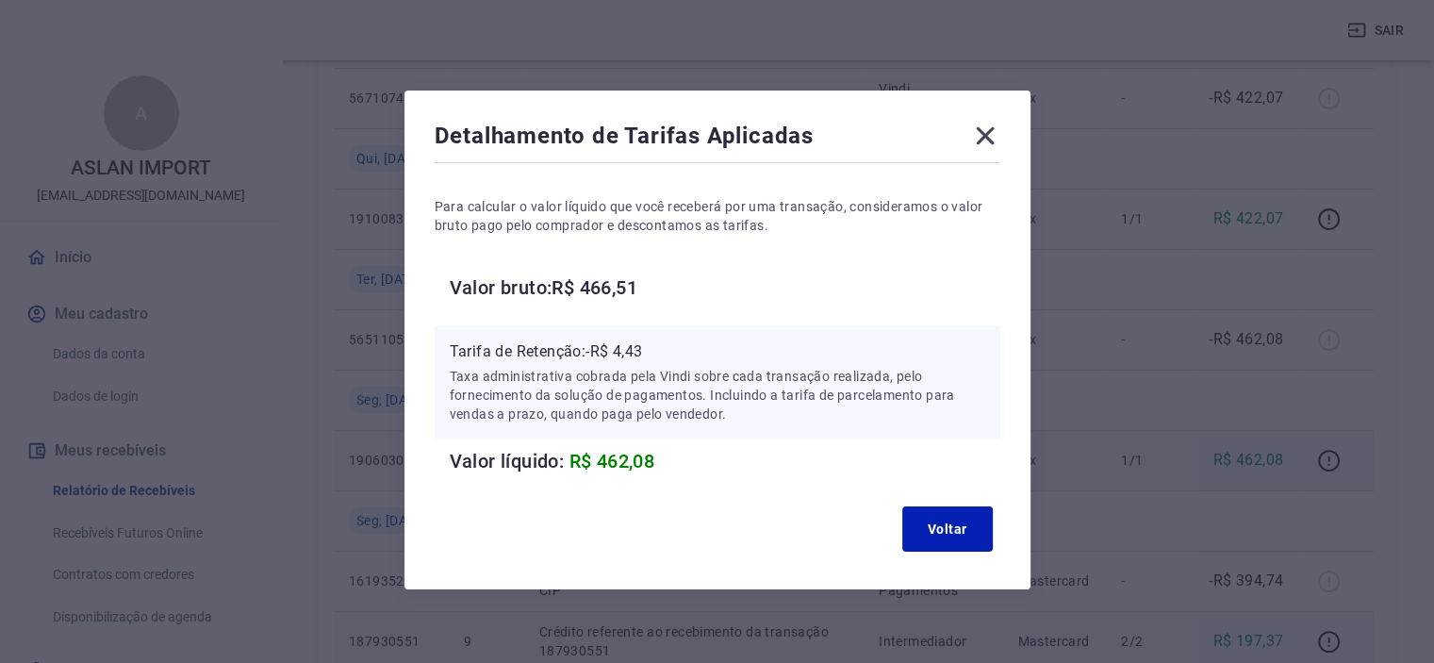
click at [987, 135] on icon at bounding box center [985, 136] width 30 height 30
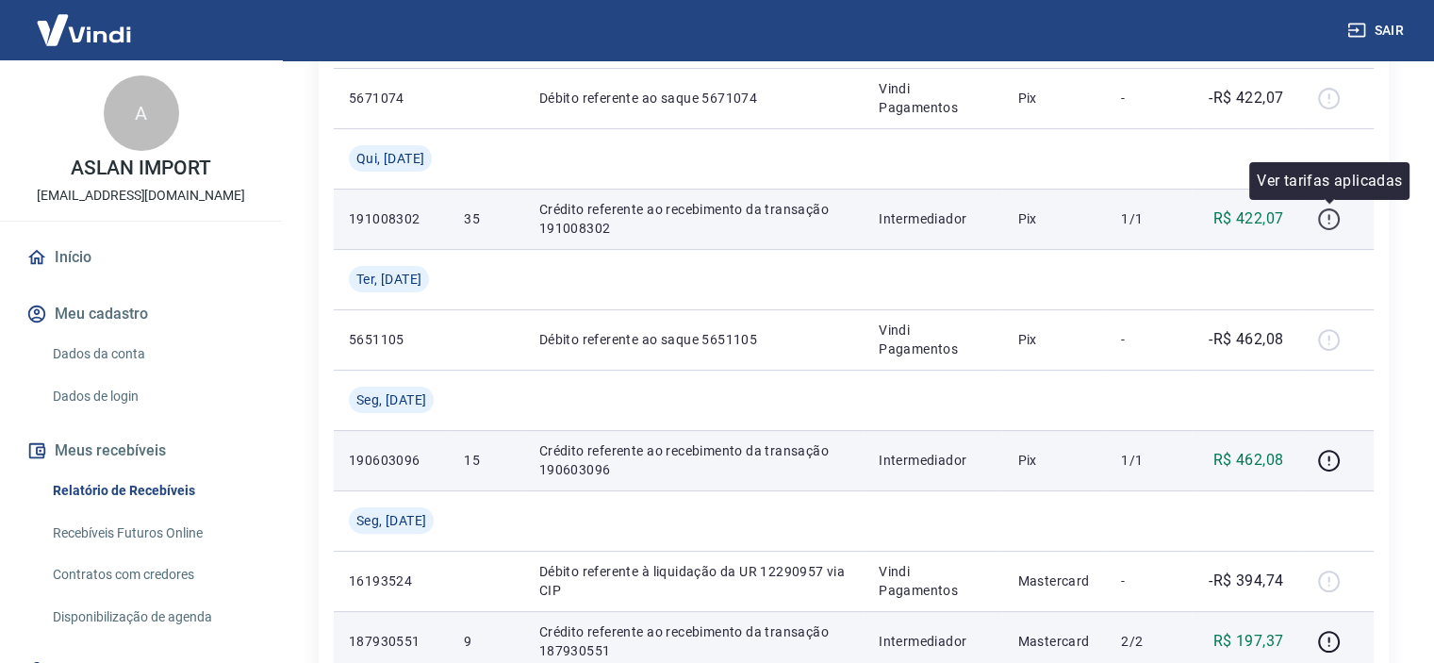
click at [1324, 215] on icon "button" at bounding box center [1329, 219] width 24 height 24
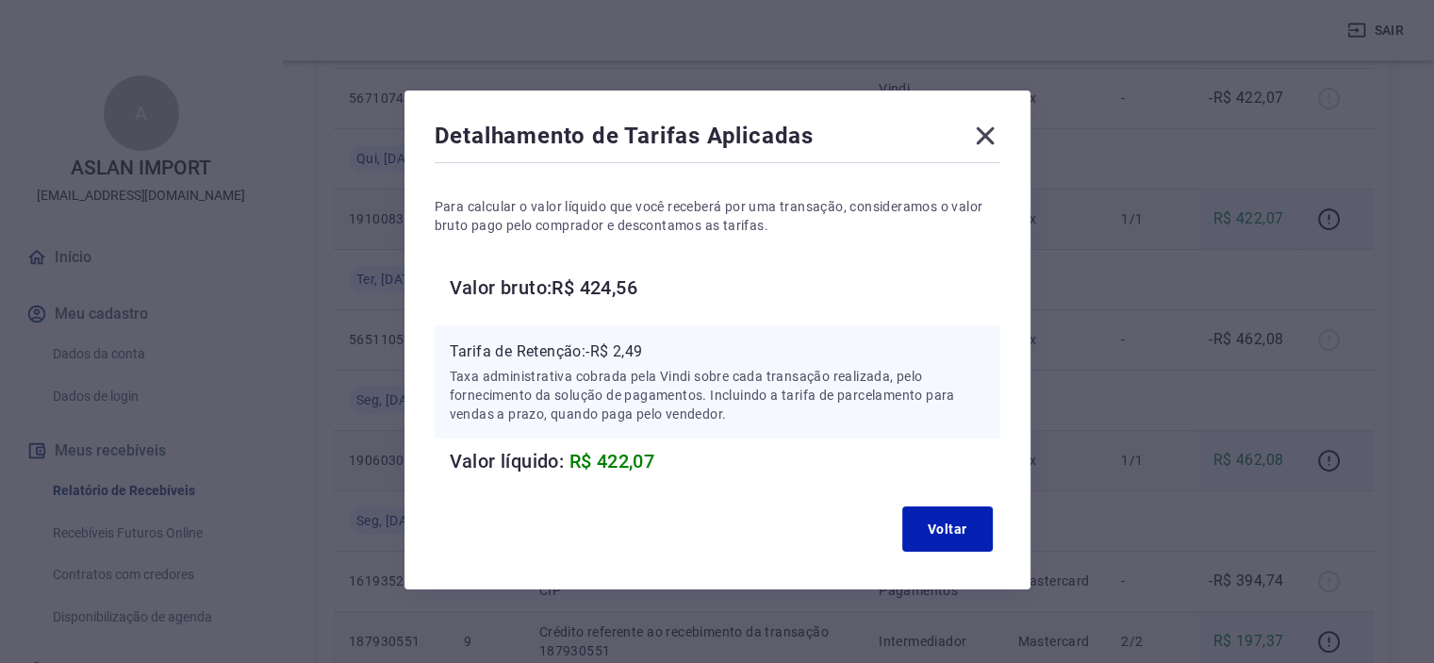
click at [988, 139] on icon at bounding box center [985, 136] width 18 height 18
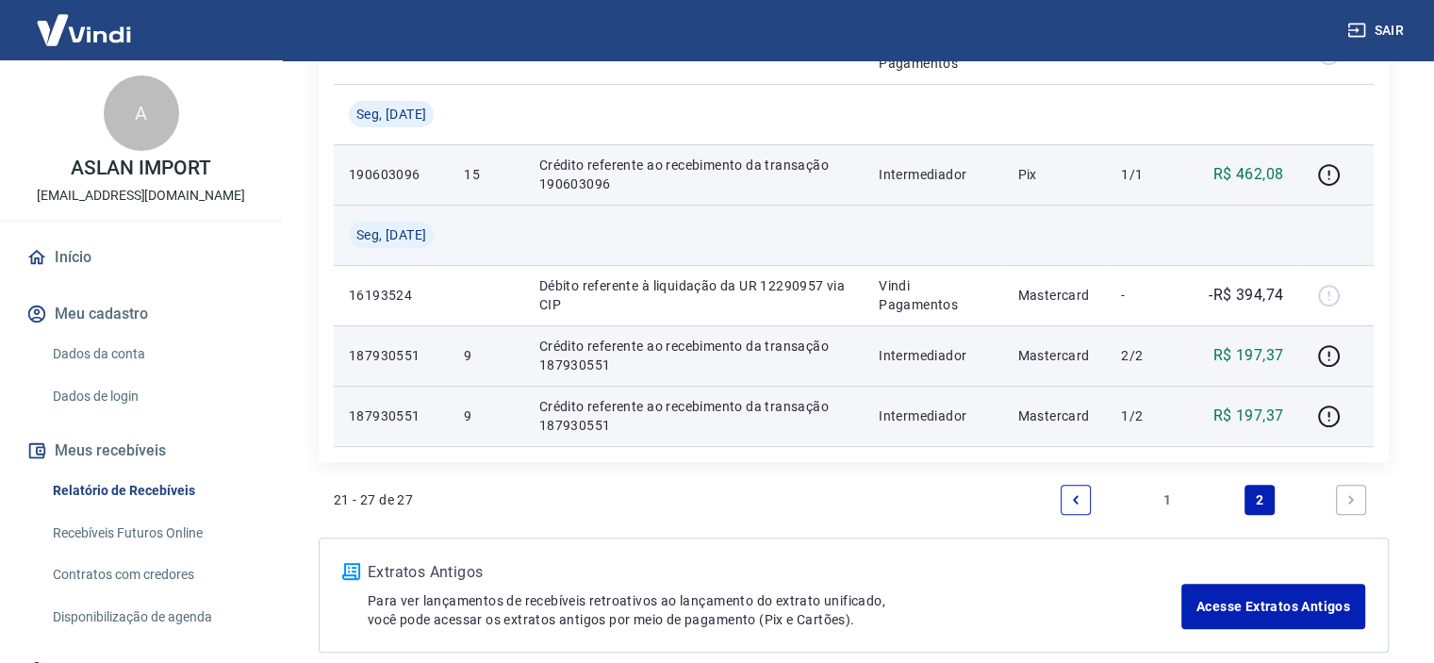
scroll to position [755, 0]
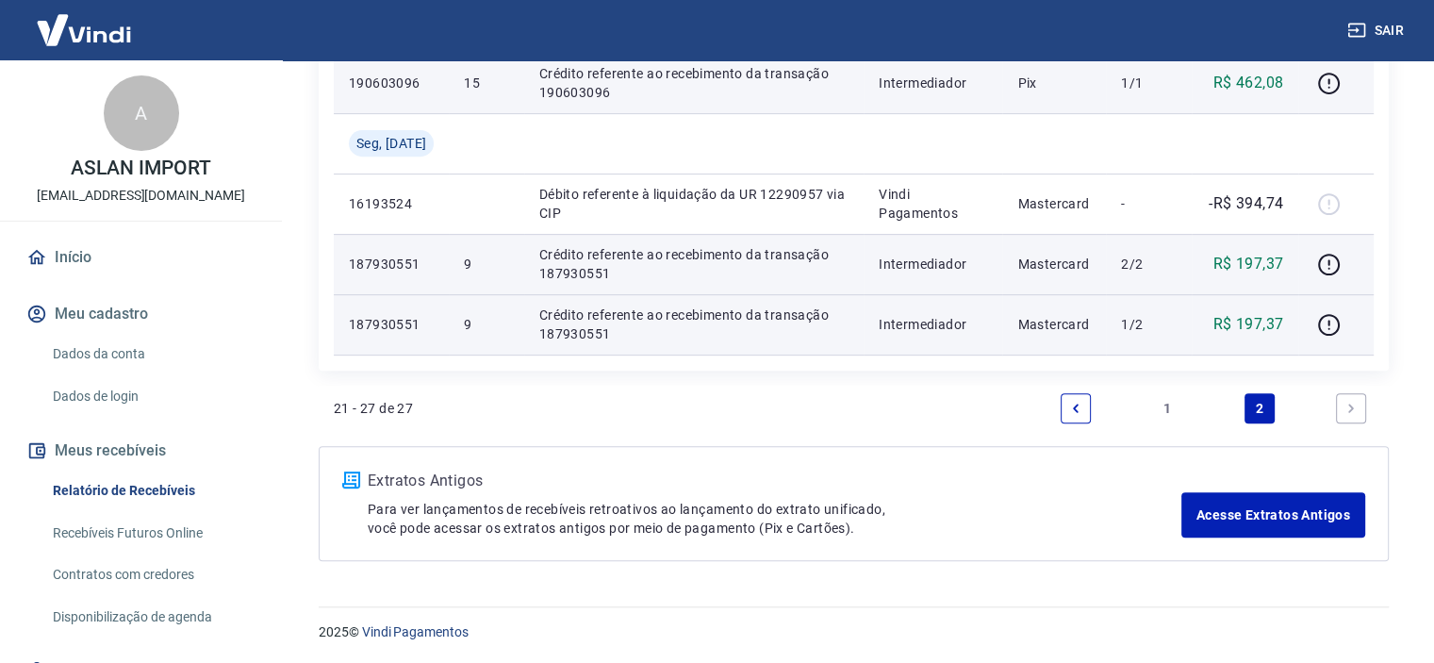
click at [1162, 408] on link "1" at bounding box center [1167, 408] width 30 height 30
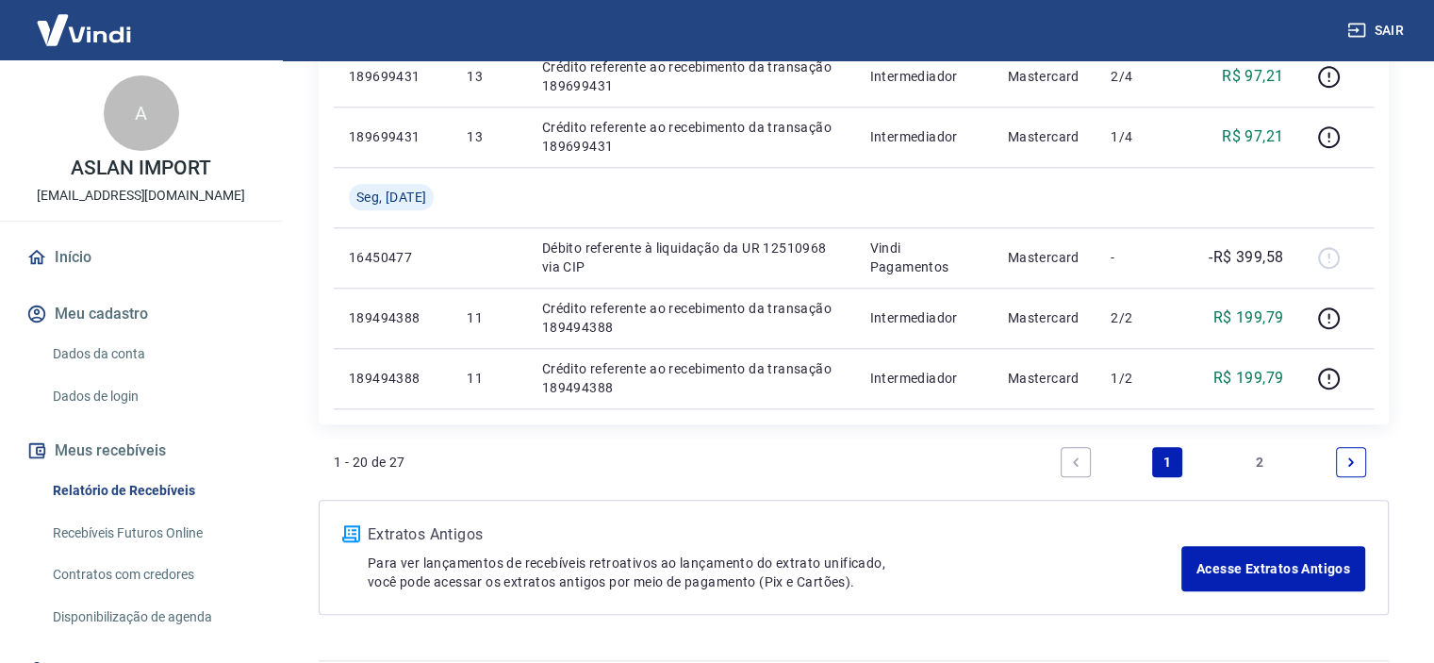
scroll to position [1660, 0]
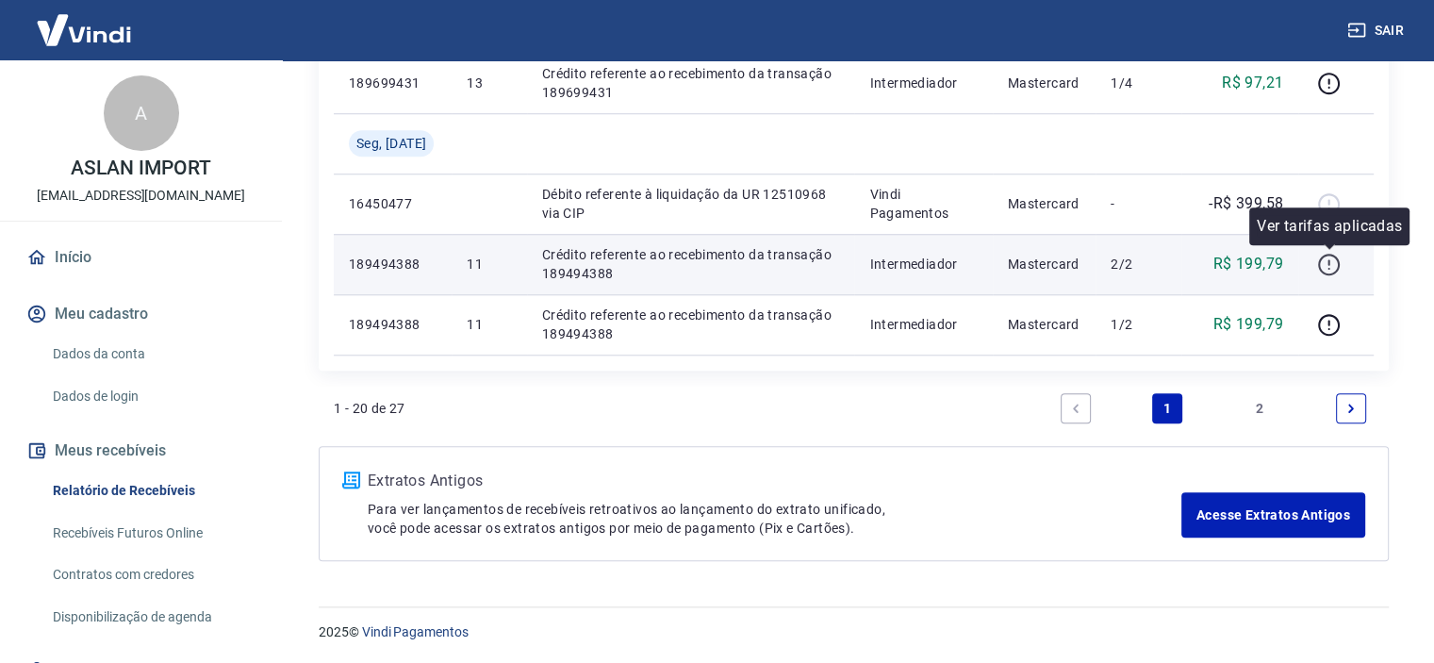
click at [1327, 259] on icon "button" at bounding box center [1329, 265] width 24 height 24
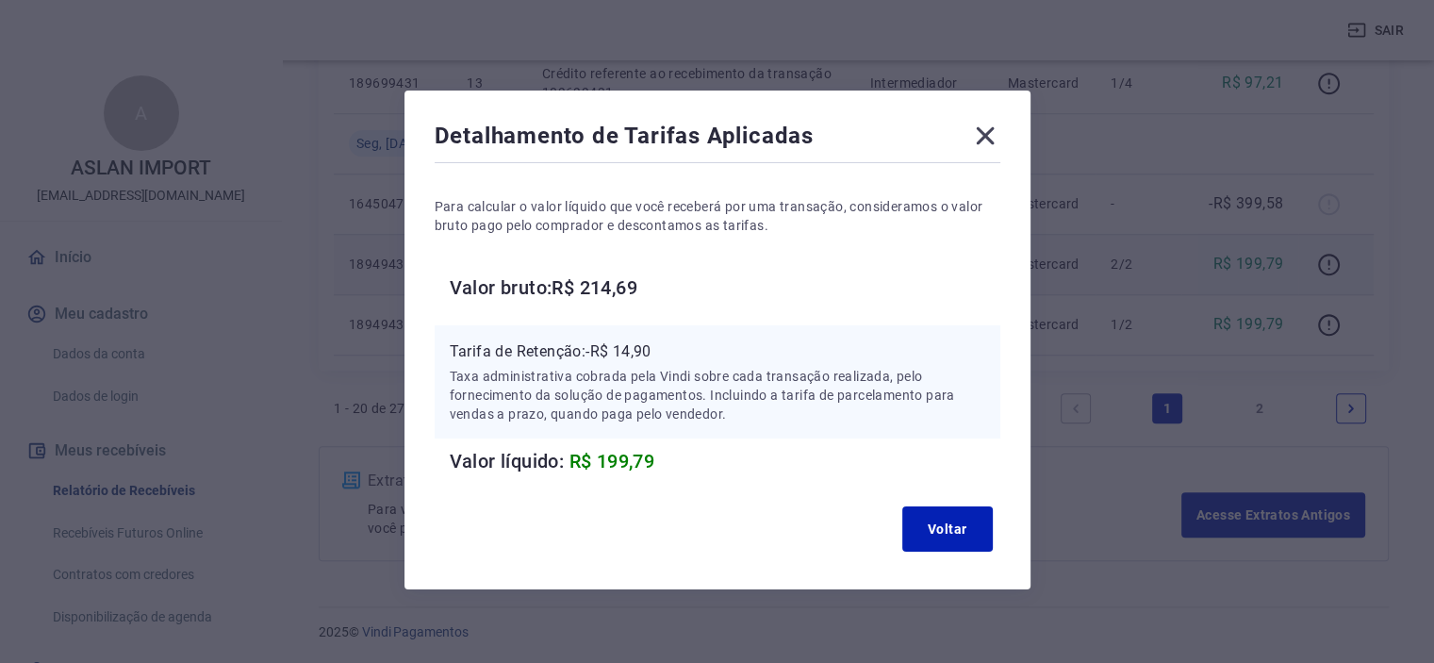
click at [987, 141] on icon at bounding box center [985, 136] width 30 height 30
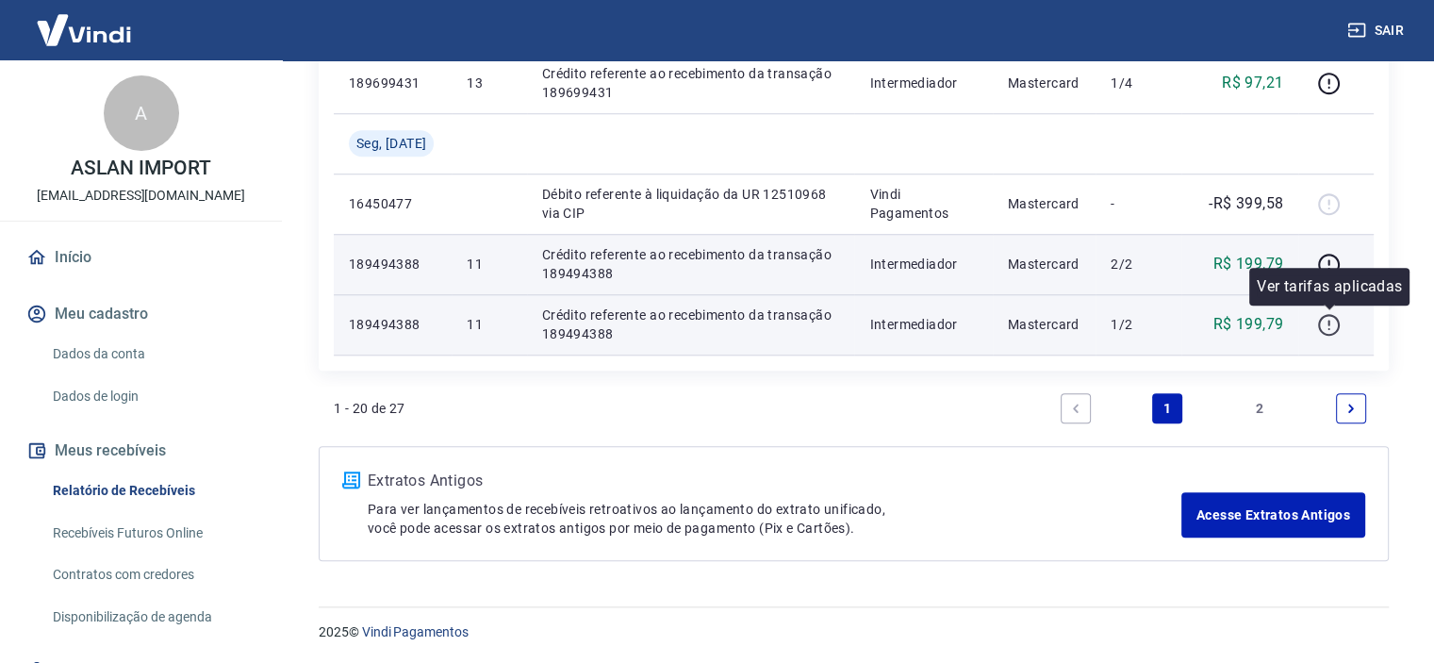
click at [1329, 320] on icon "button" at bounding box center [1328, 323] width 2 height 6
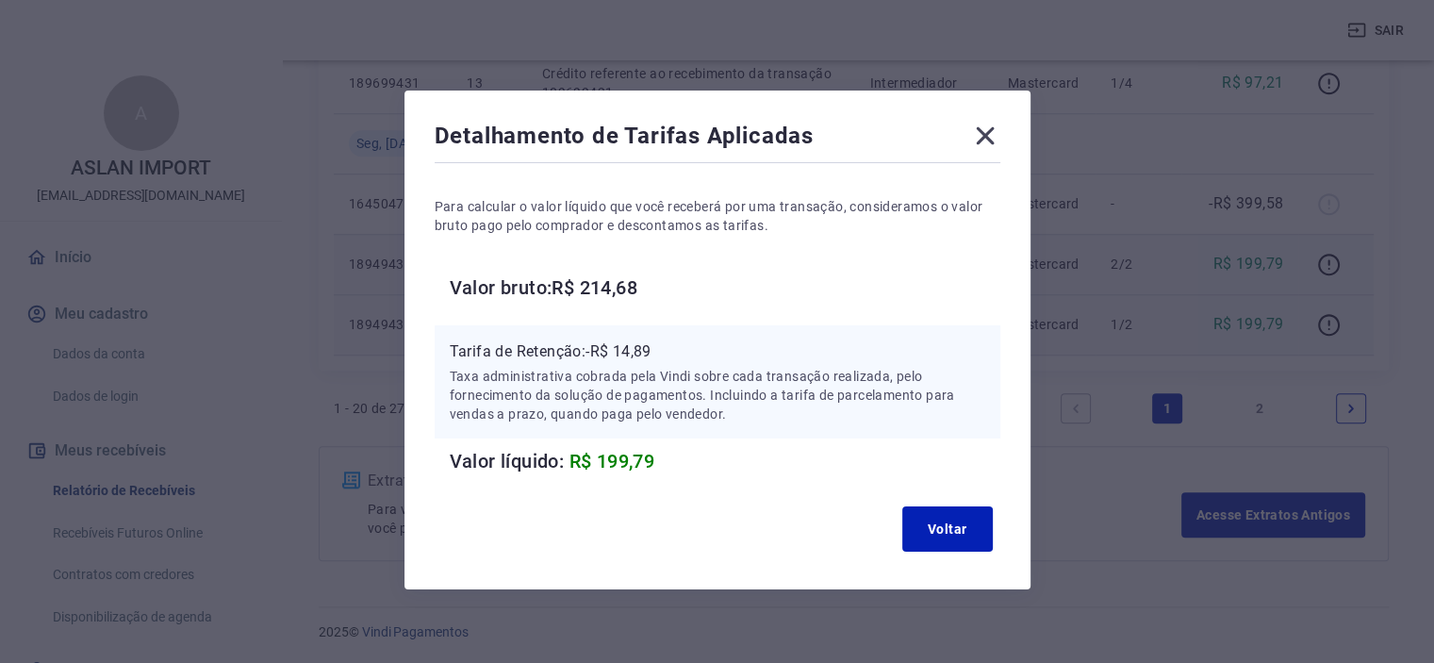
click at [984, 136] on icon at bounding box center [985, 136] width 18 height 18
